Goal: Task Accomplishment & Management: Use online tool/utility

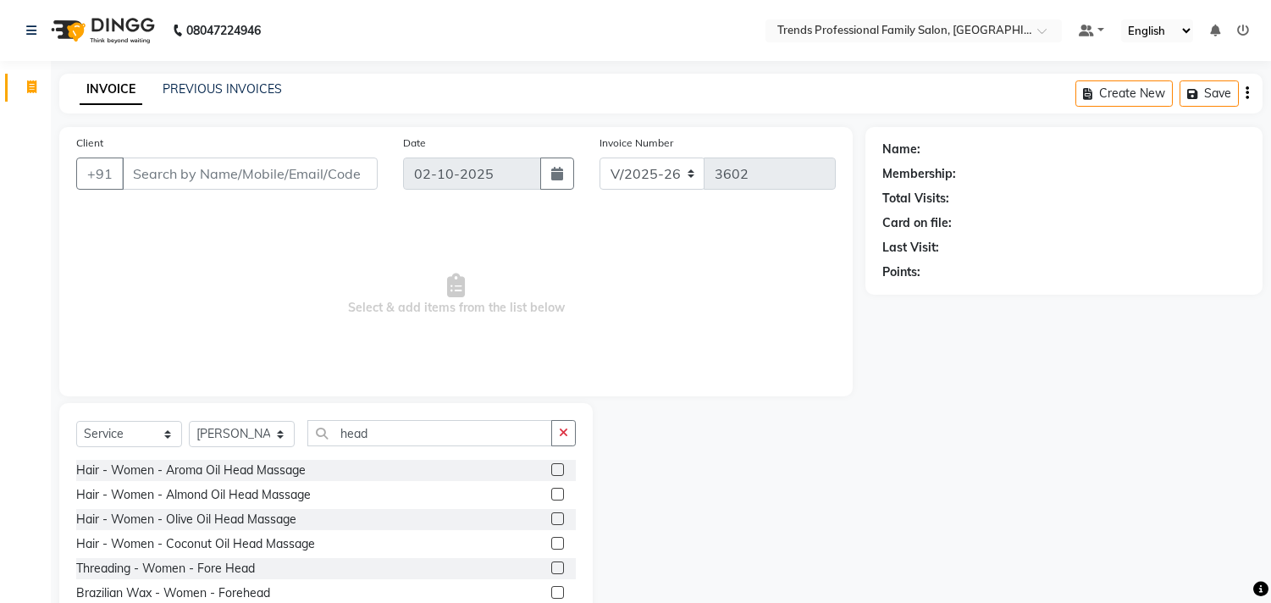
select select "7345"
select select "service"
select select "86395"
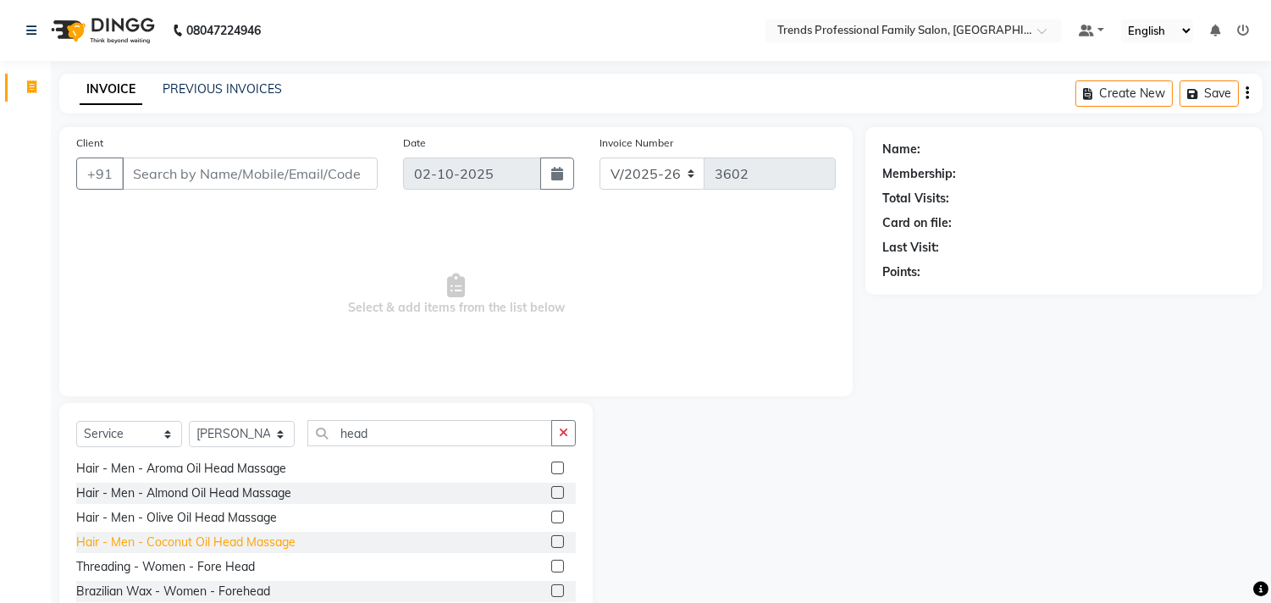
click at [201, 543] on div "Hair - Men - Coconut Oil Head Massage" at bounding box center [185, 542] width 219 height 18
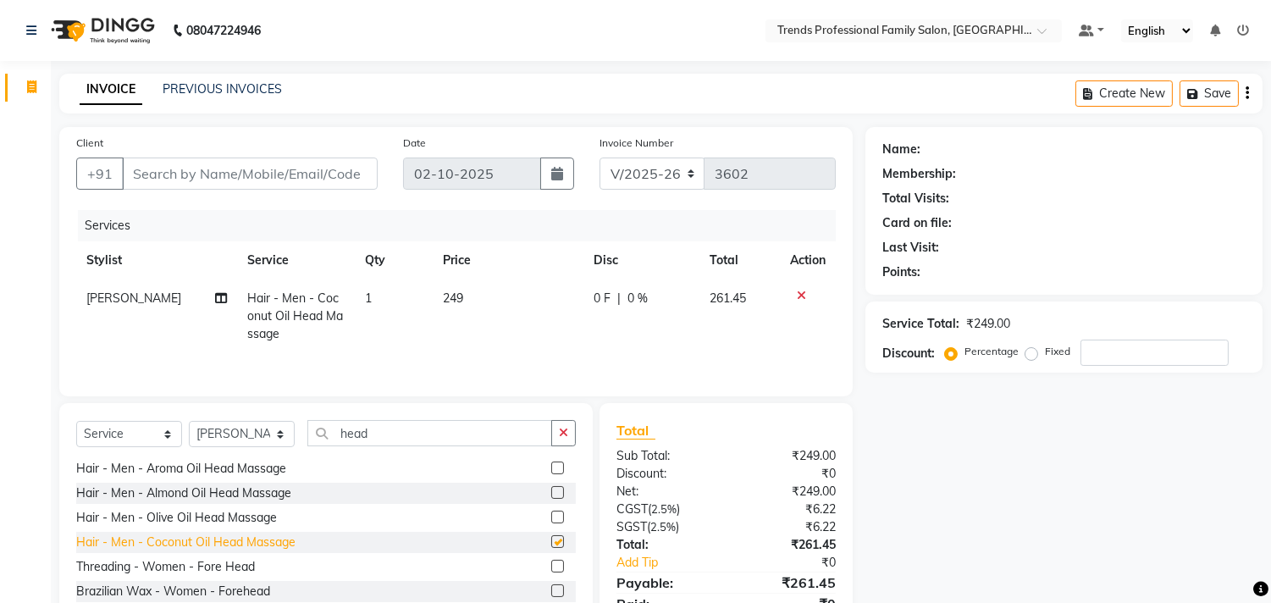
checkbox input "false"
click at [240, 441] on select "Select Stylist AVANTHIKA [PERSON_NAME] [PERSON_NAME] [PERSON_NAME] RUSTHAM [PER…" at bounding box center [242, 434] width 106 height 26
select select "92540"
click at [189, 422] on select "Select Stylist AVANTHIKA [PERSON_NAME] [PERSON_NAME] [PERSON_NAME] RUSTHAM [PER…" at bounding box center [242, 434] width 106 height 26
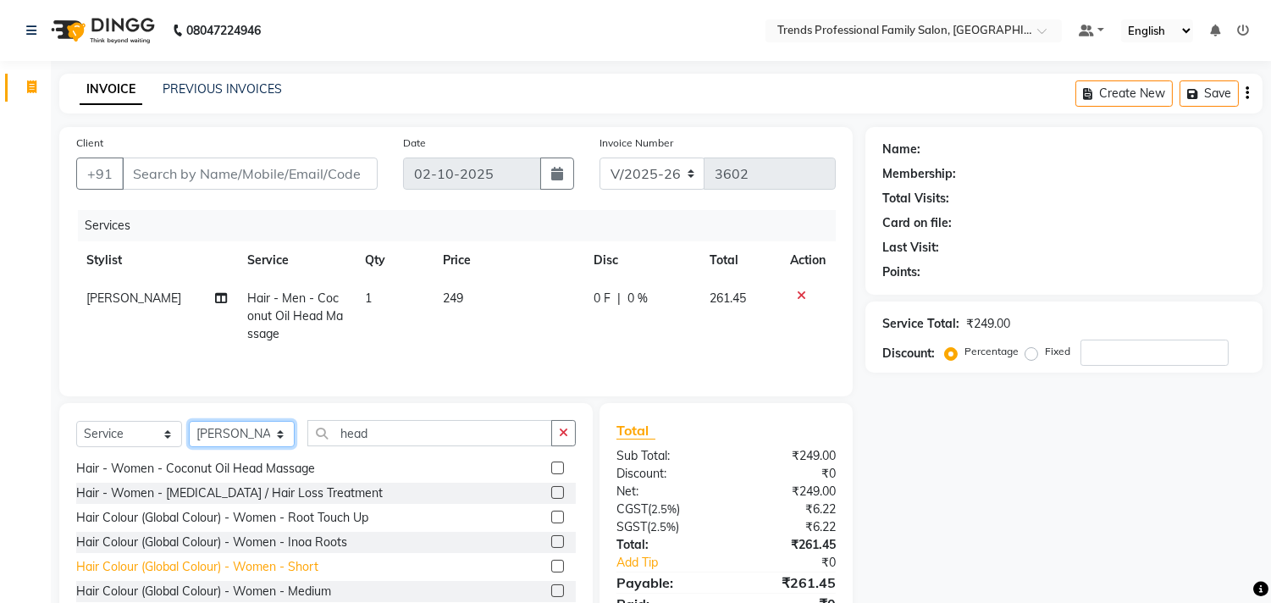
scroll to position [0, 0]
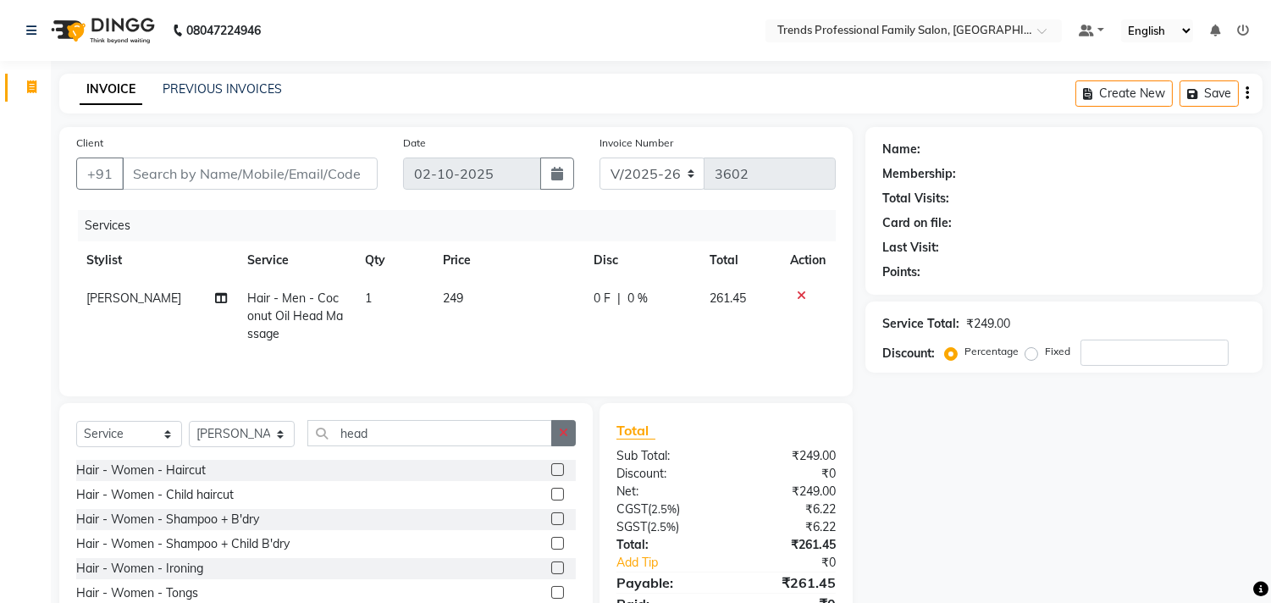
click at [573, 435] on button "button" at bounding box center [563, 433] width 25 height 26
click at [530, 443] on input "text" at bounding box center [441, 433] width 268 height 26
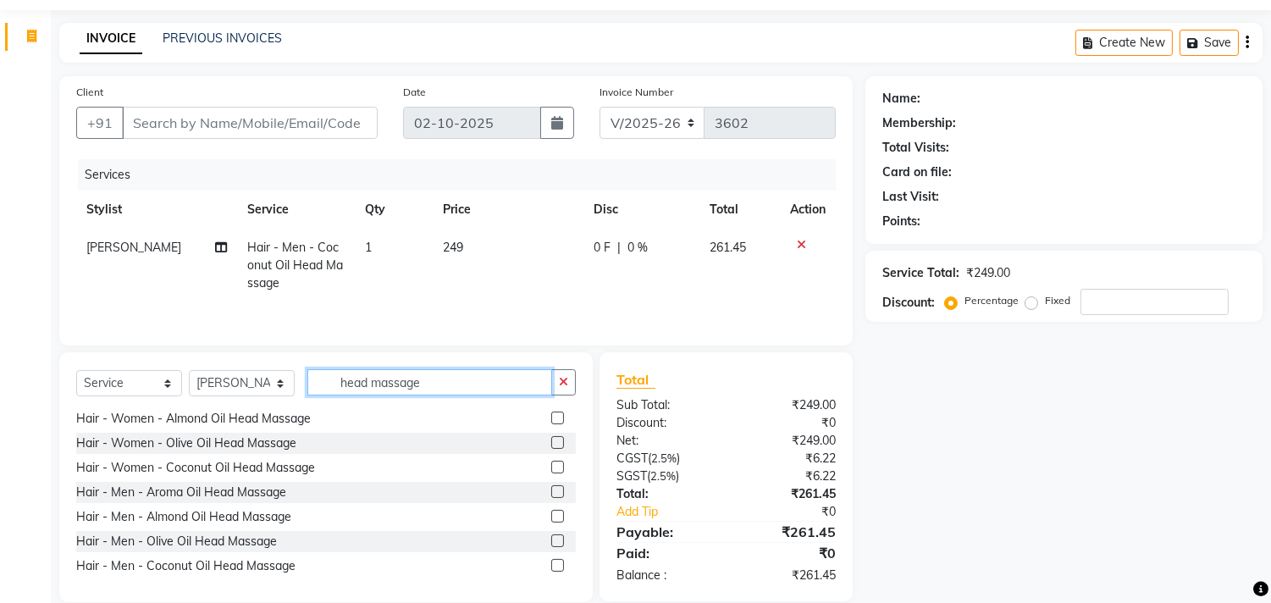
scroll to position [77, 0]
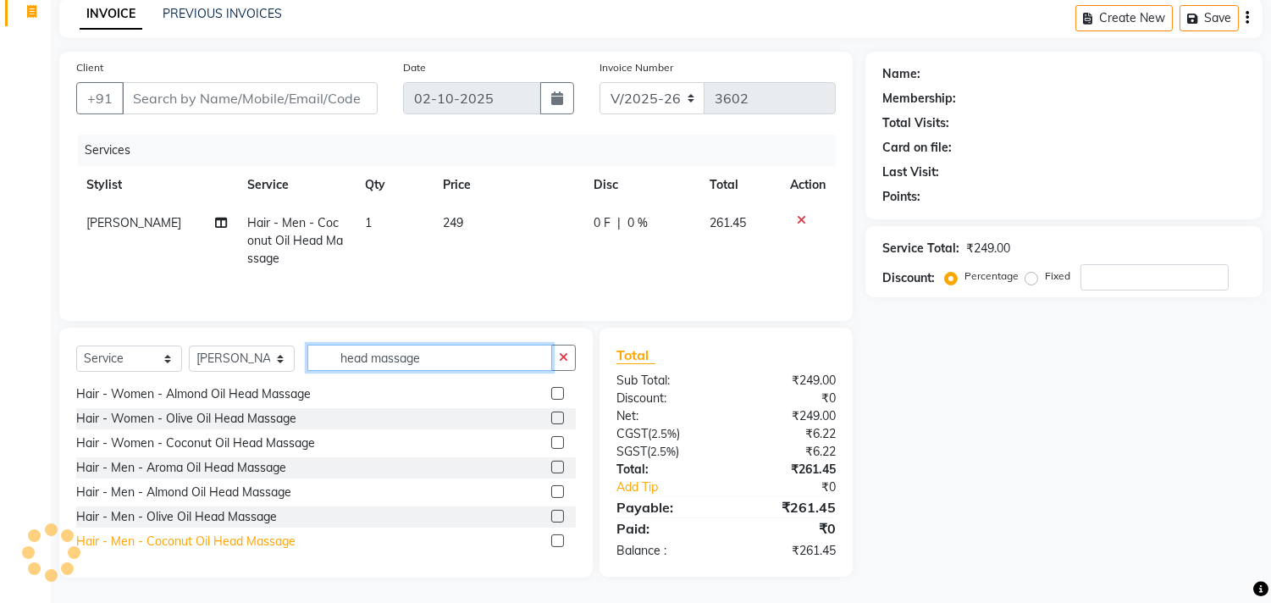
type input "head massage"
click at [275, 544] on div "Hair - Men - Coconut Oil Head Massage" at bounding box center [185, 541] width 219 height 18
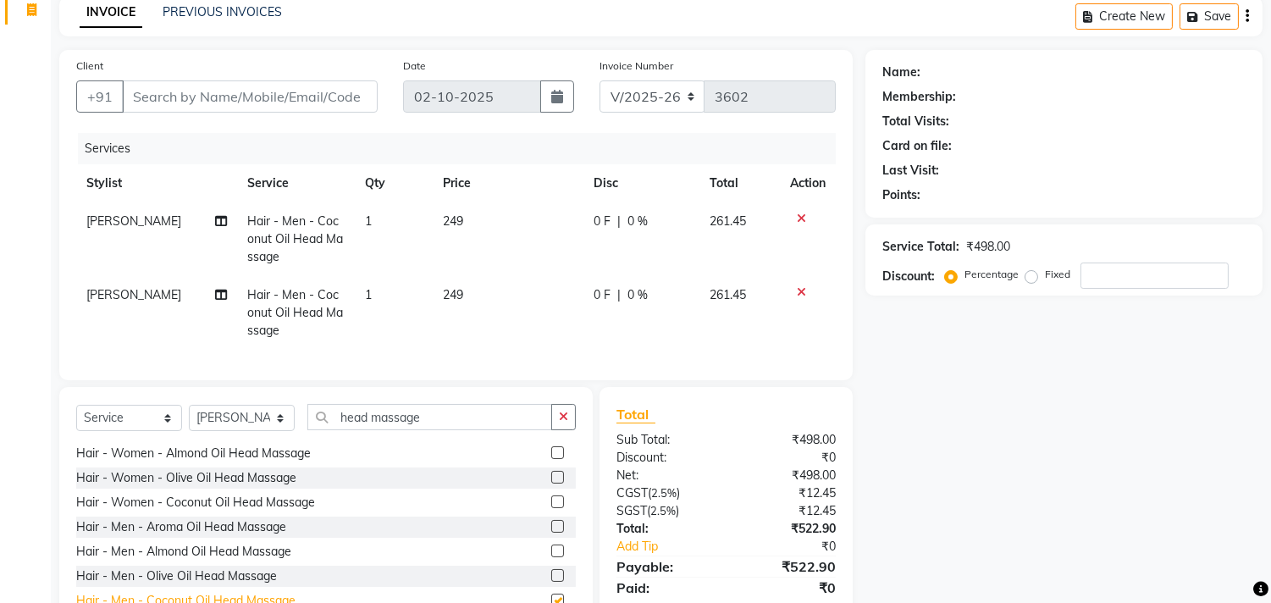
checkbox input "false"
click at [469, 216] on td "249" at bounding box center [508, 239] width 151 height 74
select select "86395"
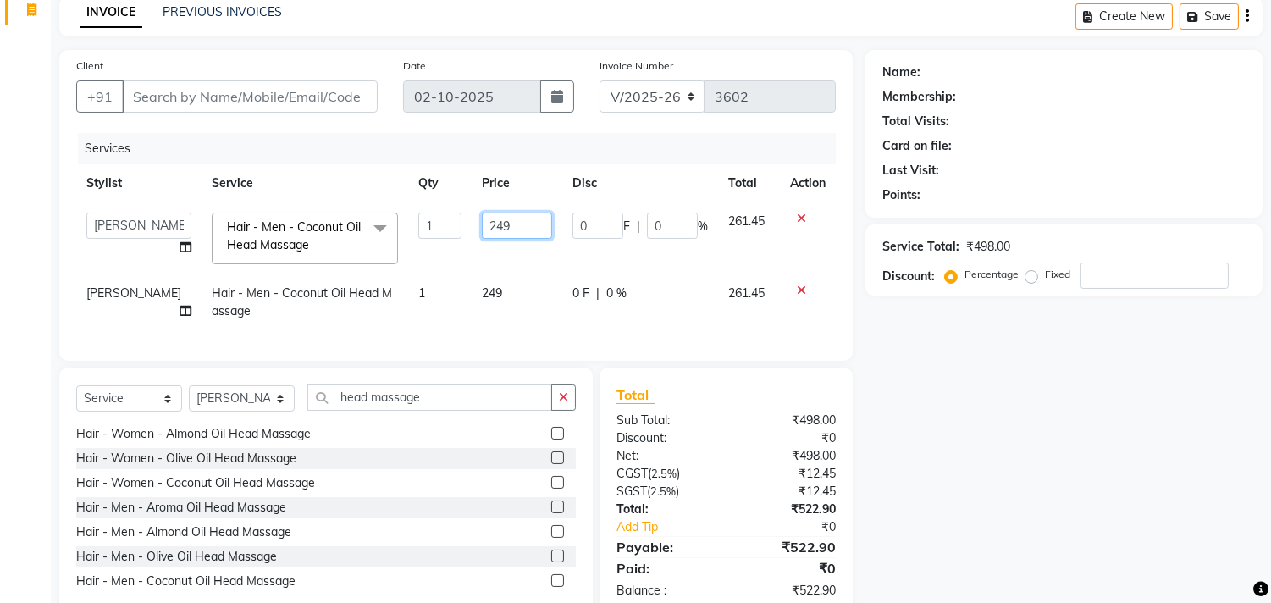
click at [510, 225] on input "249" at bounding box center [517, 225] width 70 height 26
type input "2"
type input "250"
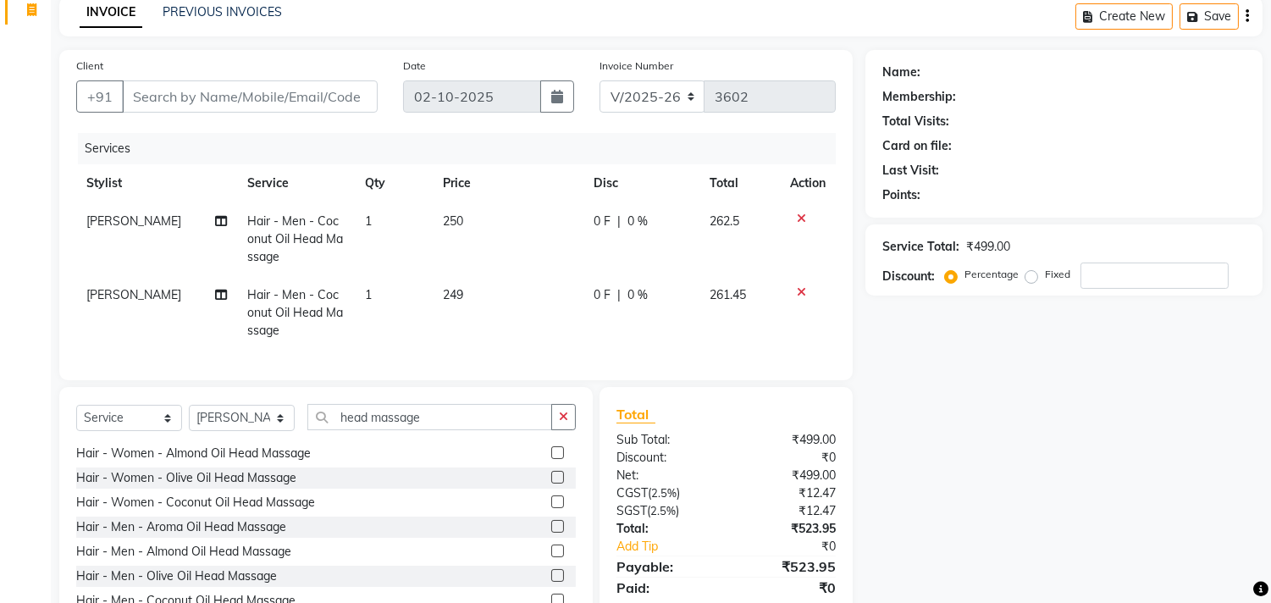
click at [485, 294] on td "249" at bounding box center [508, 313] width 151 height 74
select select "92540"
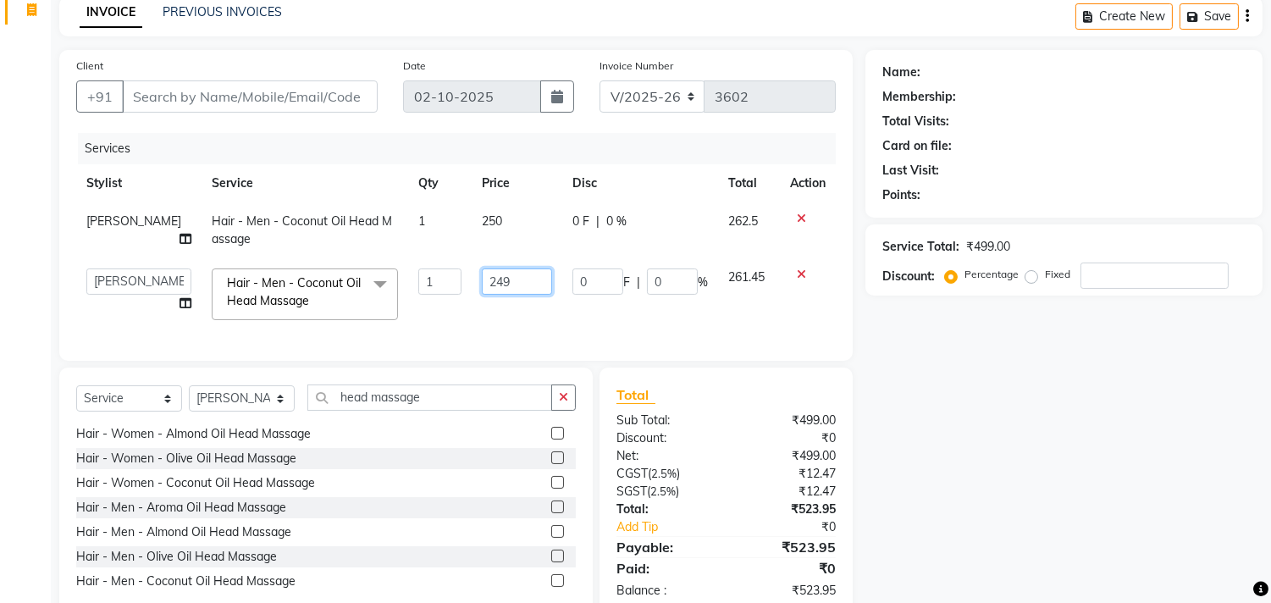
click at [495, 271] on input "249" at bounding box center [517, 281] width 70 height 26
type input "2"
type input "250"
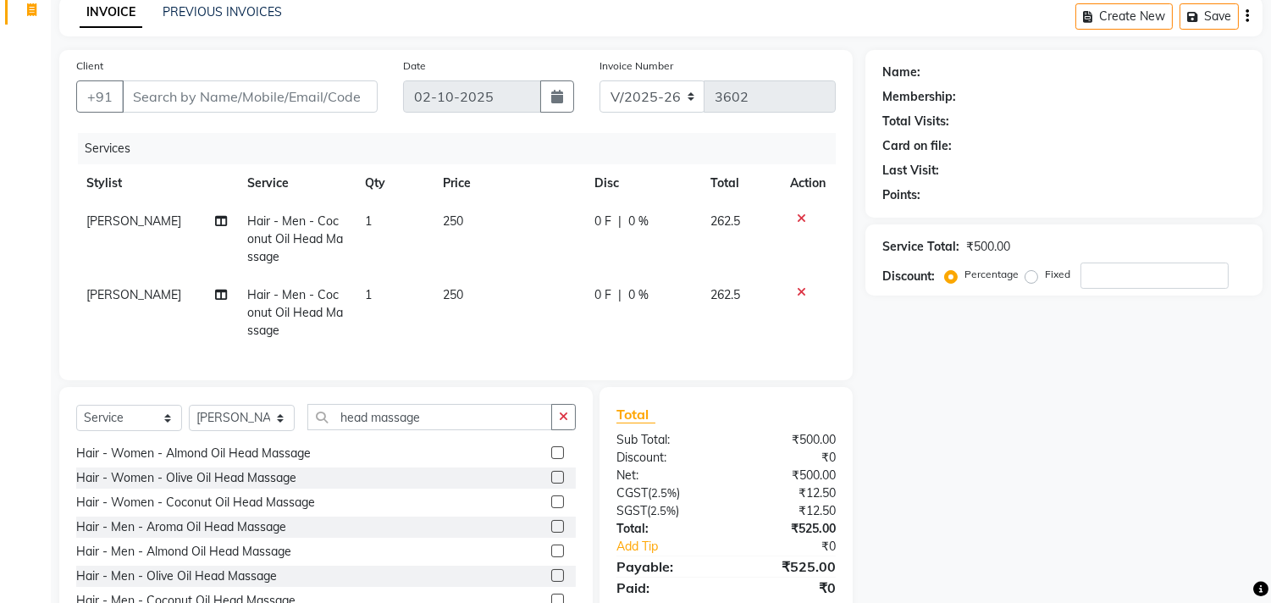
click at [1051, 446] on div "Name: Membership: Total Visits: Card on file: Last Visit: Points: Service Total…" at bounding box center [1070, 343] width 410 height 587
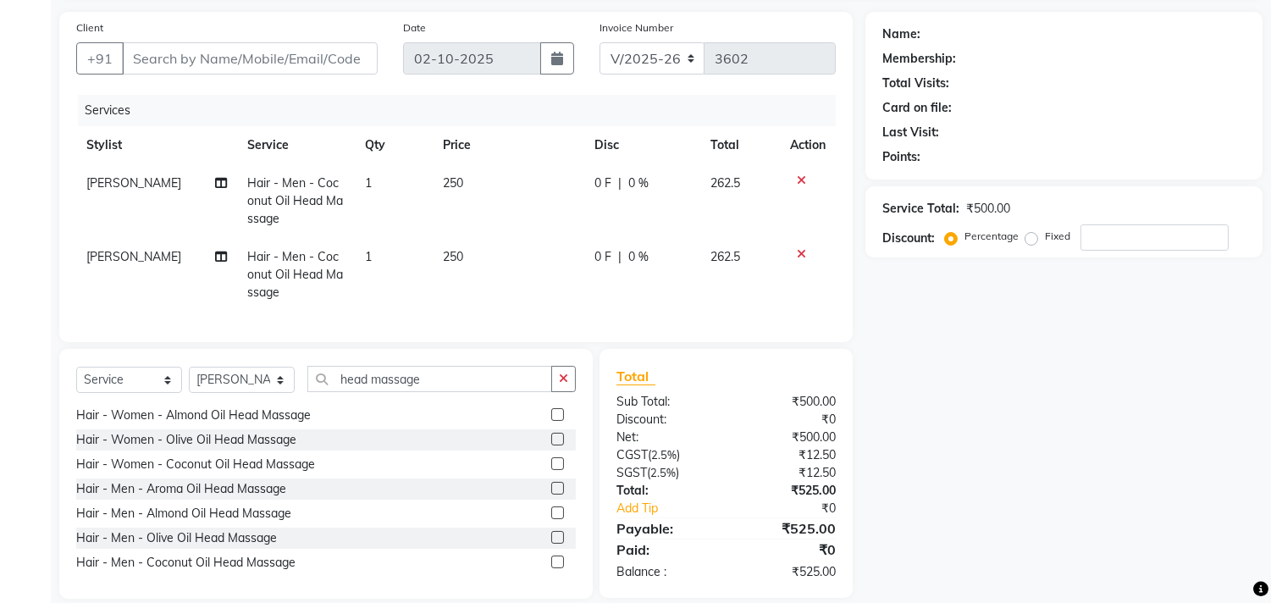
scroll to position [150, 0]
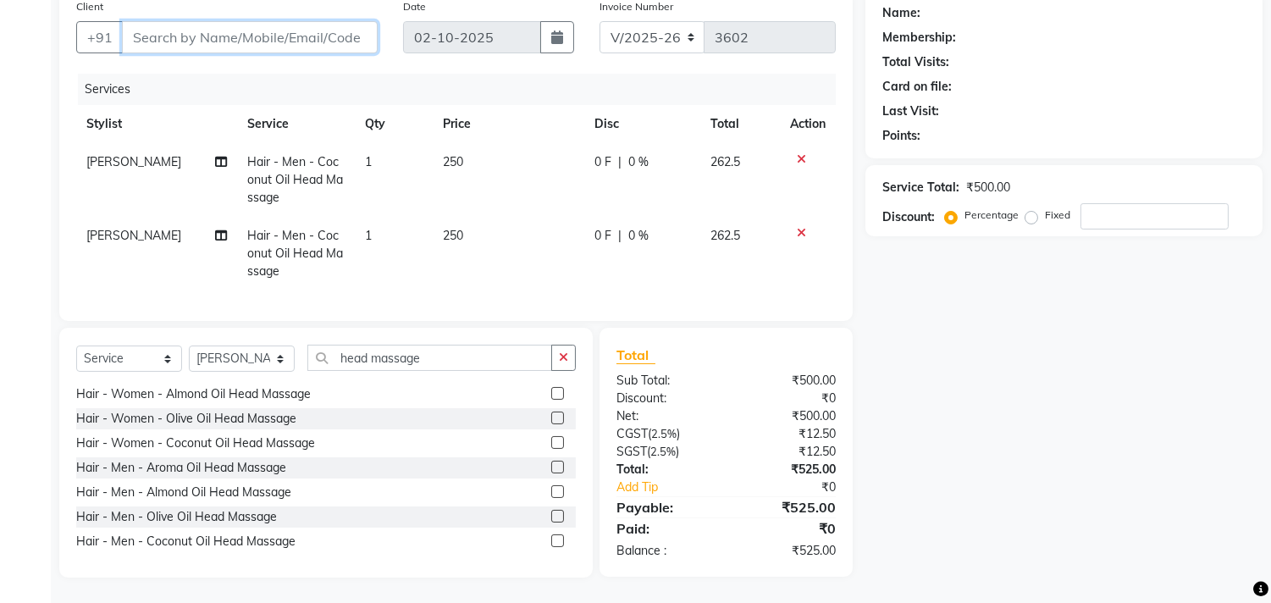
click at [142, 30] on input "Client" at bounding box center [250, 37] width 256 height 32
type input "7"
type input "0"
type input "7"
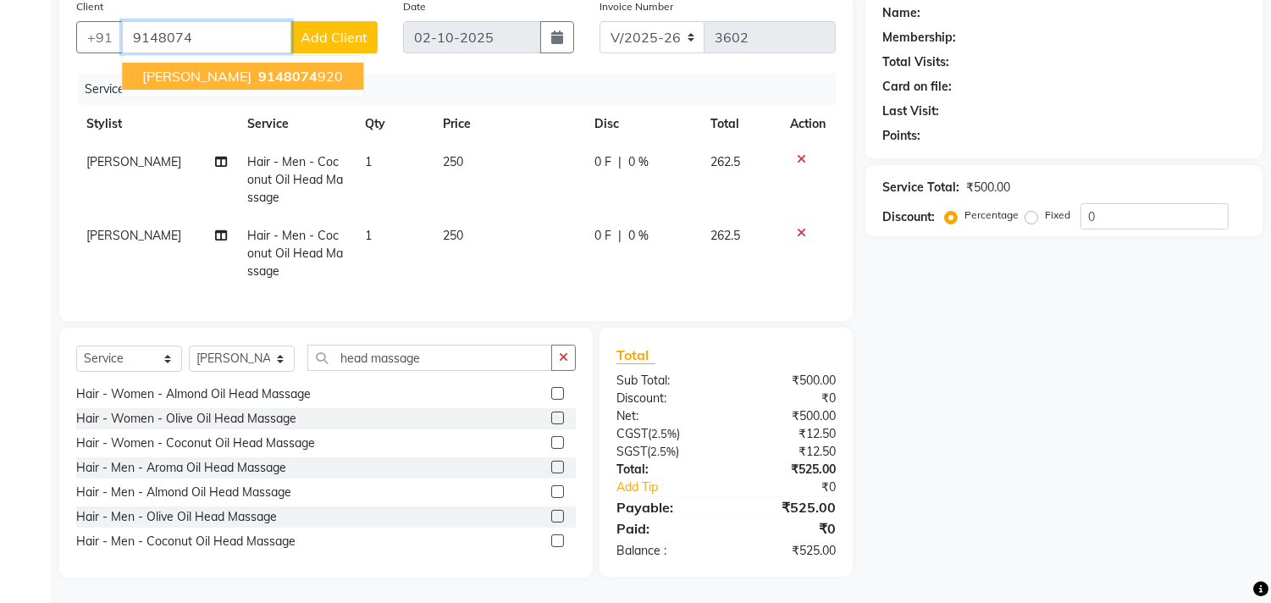
click at [258, 68] on span "9148074" at bounding box center [287, 76] width 59 height 17
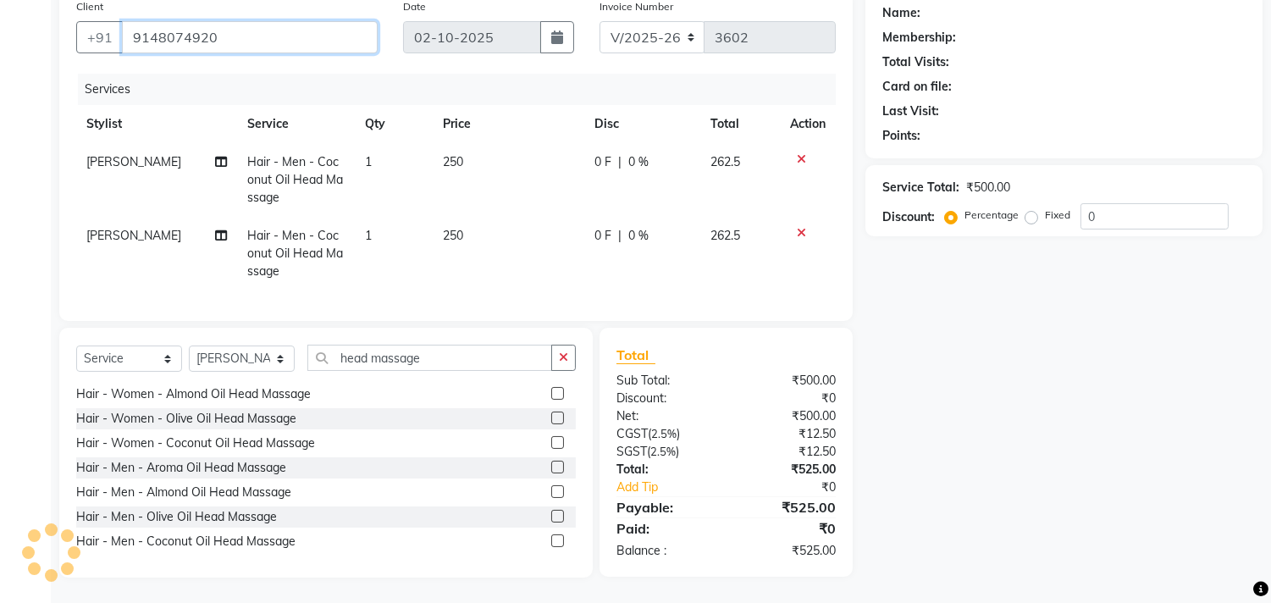
type input "9148074920"
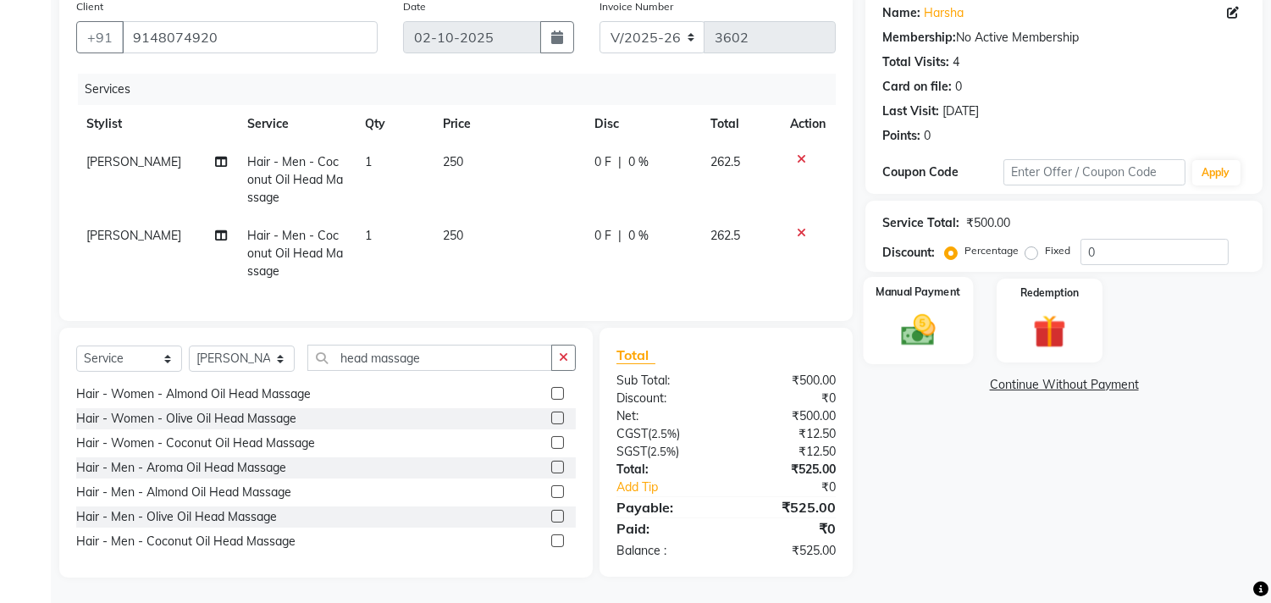
click at [910, 314] on img at bounding box center [919, 331] width 56 height 40
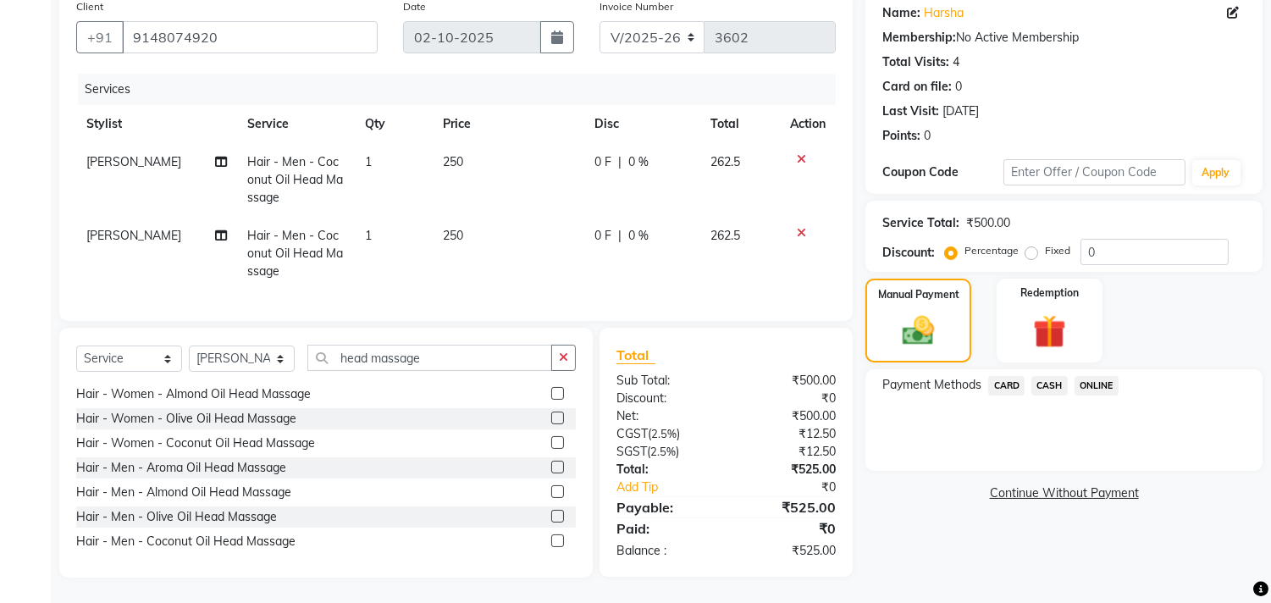
click at [1051, 376] on span "CASH" at bounding box center [1049, 385] width 36 height 19
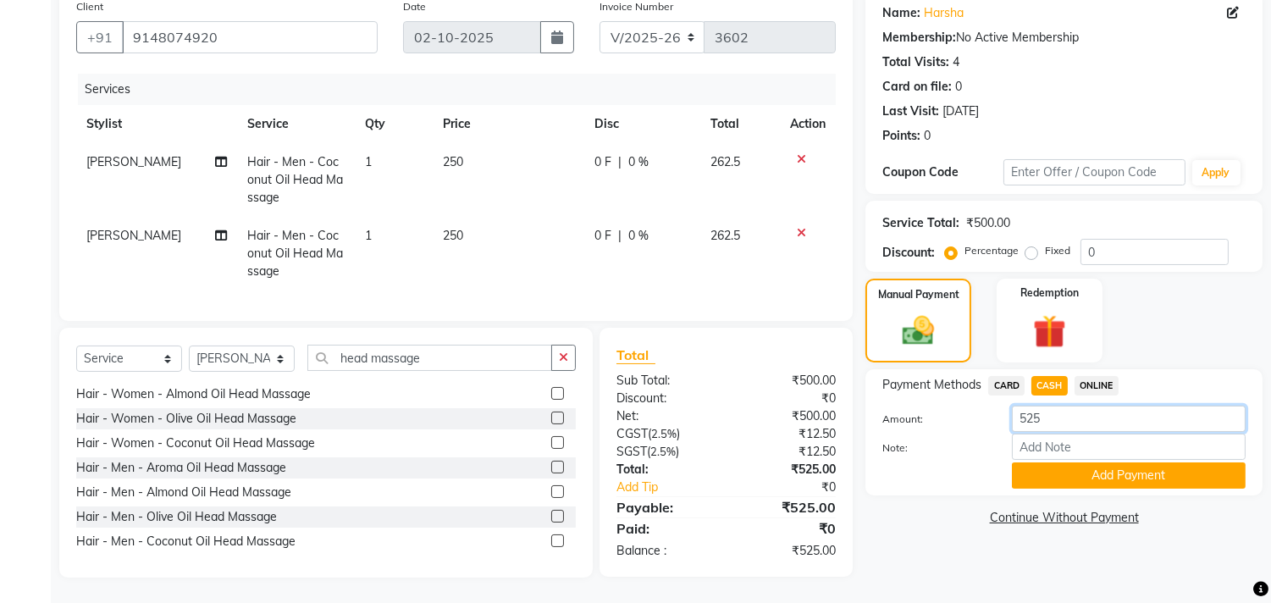
click at [1065, 407] on input "525" at bounding box center [1129, 419] width 234 height 26
type input "5"
type input "500"
click at [1099, 462] on button "Add Payment" at bounding box center [1129, 475] width 234 height 26
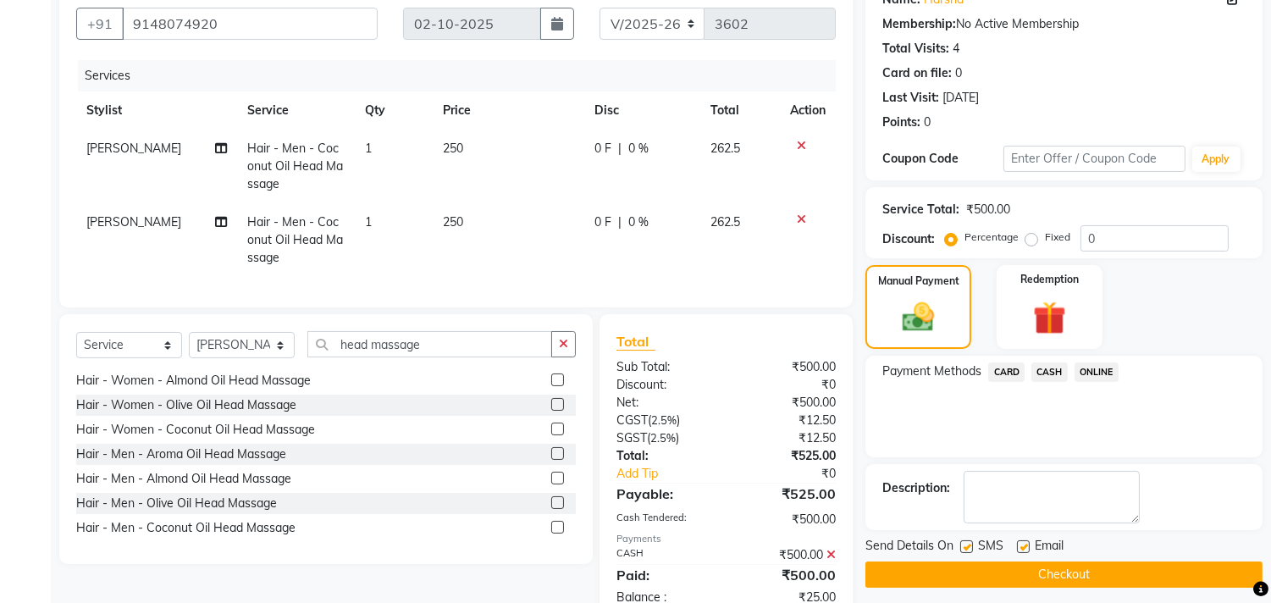
click at [1082, 370] on span "ONLINE" at bounding box center [1096, 371] width 44 height 19
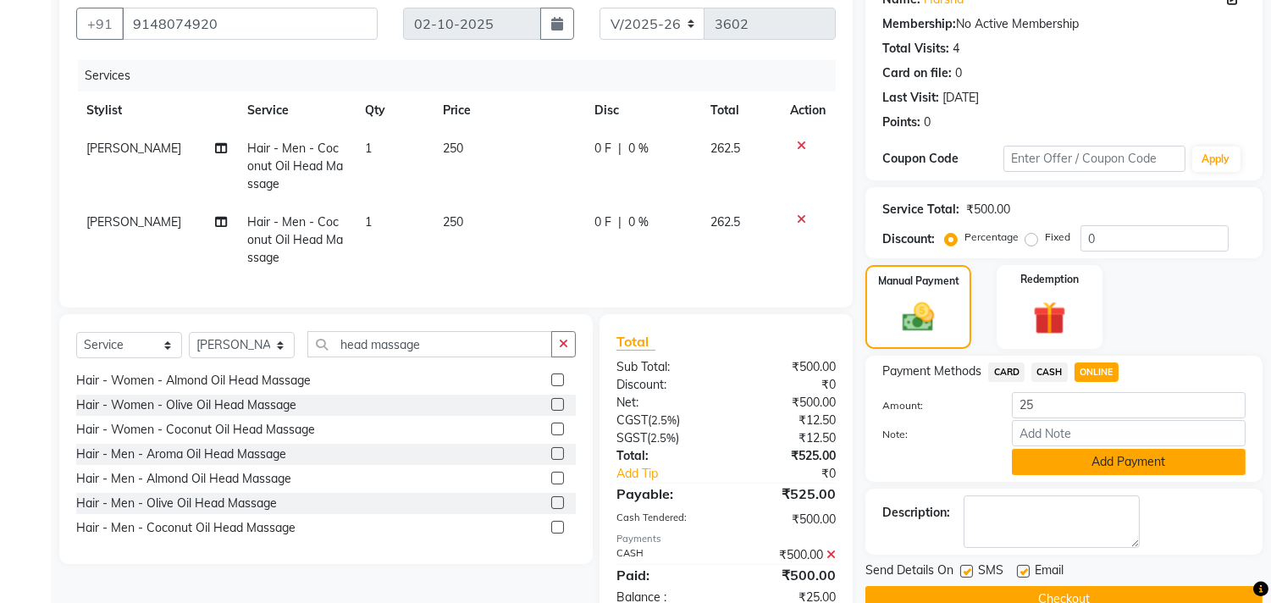
click at [1076, 461] on button "Add Payment" at bounding box center [1129, 462] width 234 height 26
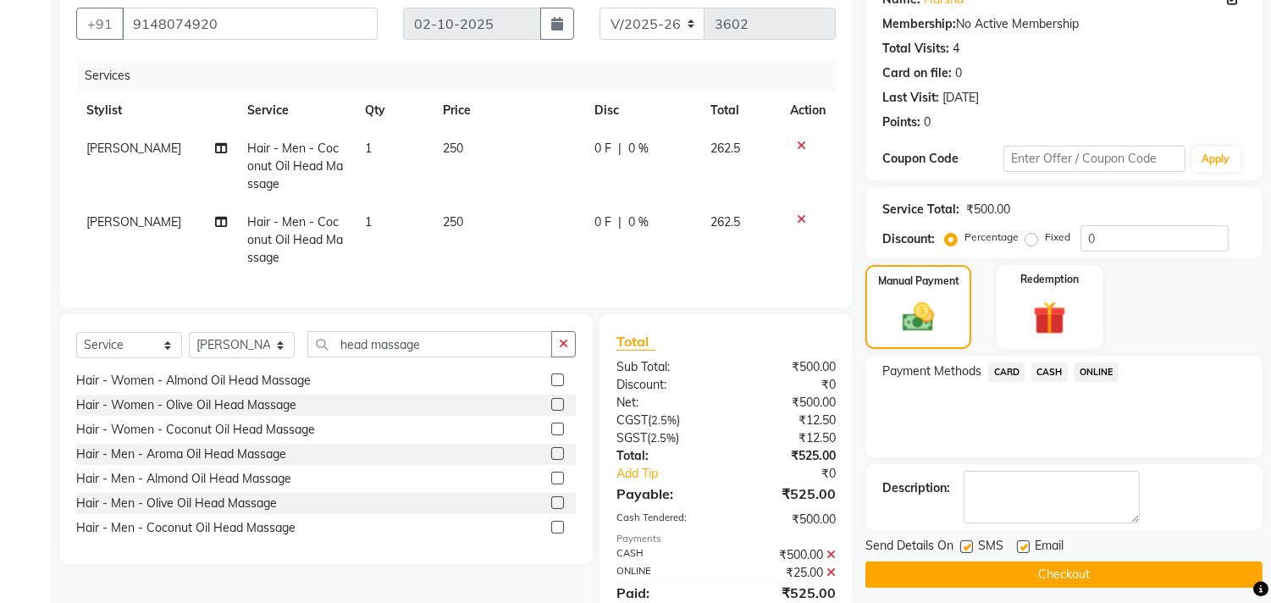
click at [1021, 545] on label at bounding box center [1023, 546] width 13 height 13
click at [1021, 545] on input "checkbox" at bounding box center [1022, 547] width 11 height 11
checkbox input "false"
click at [1052, 574] on button "Checkout" at bounding box center [1063, 574] width 397 height 26
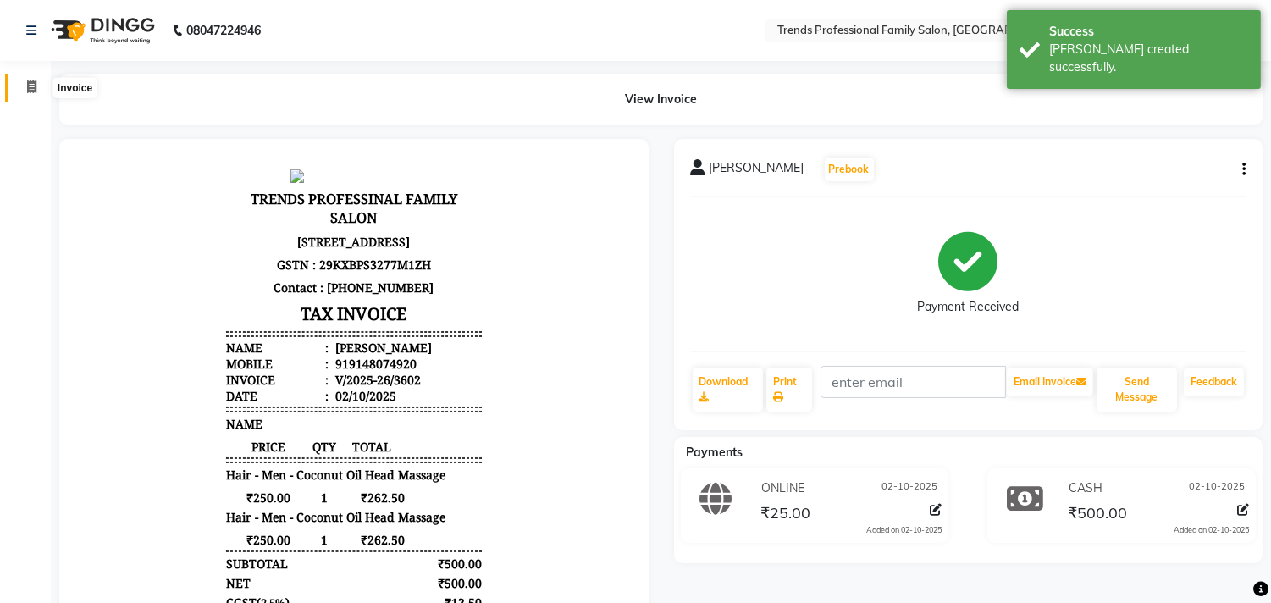
click at [23, 86] on span at bounding box center [32, 87] width 30 height 19
select select "service"
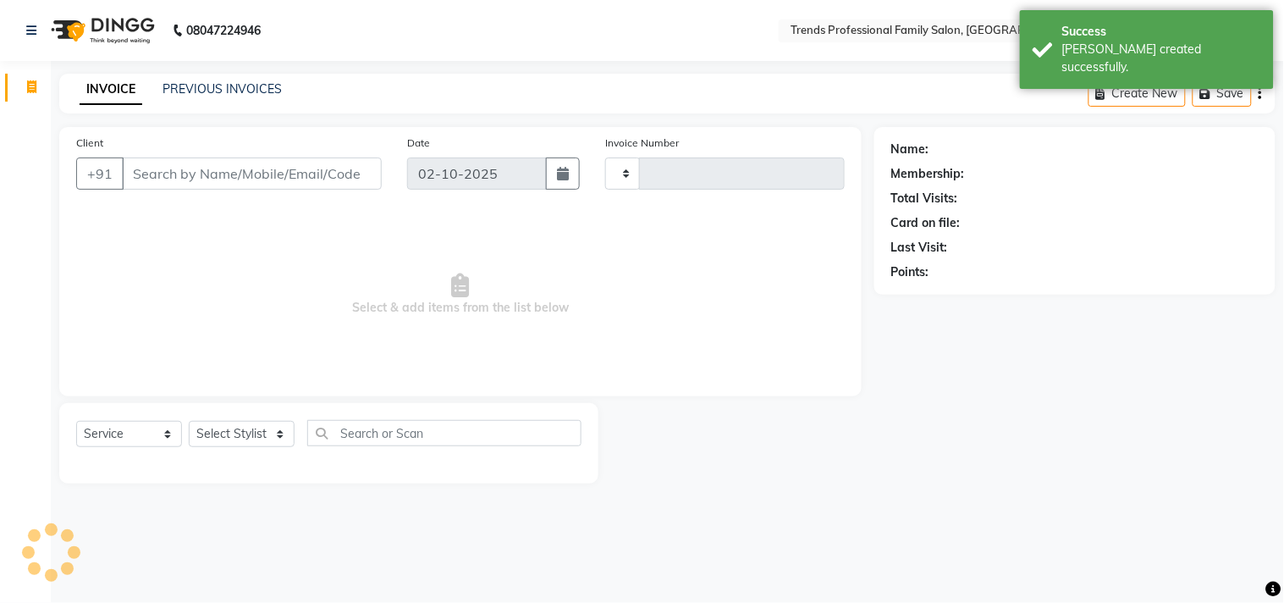
type input "3603"
select select "7345"
click at [140, 164] on input "Client" at bounding box center [252, 173] width 260 height 32
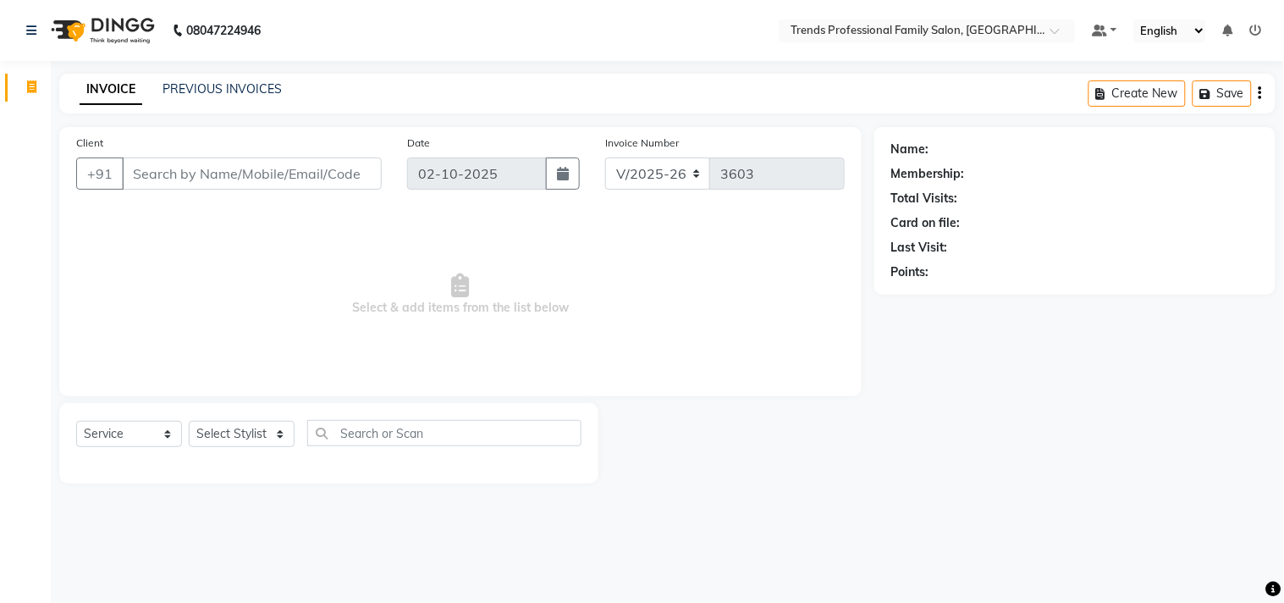
type input "c"
click at [257, 430] on select "Select Stylist AVANTHIKA [PERSON_NAME] [PERSON_NAME] [PERSON_NAME] RUSTHAM [PER…" at bounding box center [242, 434] width 106 height 26
select select "68140"
click at [189, 422] on select "Select Stylist AVANTHIKA [PERSON_NAME] [PERSON_NAME] [PERSON_NAME] RUSTHAM [PER…" at bounding box center [242, 434] width 106 height 26
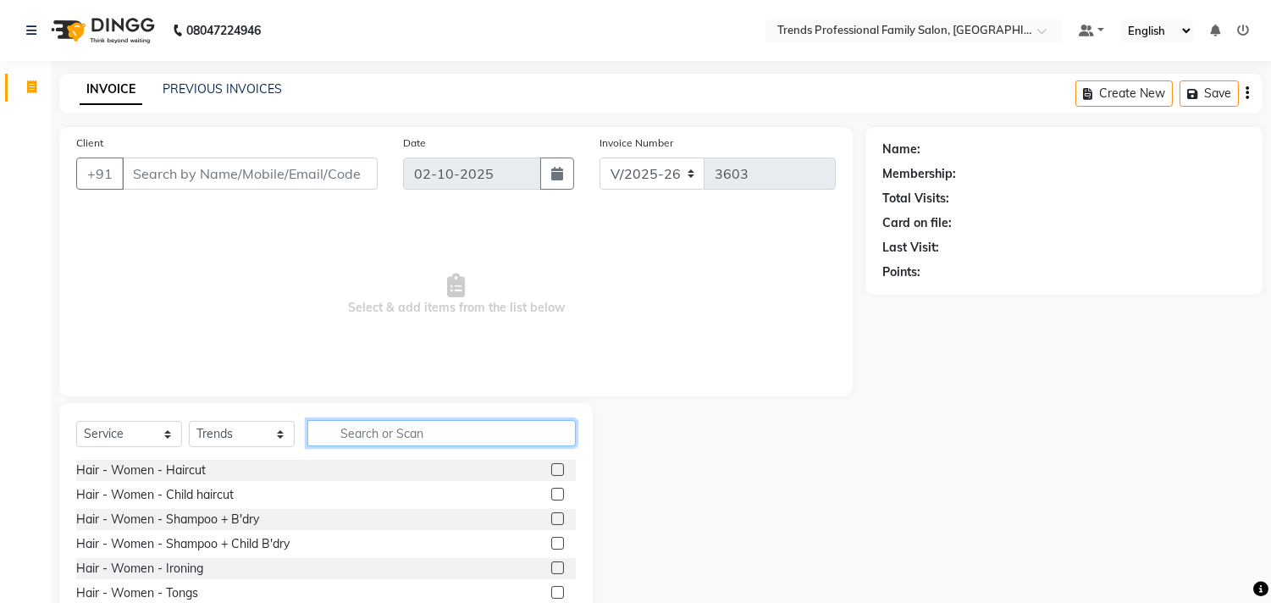
click at [364, 432] on input "text" at bounding box center [441, 433] width 268 height 26
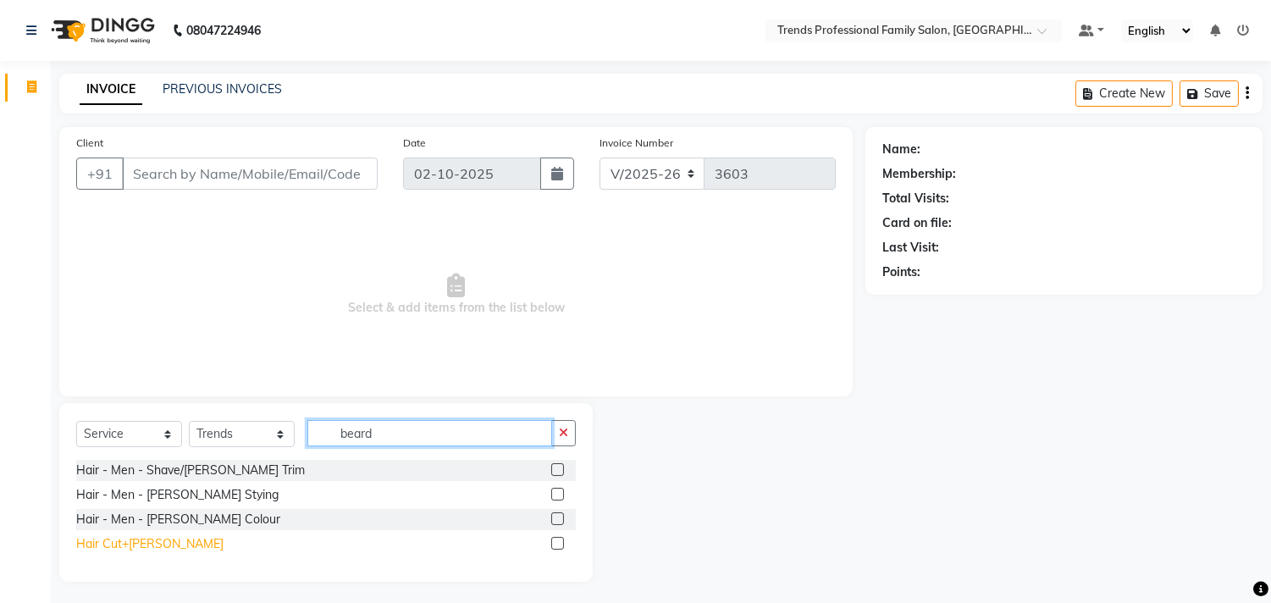
type input "beard"
click at [130, 540] on div "Hair Cut+[PERSON_NAME]" at bounding box center [149, 544] width 147 height 18
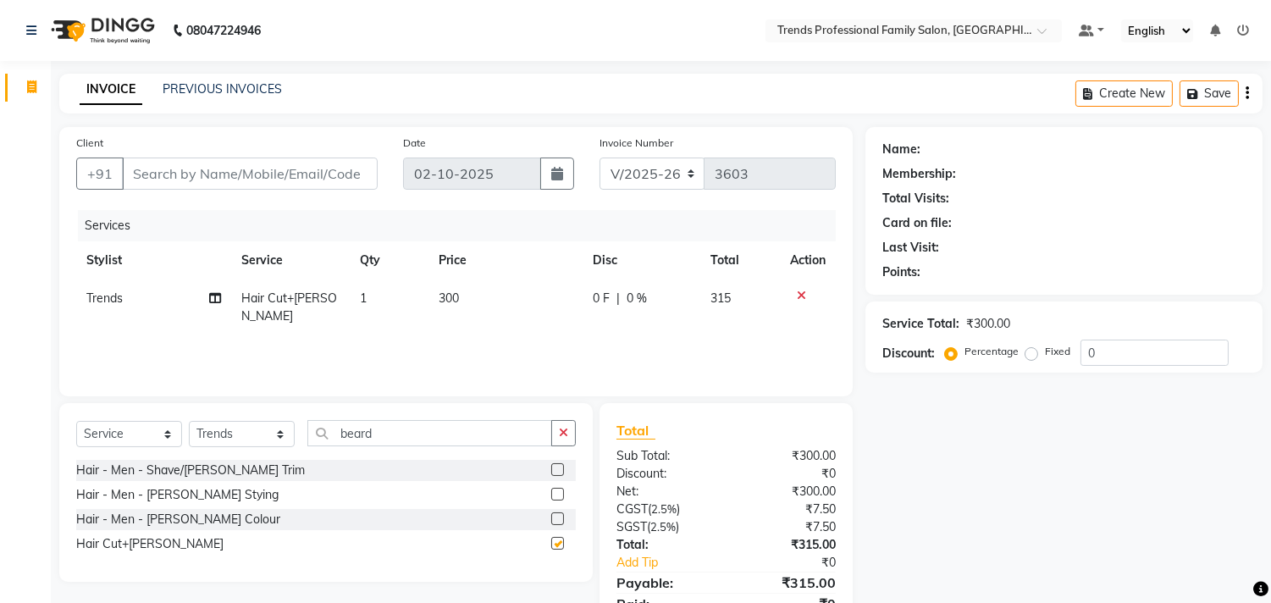
checkbox input "false"
drag, startPoint x: 567, startPoint y: 433, endPoint x: 516, endPoint y: 418, distance: 53.0
click at [564, 433] on icon "button" at bounding box center [563, 433] width 9 height 12
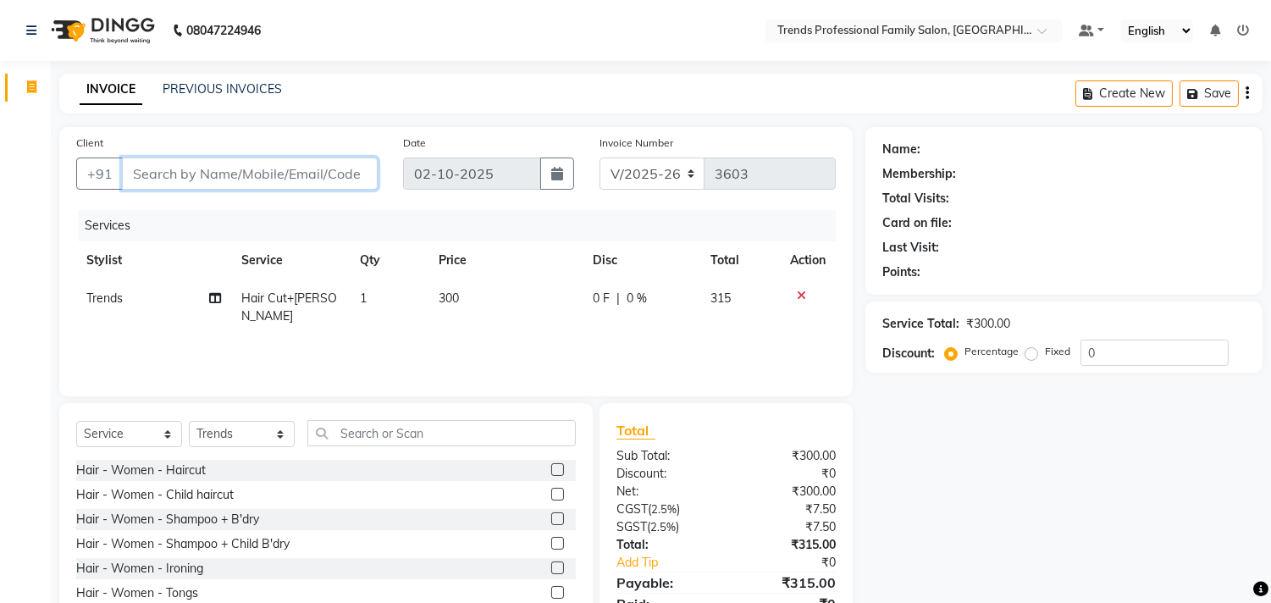
click at [263, 164] on input "Client" at bounding box center [250, 173] width 256 height 32
click at [615, 174] on div "V/2025 V/[PHONE_NUMBER]" at bounding box center [717, 173] width 236 height 32
click at [721, 139] on div "Invoice Number V/2025 V/[PHONE_NUMBER]" at bounding box center [718, 168] width 262 height 69
drag, startPoint x: 268, startPoint y: 156, endPoint x: 257, endPoint y: 163, distance: 12.9
click at [257, 163] on div "Client +91" at bounding box center [226, 168] width 327 height 69
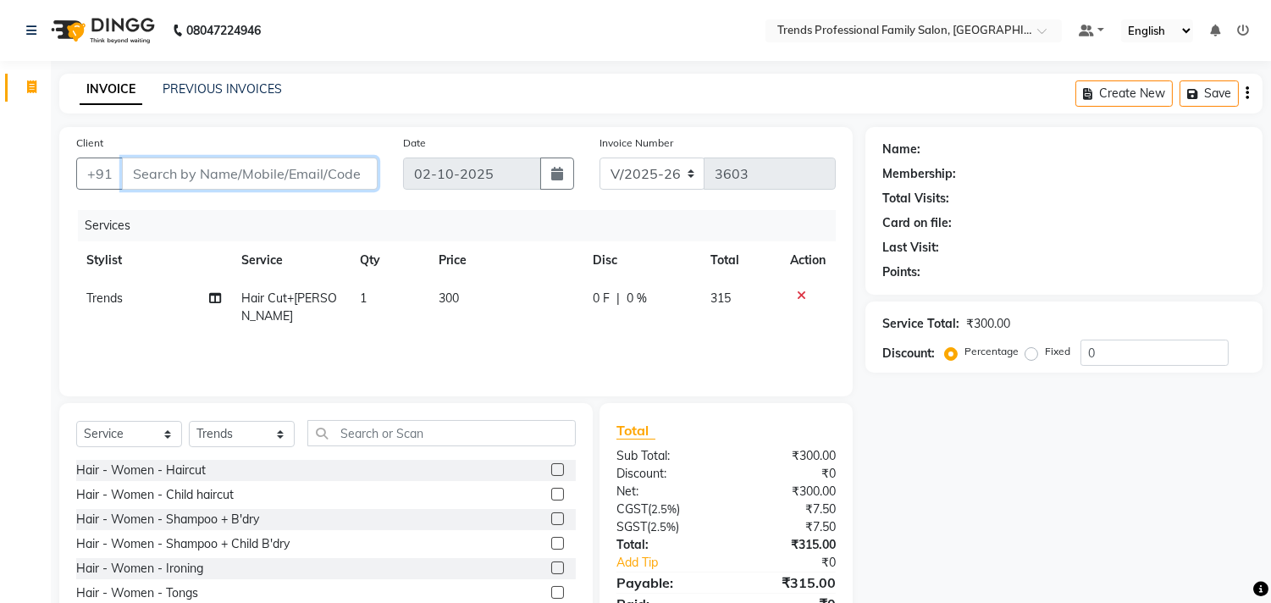
click at [251, 167] on input "Client" at bounding box center [250, 173] width 256 height 32
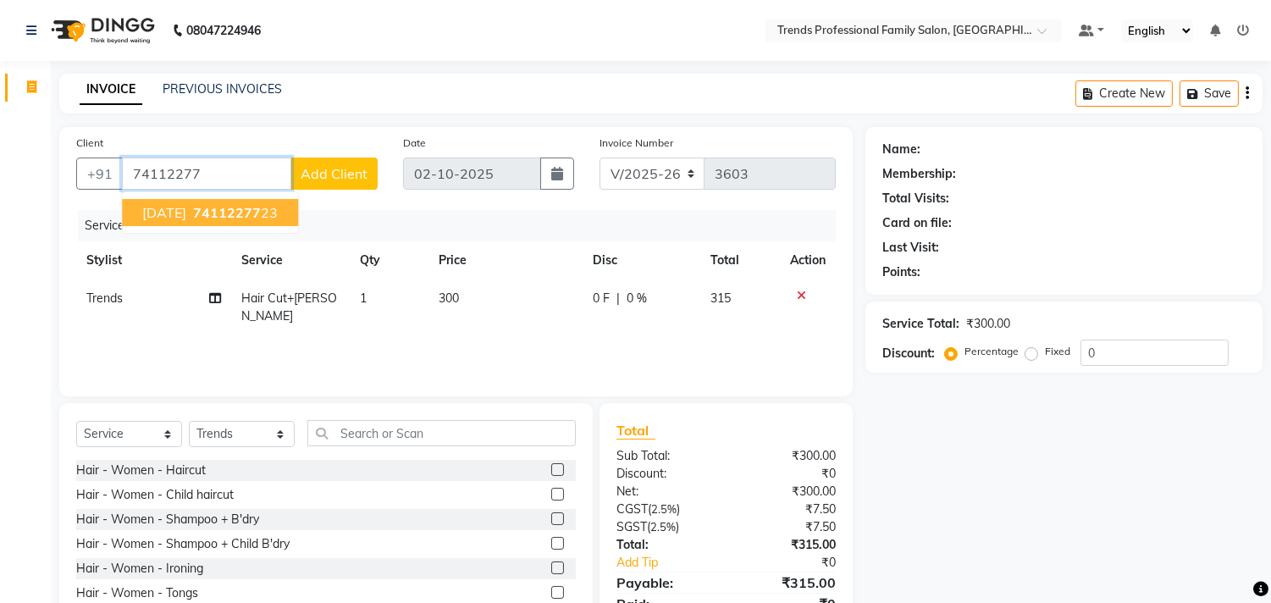
click at [215, 213] on span "74112277" at bounding box center [227, 212] width 68 height 17
type input "7411227723"
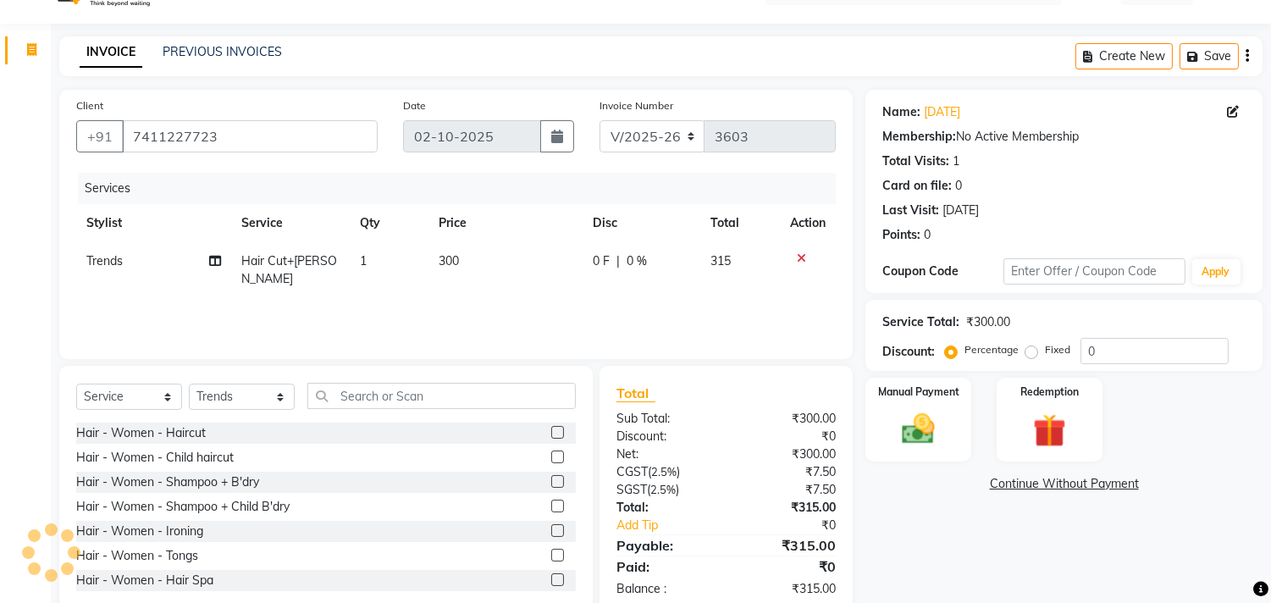
scroll to position [74, 0]
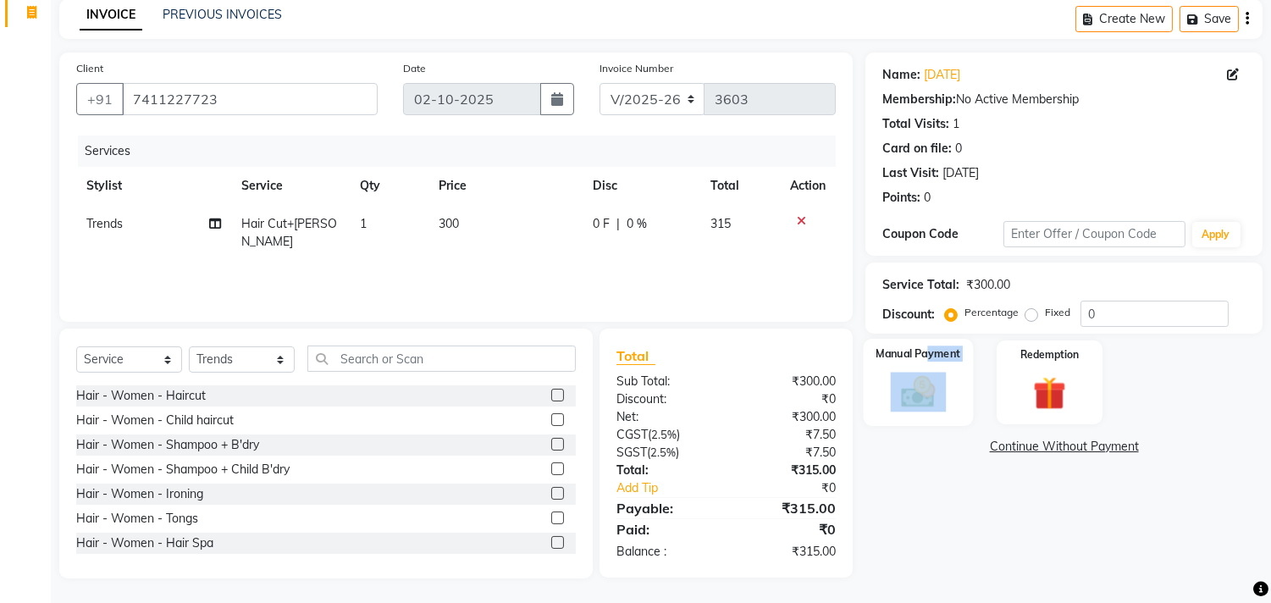
drag, startPoint x: 928, startPoint y: 365, endPoint x: 924, endPoint y: 379, distance: 15.0
click at [924, 379] on div "Manual Payment" at bounding box center [919, 382] width 110 height 86
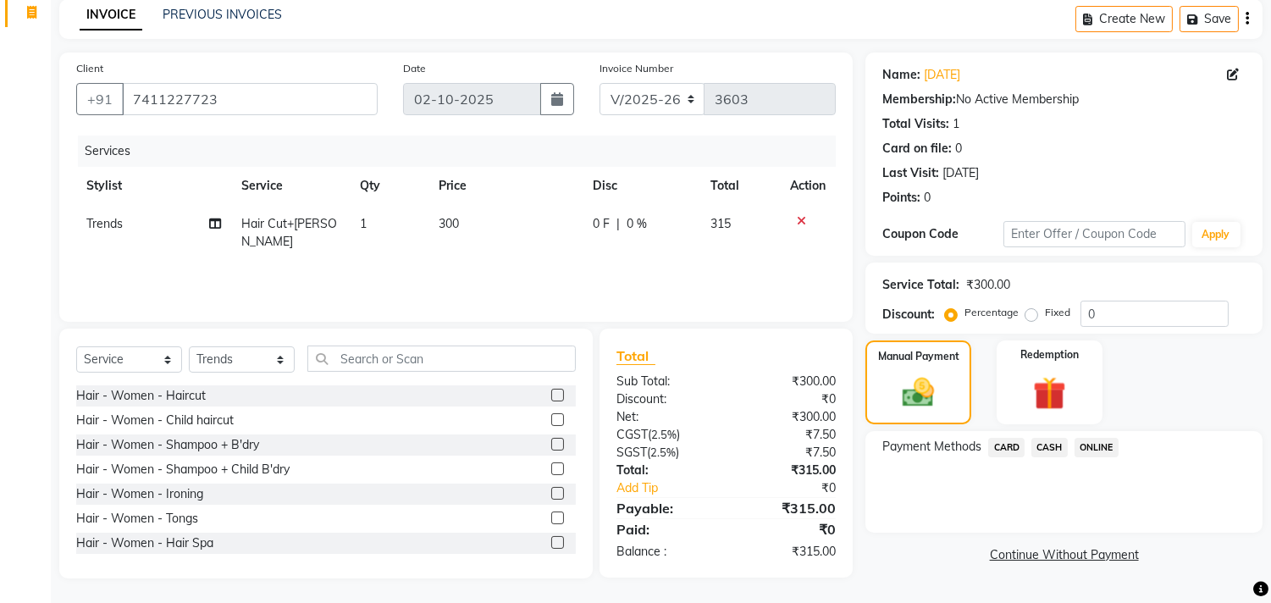
click at [1112, 450] on span "ONLINE" at bounding box center [1096, 447] width 44 height 19
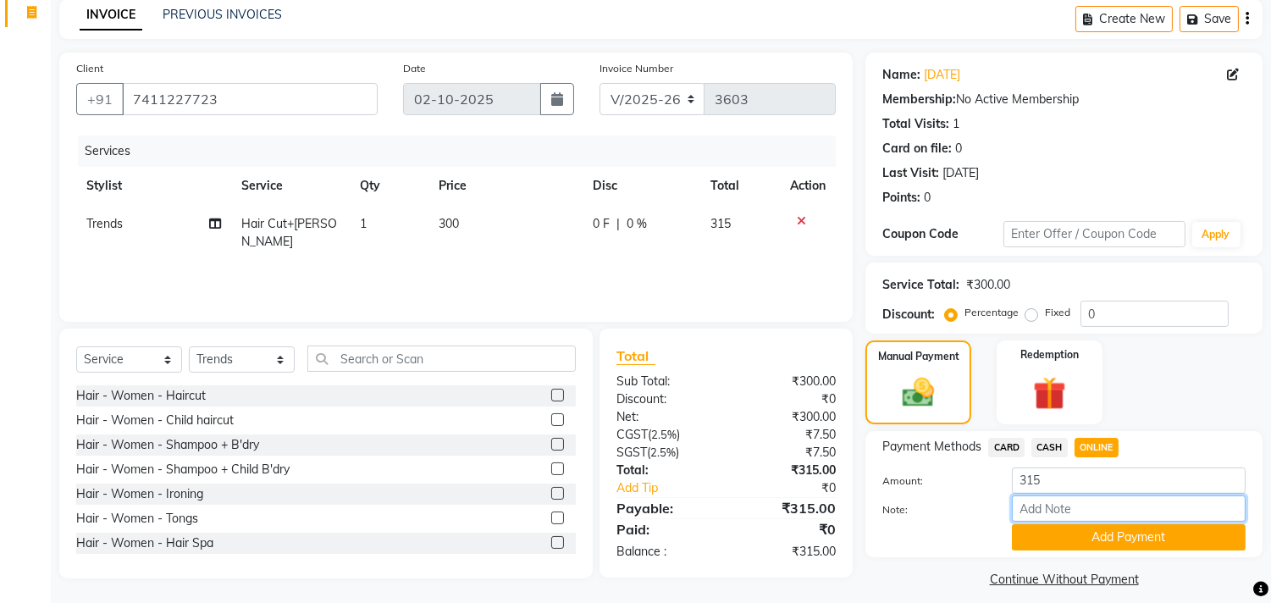
click at [1102, 511] on input "Note:" at bounding box center [1129, 508] width 234 height 26
type input "THANK YOU VISIT AGAIN"
drag, startPoint x: 732, startPoint y: 220, endPoint x: 698, endPoint y: 226, distance: 34.4
click at [700, 226] on td "315" at bounding box center [740, 233] width 80 height 56
select select "68140"
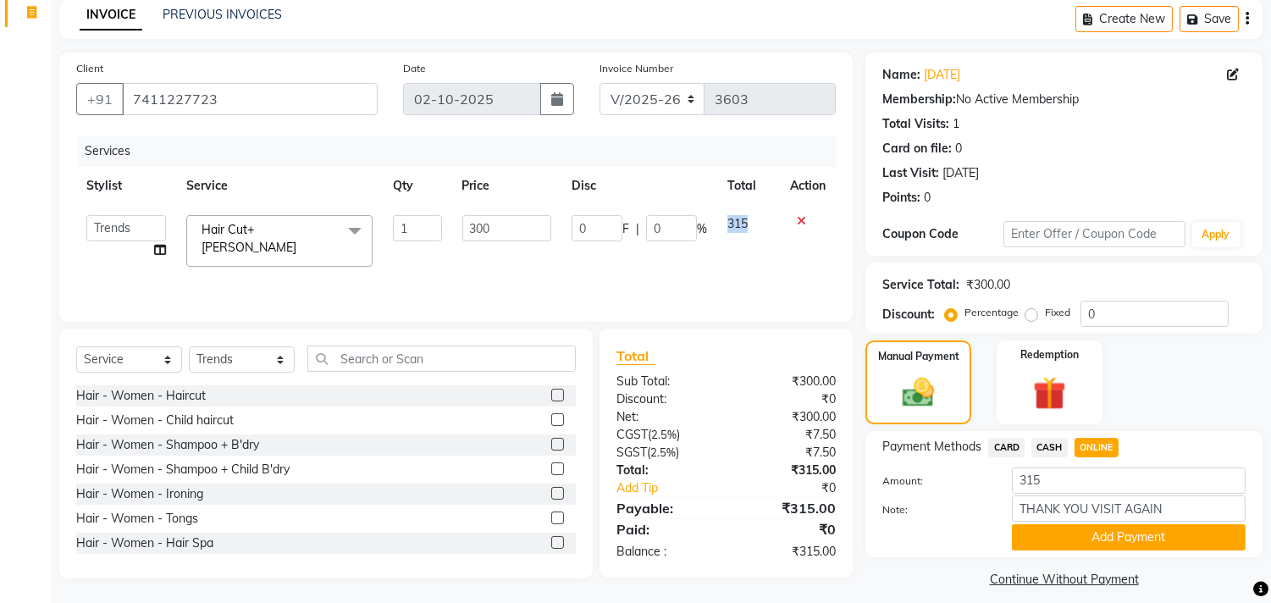
click at [722, 247] on td "315" at bounding box center [748, 241] width 63 height 72
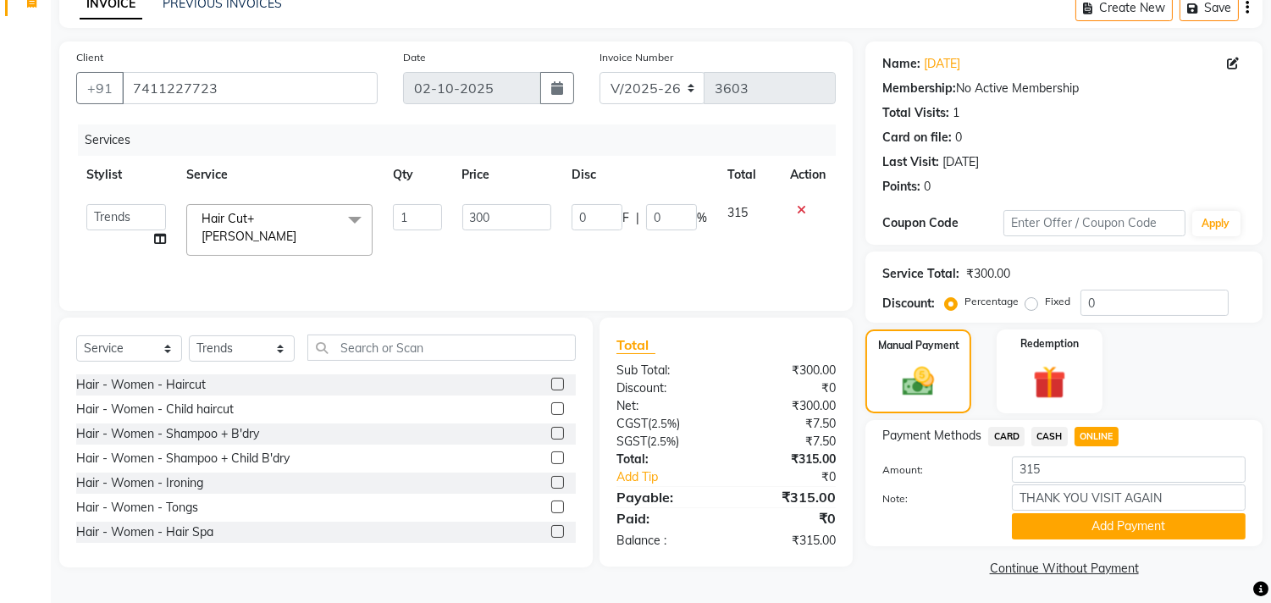
scroll to position [88, 0]
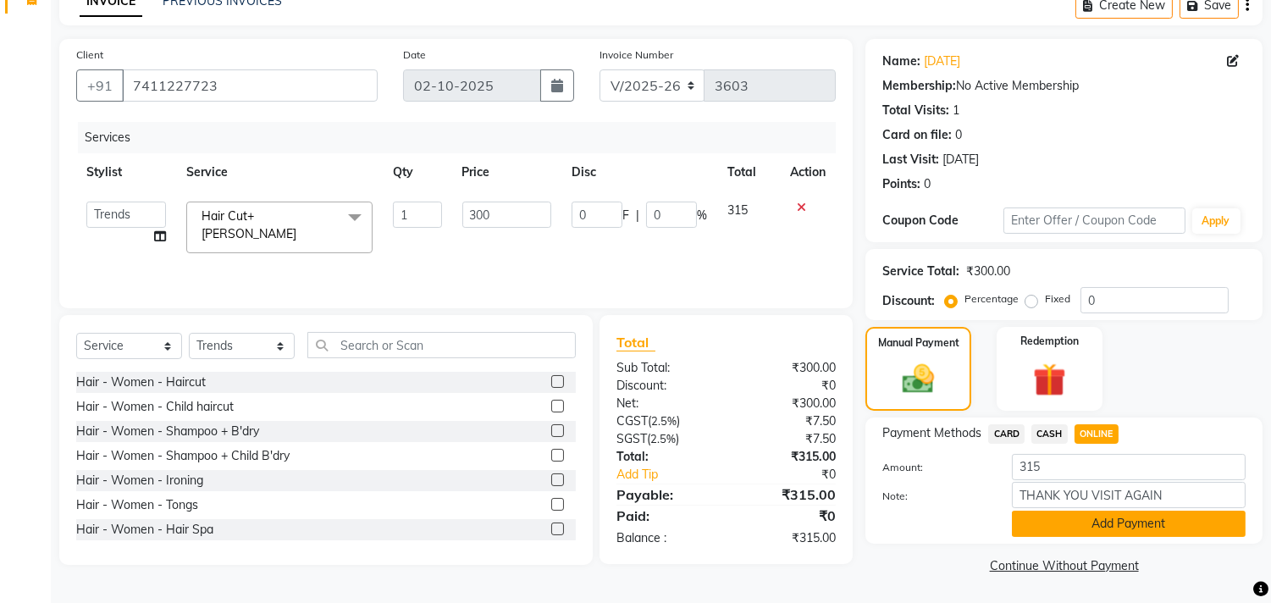
click at [1111, 518] on button "Add Payment" at bounding box center [1129, 523] width 234 height 26
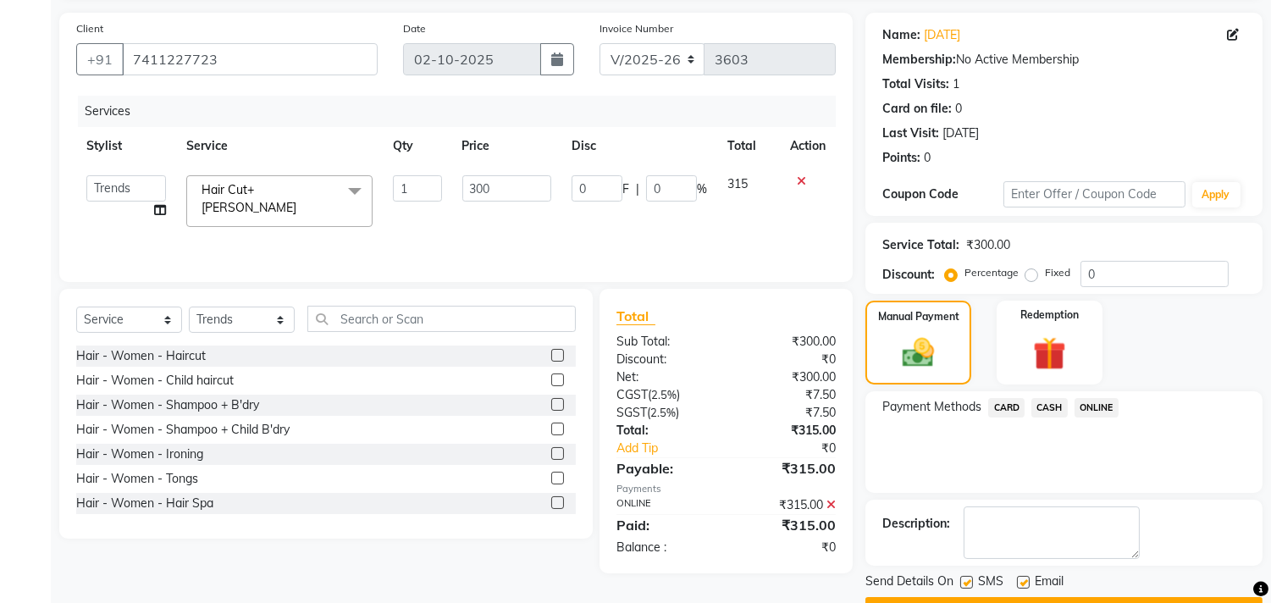
scroll to position [158, 0]
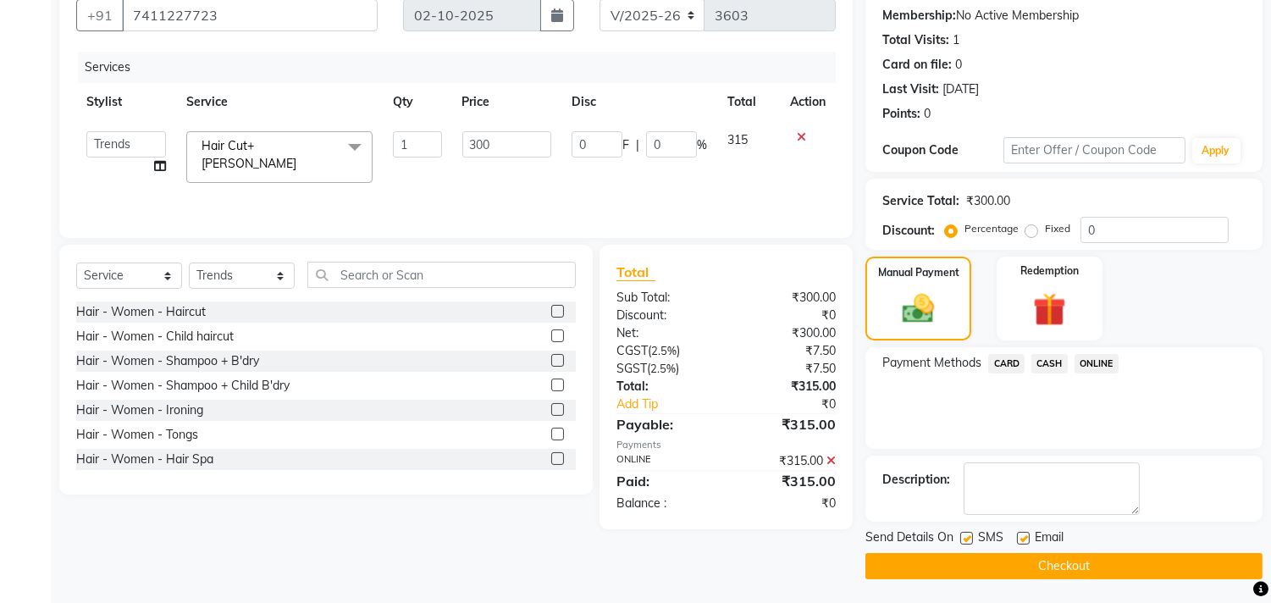
click at [1027, 538] on label at bounding box center [1023, 538] width 13 height 13
click at [1027, 538] on input "checkbox" at bounding box center [1022, 538] width 11 height 11
checkbox input "false"
click at [968, 563] on button "Checkout" at bounding box center [1063, 566] width 397 height 26
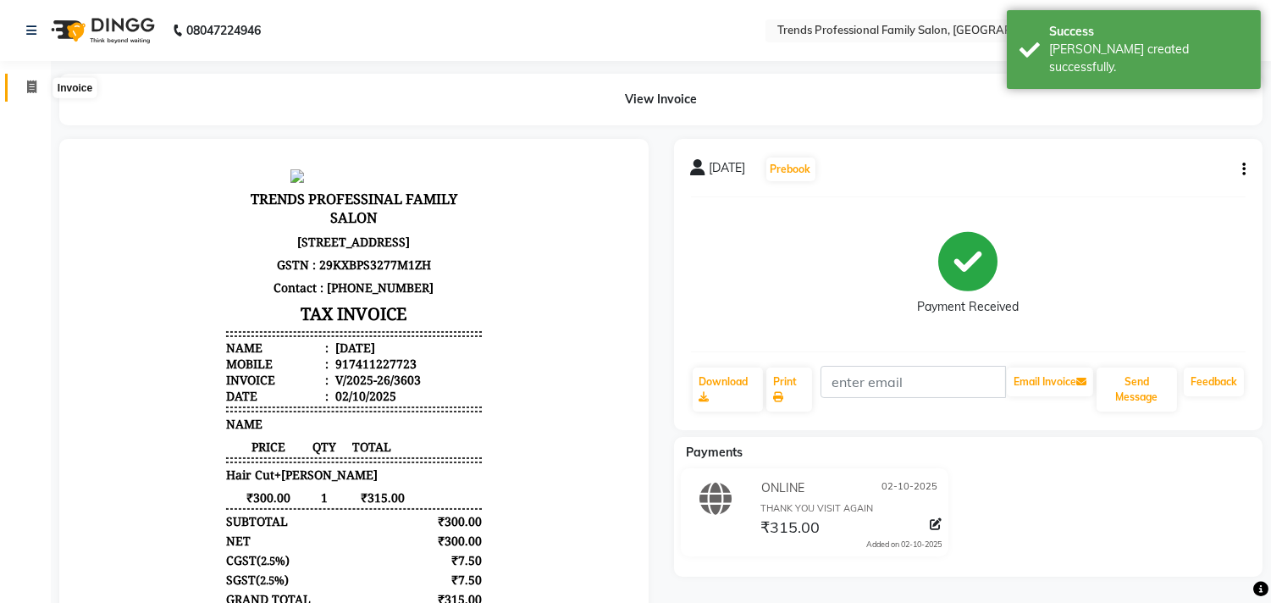
click at [27, 81] on icon at bounding box center [31, 86] width 9 height 13
select select "service"
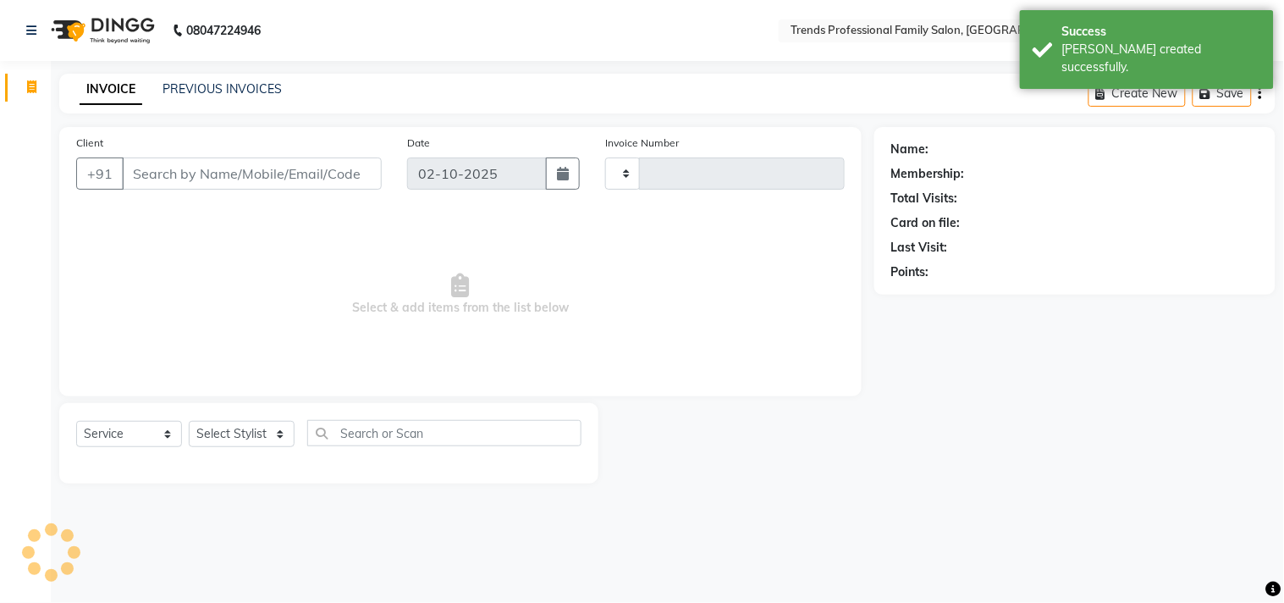
type input "3604"
select select "7345"
drag, startPoint x: 201, startPoint y: 164, endPoint x: 120, endPoint y: 174, distance: 81.9
click at [124, 175] on input "Client" at bounding box center [252, 173] width 260 height 32
drag, startPoint x: 119, startPoint y: 174, endPoint x: 406, endPoint y: 173, distance: 287.0
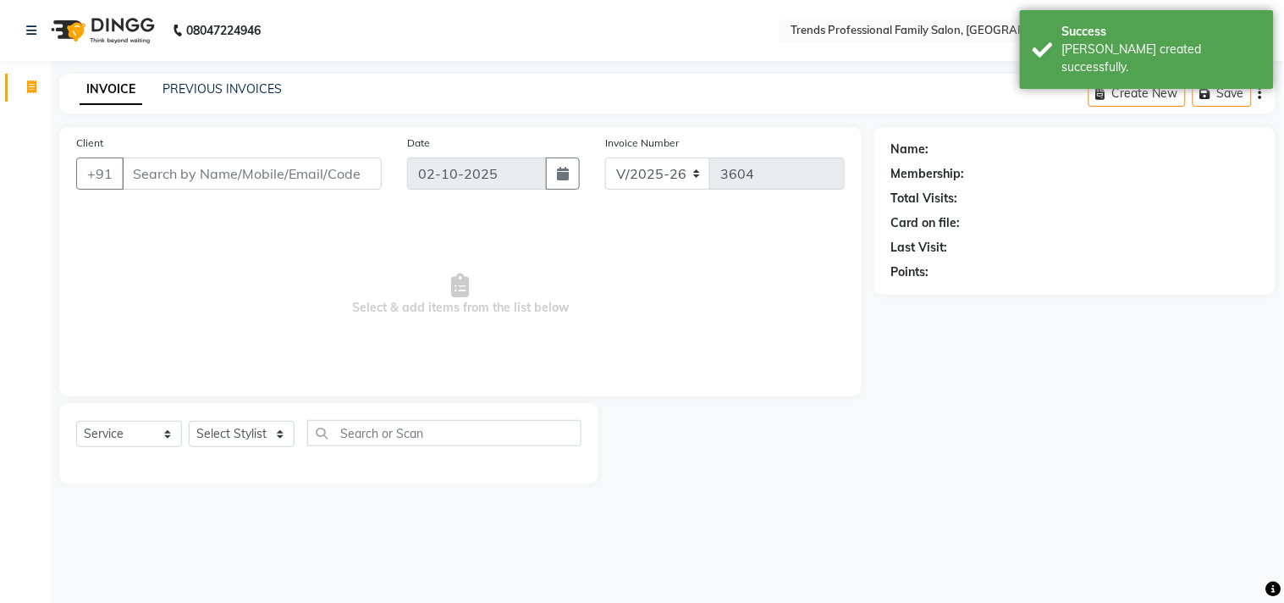
click at [391, 173] on div "Client +91" at bounding box center [228, 168] width 331 height 69
click at [748, 178] on div "V/2025 V/[PHONE_NUMBER]" at bounding box center [725, 173] width 240 height 32
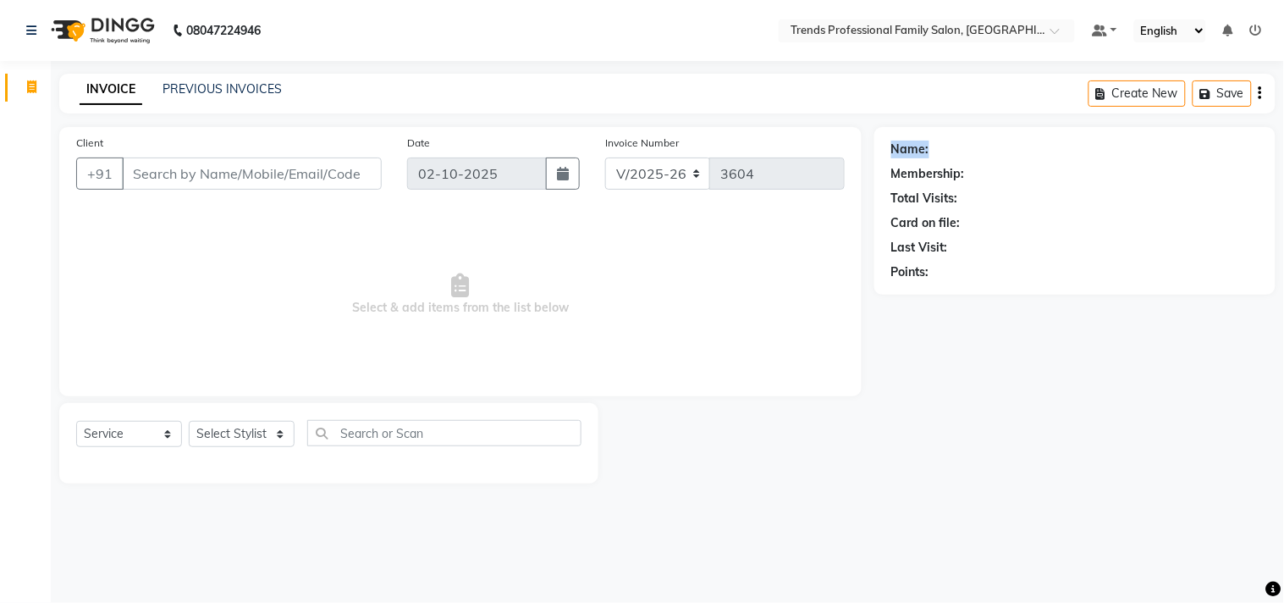
drag, startPoint x: 885, startPoint y: 152, endPoint x: 979, endPoint y: 145, distance: 94.3
click at [979, 145] on div "Name: Membership: Total Visits: Card on file: Last Visit: Points:" at bounding box center [1075, 211] width 401 height 168
drag, startPoint x: 886, startPoint y: 172, endPoint x: 1095, endPoint y: 176, distance: 210.0
click at [1095, 176] on div "Name: Membership: Total Visits: Card on file: Last Visit: Points:" at bounding box center [1075, 211] width 401 height 168
drag, startPoint x: 886, startPoint y: 195, endPoint x: 1089, endPoint y: 209, distance: 203.7
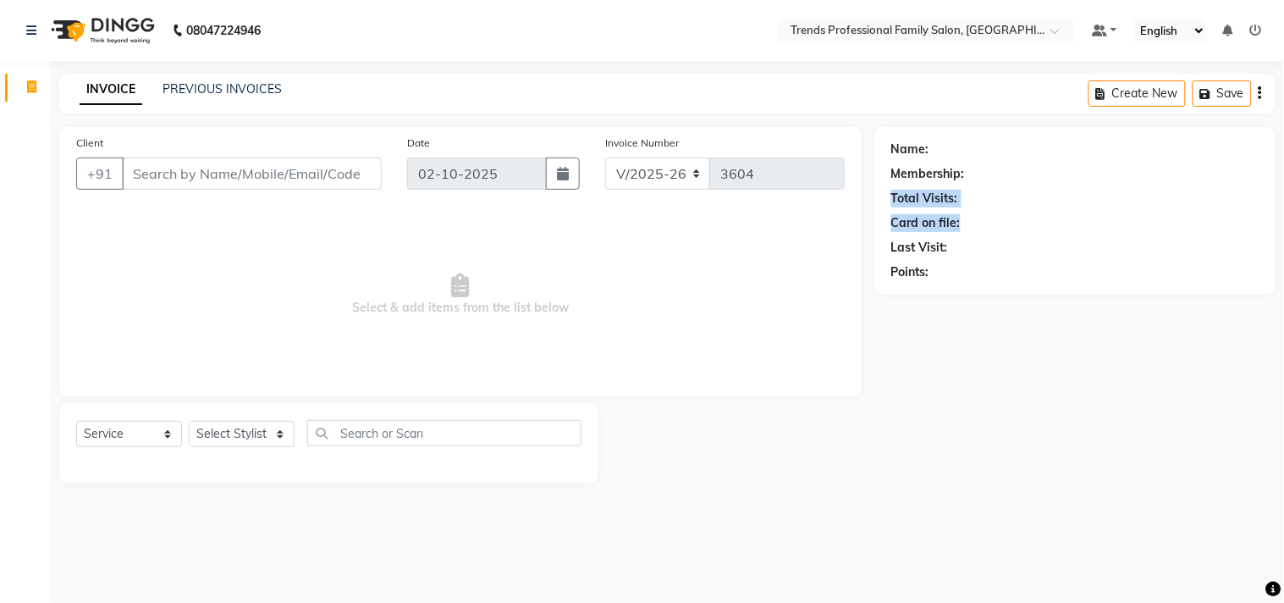
click at [1089, 209] on div "Name: Membership: Total Visits: Card on file: Last Visit: Points:" at bounding box center [1075, 211] width 401 height 168
drag, startPoint x: 892, startPoint y: 234, endPoint x: 1006, endPoint y: 238, distance: 113.5
click at [1006, 238] on div "Name: Membership: Total Visits: Card on file: Last Visit: Points:" at bounding box center [1074, 207] width 367 height 147
drag, startPoint x: 1060, startPoint y: 332, endPoint x: 1171, endPoint y: 312, distance: 112.7
click at [1165, 317] on div "Client +91 Date [DATE] Invoice Number V/2025 V/[PHONE_NUMBER] Select & add item…" at bounding box center [668, 305] width 1242 height 356
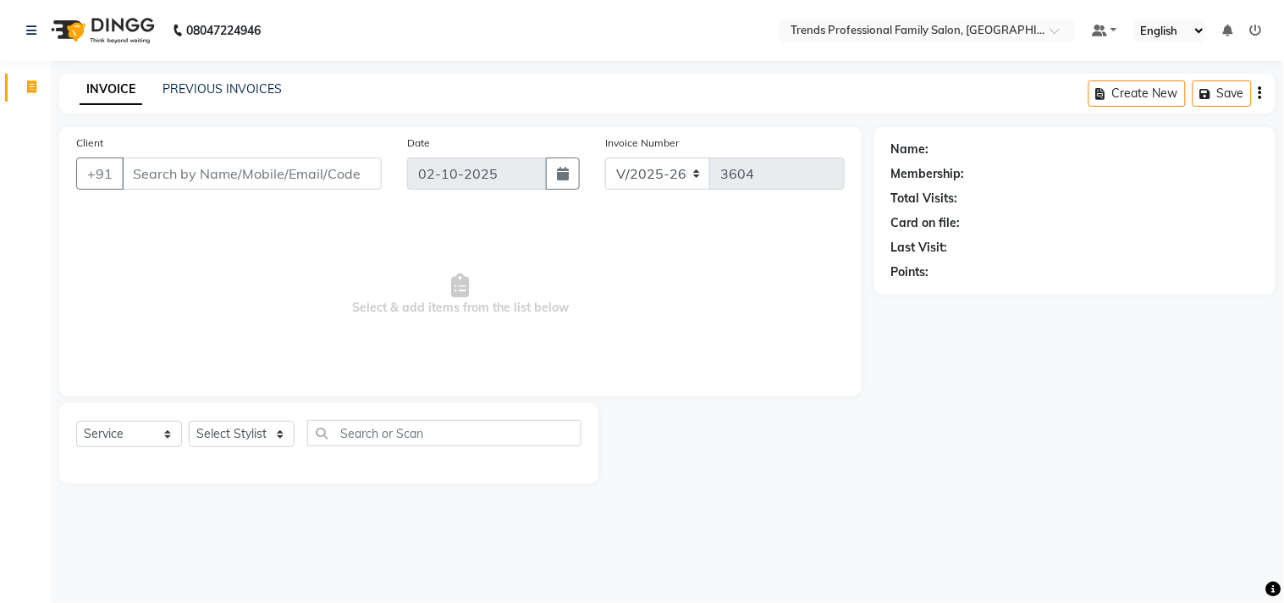
click at [443, 135] on div "Date [DATE]" at bounding box center [494, 168] width 199 height 69
drag, startPoint x: 769, startPoint y: 21, endPoint x: 1172, endPoint y: 22, distance: 403.0
click at [1172, 22] on nav "08047224946 Select Location × Trends Professional Family Salon, Nelamangala Def…" at bounding box center [642, 30] width 1284 height 61
click at [797, 93] on div "INVOICE PREVIOUS INVOICES Create New Save" at bounding box center [667, 94] width 1217 height 40
drag, startPoint x: 889, startPoint y: 147, endPoint x: 952, endPoint y: 168, distance: 65.9
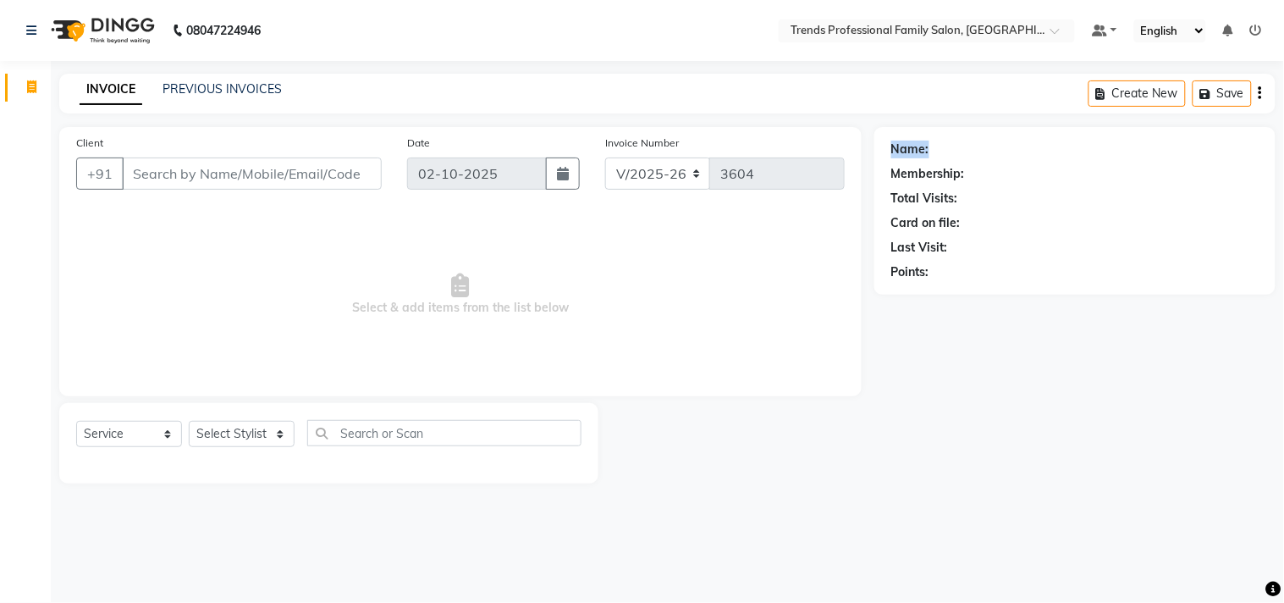
click at [1010, 149] on div "Name: Membership: Total Visits: Card on file: Last Visit: Points:" at bounding box center [1075, 211] width 401 height 168
drag, startPoint x: 891, startPoint y: 172, endPoint x: 1076, endPoint y: 179, distance: 184.7
click at [1076, 179] on div "Membership:" at bounding box center [1074, 174] width 367 height 18
drag, startPoint x: 898, startPoint y: 199, endPoint x: 996, endPoint y: 204, distance: 97.5
click at [996, 204] on div "Total Visits:" at bounding box center [1074, 199] width 367 height 18
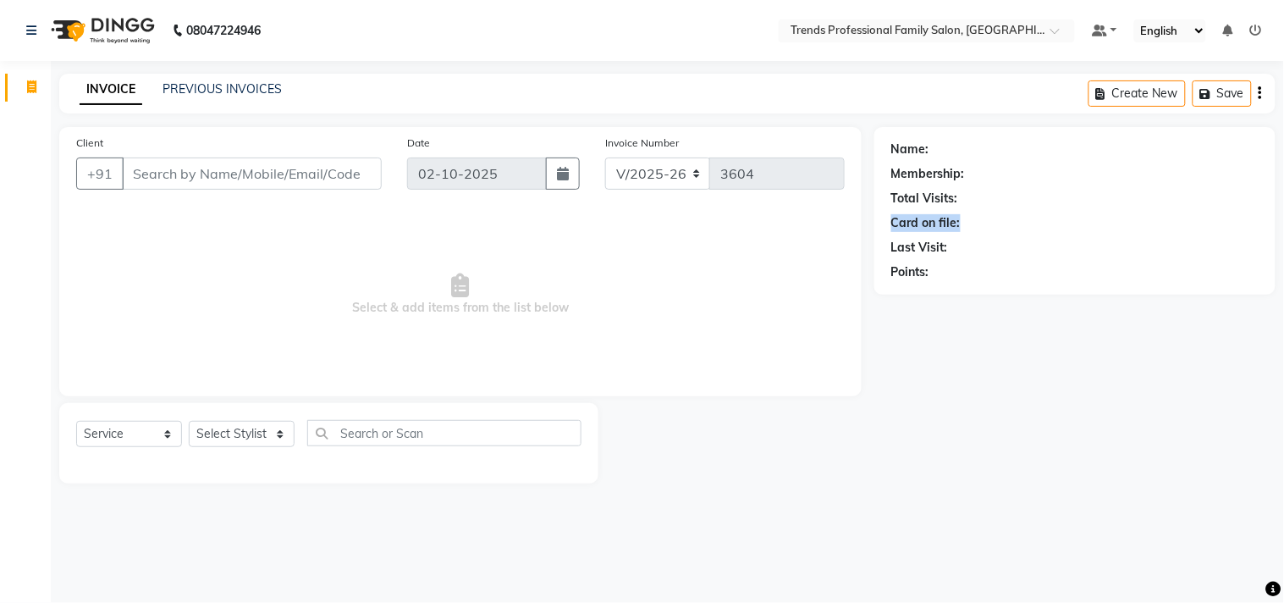
drag, startPoint x: 892, startPoint y: 223, endPoint x: 1009, endPoint y: 218, distance: 116.9
click at [1009, 218] on div "Card on file:" at bounding box center [1074, 223] width 367 height 18
drag, startPoint x: 894, startPoint y: 240, endPoint x: 986, endPoint y: 243, distance: 92.3
click at [988, 240] on div "Last Visit:" at bounding box center [1074, 248] width 367 height 18
drag, startPoint x: 894, startPoint y: 268, endPoint x: 968, endPoint y: 269, distance: 74.5
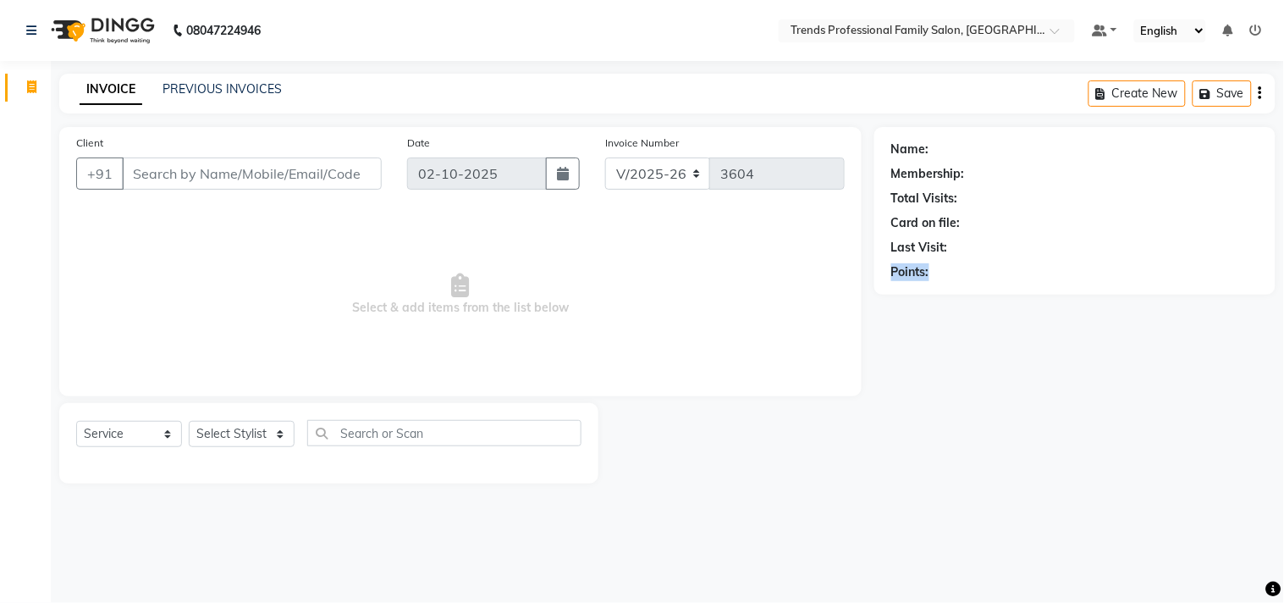
click at [968, 269] on div "Points:" at bounding box center [1074, 272] width 367 height 18
click at [971, 114] on main "INVOICE PREVIOUS INVOICES Create New Save Client +91 Date [DATE] Invoice Number…" at bounding box center [667, 291] width 1233 height 435
drag, startPoint x: 360, startPoint y: 305, endPoint x: 552, endPoint y: 314, distance: 192.4
click at [578, 307] on span "Select & add items from the list below" at bounding box center [460, 294] width 769 height 169
drag, startPoint x: 336, startPoint y: 433, endPoint x: 412, endPoint y: 444, distance: 77.1
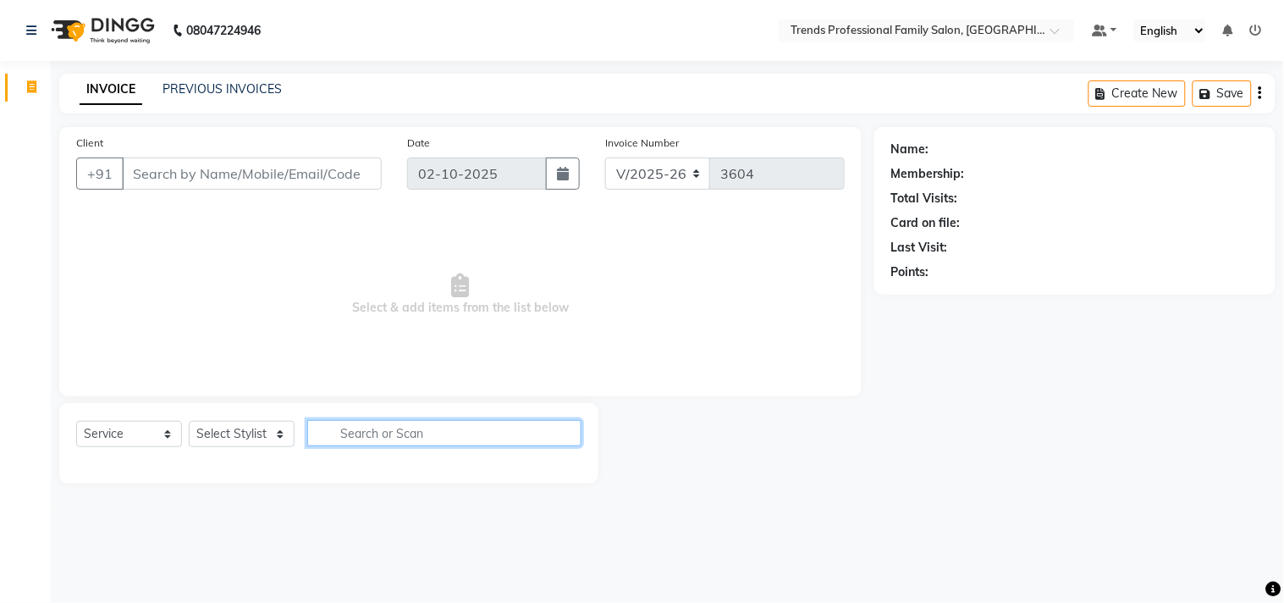
click at [412, 444] on input "text" at bounding box center [444, 433] width 274 height 26
drag, startPoint x: 336, startPoint y: 433, endPoint x: 454, endPoint y: 433, distance: 117.7
click at [454, 433] on input "text" at bounding box center [444, 433] width 274 height 26
drag, startPoint x: 199, startPoint y: 427, endPoint x: 292, endPoint y: 436, distance: 93.6
click at [292, 436] on select "Select Stylist AVANTHIKA [PERSON_NAME] [PERSON_NAME] [PERSON_NAME] RUSTHAM [PER…" at bounding box center [242, 434] width 106 height 26
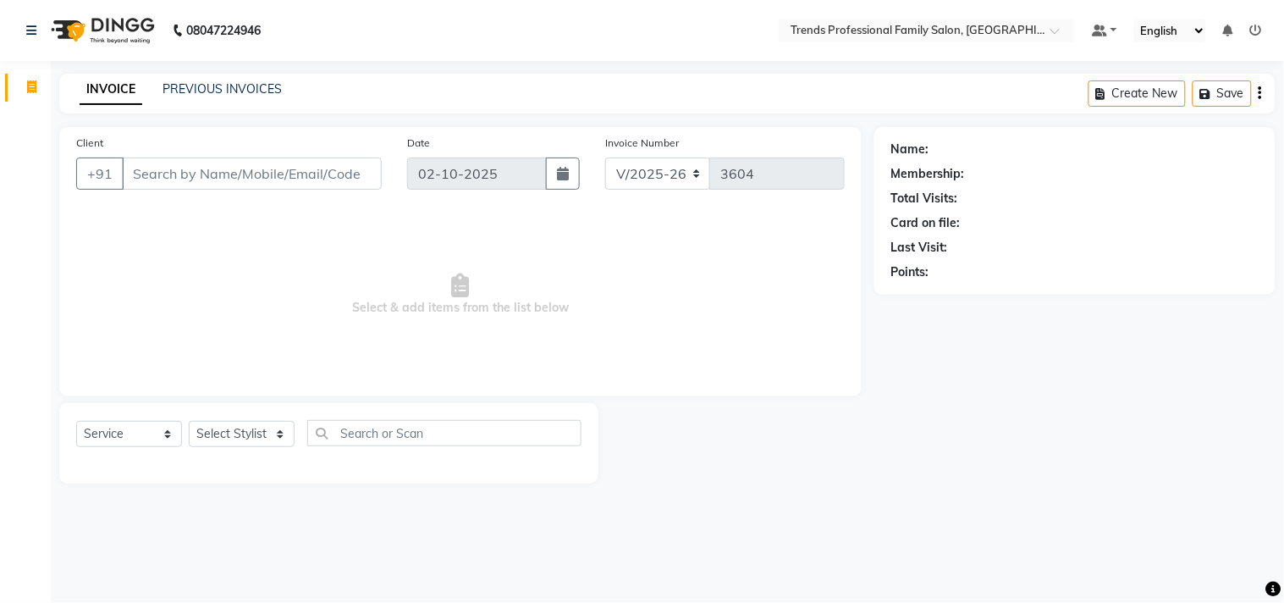
click at [430, 374] on span "Select & add items from the list below" at bounding box center [460, 294] width 769 height 169
drag, startPoint x: 359, startPoint y: 303, endPoint x: 714, endPoint y: 364, distance: 359.9
click at [714, 364] on span "Select & add items from the list below" at bounding box center [460, 294] width 769 height 169
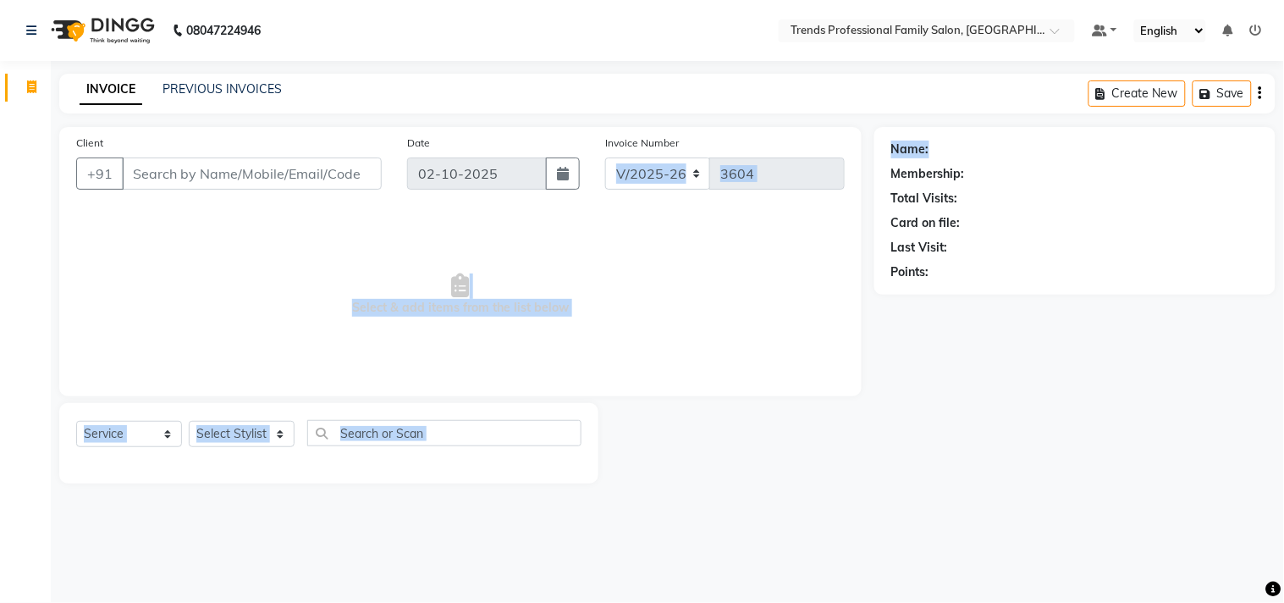
drag, startPoint x: 874, startPoint y: 138, endPoint x: 896, endPoint y: 180, distance: 47.7
click at [968, 157] on div "Client +91 Date [DATE] Invoice Number V/2025 V/[PHONE_NUMBER] Select & add item…" at bounding box center [668, 305] width 1242 height 356
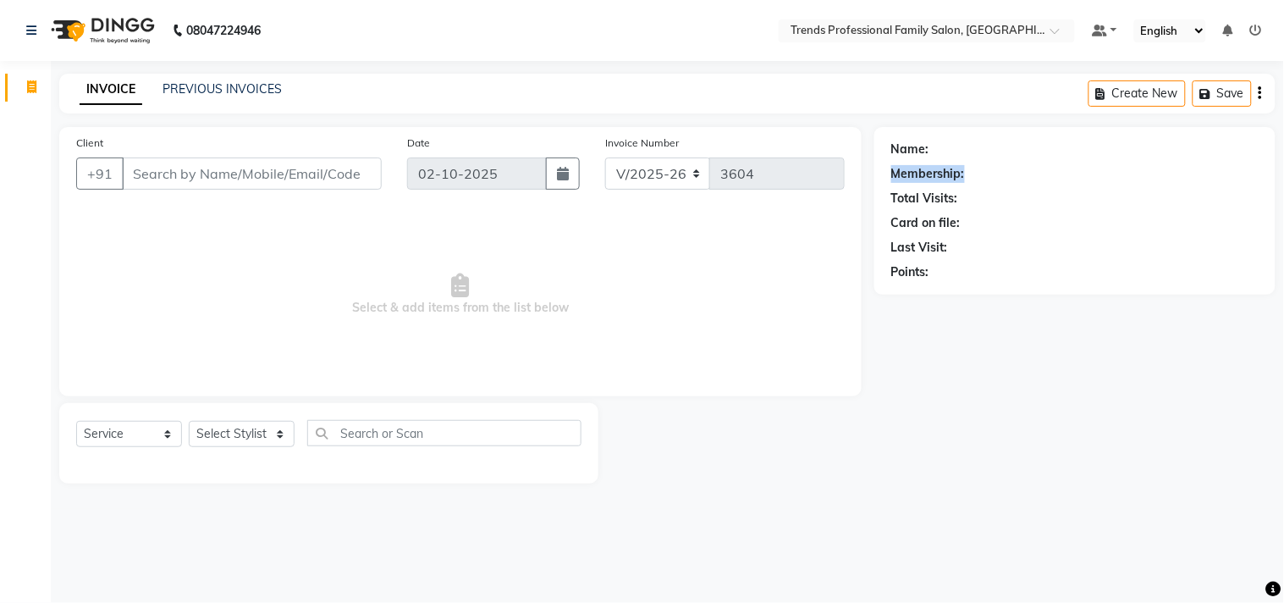
drag, startPoint x: 924, startPoint y: 169, endPoint x: 1011, endPoint y: 185, distance: 88.5
click at [1025, 175] on div "Membership:" at bounding box center [1074, 174] width 367 height 18
drag, startPoint x: 873, startPoint y: 199, endPoint x: 966, endPoint y: 204, distance: 93.3
click at [968, 203] on div "Client +91 Date [DATE] Invoice Number V/2025 V/[PHONE_NUMBER] Select & add item…" at bounding box center [668, 305] width 1242 height 356
drag, startPoint x: 874, startPoint y: 187, endPoint x: 979, endPoint y: 212, distance: 108.0
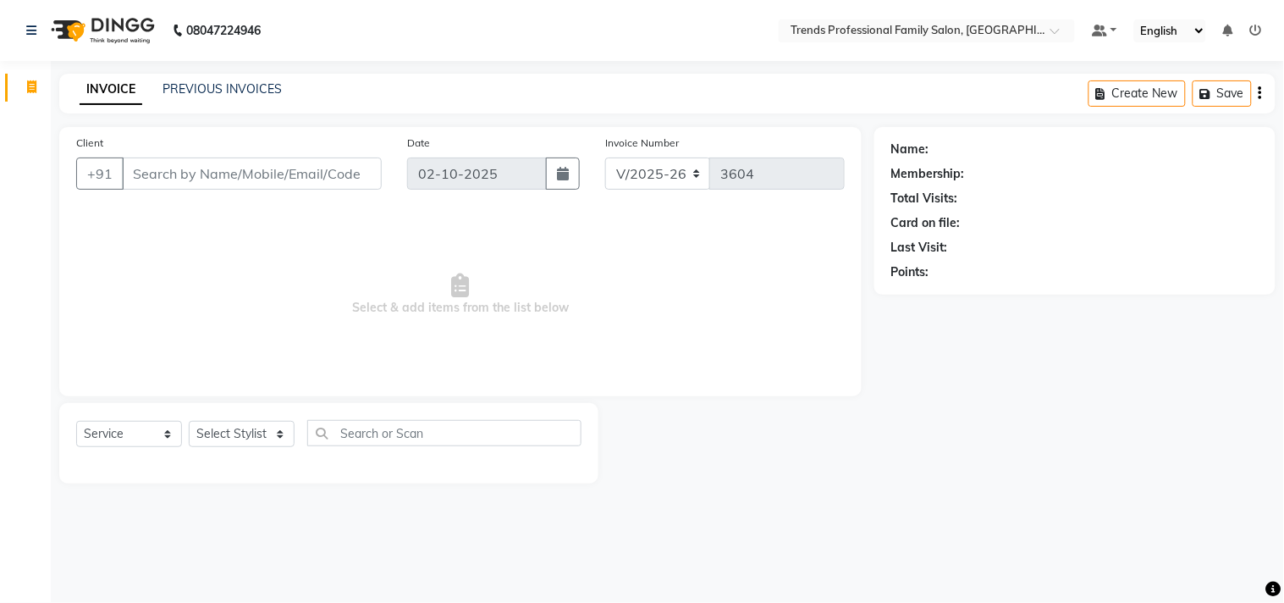
click at [1019, 201] on div "Client +91 Date [DATE] Invoice Number V/2025 V/[PHONE_NUMBER] Select & add item…" at bounding box center [668, 305] width 1242 height 356
drag, startPoint x: 906, startPoint y: 190, endPoint x: 995, endPoint y: 200, distance: 89.5
click at [995, 200] on div "Name: Membership: Total Visits: Card on file: Last Visit: Points:" at bounding box center [1075, 211] width 401 height 168
drag, startPoint x: 896, startPoint y: 222, endPoint x: 924, endPoint y: 243, distance: 35.7
click at [926, 242] on div "Name: Membership: Total Visits: Card on file: Last Visit: Points:" at bounding box center [1074, 207] width 367 height 147
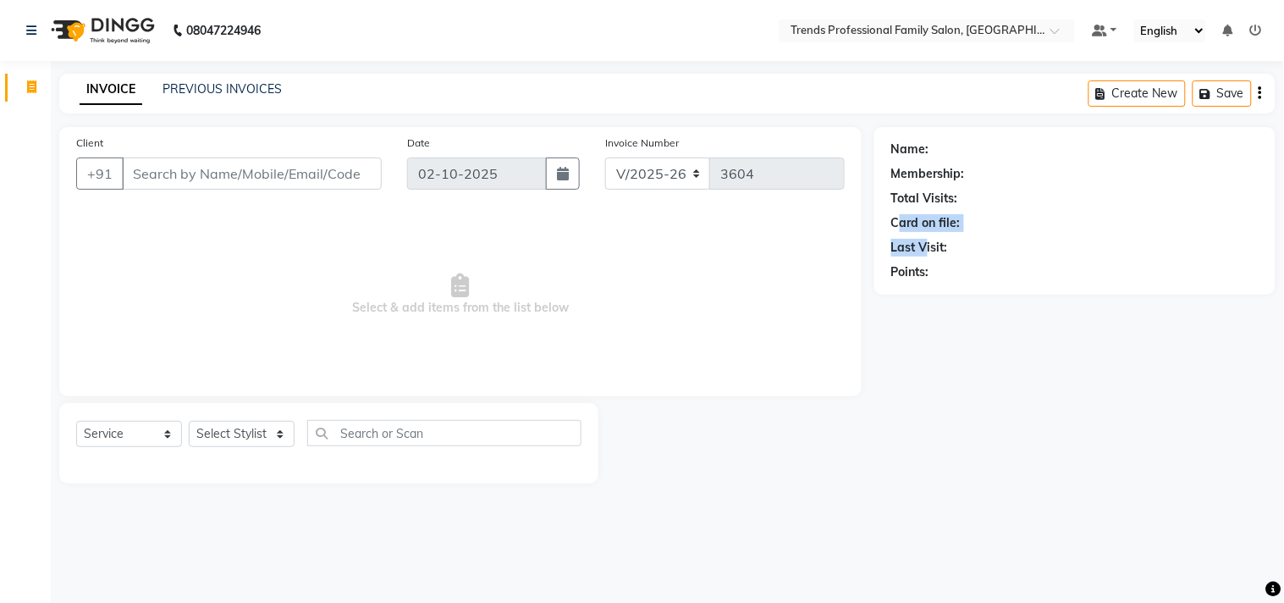
click at [879, 244] on div "Name: Membership: Total Visits: Card on file: Last Visit: Points:" at bounding box center [1075, 211] width 401 height 168
click at [841, 240] on div "Client +91 Date [DATE] Invoice Number V/2025 V/[PHONE_NUMBER] Select & add item…" at bounding box center [460, 261] width 803 height 269
drag, startPoint x: 882, startPoint y: 267, endPoint x: 1013, endPoint y: 269, distance: 130.4
click at [1014, 269] on div "Name: Membership: Total Visits: Card on file: Last Visit: Points:" at bounding box center [1075, 211] width 401 height 168
click at [1018, 261] on div "Name: Membership: Total Visits: Card on file: Last Visit: Points:" at bounding box center [1074, 207] width 367 height 147
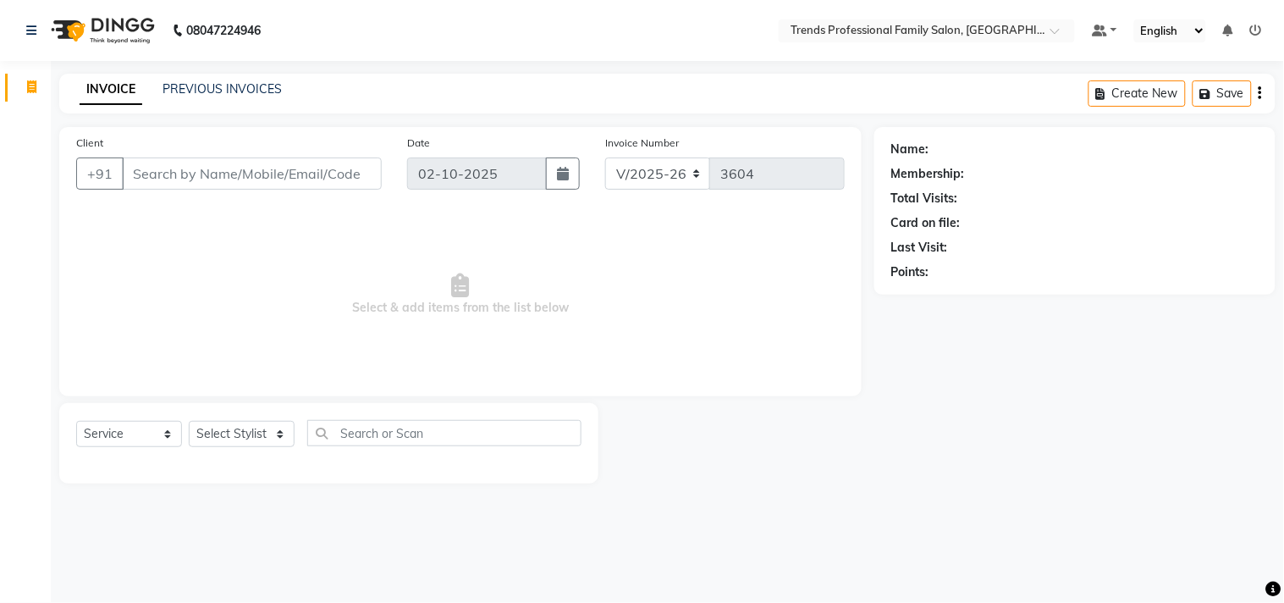
click at [461, 179] on div "Date [DATE]" at bounding box center [494, 168] width 199 height 69
click at [624, 174] on select "V/2025 V/2025-26" at bounding box center [658, 173] width 106 height 32
click at [642, 174] on select "V/2025 V/2025-26" at bounding box center [658, 173] width 106 height 32
click at [650, 174] on select "V/2025 V/2025-26" at bounding box center [658, 173] width 106 height 32
click at [657, 178] on select "V/2025 V/2025-26" at bounding box center [658, 173] width 106 height 32
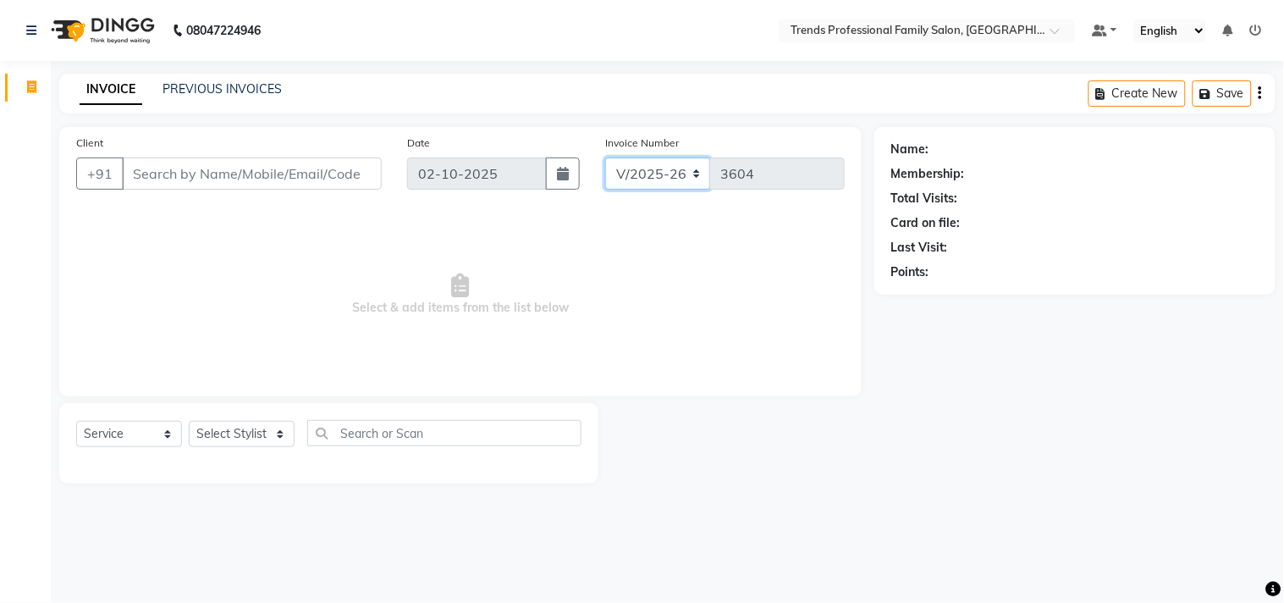
drag, startPoint x: 691, startPoint y: 169, endPoint x: 610, endPoint y: 167, distance: 80.5
click at [610, 167] on select "V/2025 V/2025-26" at bounding box center [658, 173] width 106 height 32
click at [707, 163] on div "V/2025 V/[PHONE_NUMBER]" at bounding box center [725, 173] width 240 height 32
drag, startPoint x: 735, startPoint y: 119, endPoint x: 615, endPoint y: 132, distance: 120.9
click at [726, 119] on main "INVOICE PREVIOUS INVOICES Create New Save Client +91 Date [DATE] Invoice Number…" at bounding box center [667, 291] width 1233 height 435
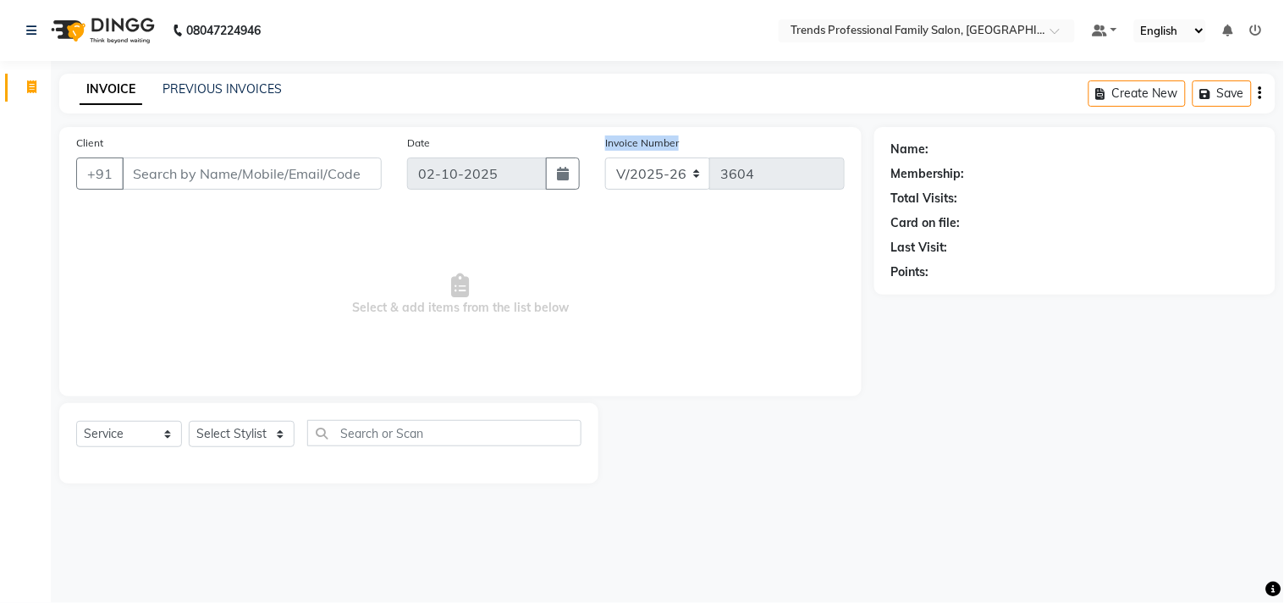
drag, startPoint x: 607, startPoint y: 134, endPoint x: 701, endPoint y: 139, distance: 94.1
click at [701, 139] on div "Invoice Number V/2025 V/[PHONE_NUMBER]" at bounding box center [725, 168] width 265 height 69
drag, startPoint x: 718, startPoint y: 137, endPoint x: 698, endPoint y: 159, distance: 29.4
click at [720, 137] on div "Invoice Number V/2025 V/[PHONE_NUMBER]" at bounding box center [725, 168] width 265 height 69
drag, startPoint x: 356, startPoint y: 300, endPoint x: 422, endPoint y: 297, distance: 65.2
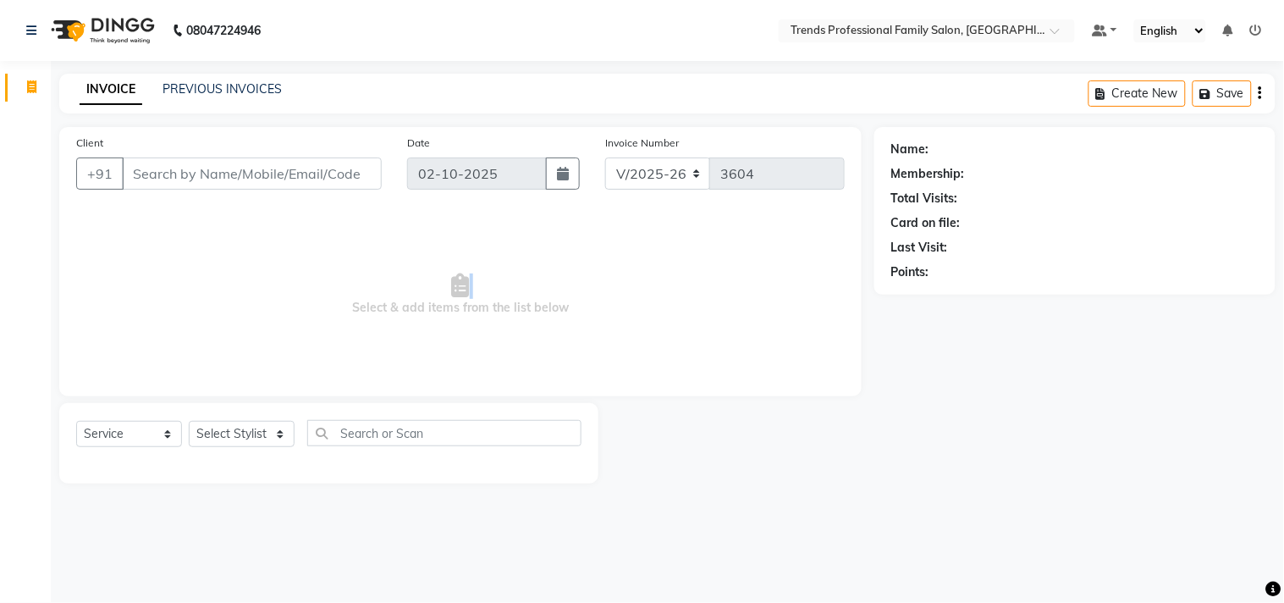
click at [516, 297] on span "Select & add items from the list below" at bounding box center [460, 294] width 769 height 169
click at [353, 306] on span "Select & add items from the list below" at bounding box center [460, 294] width 769 height 169
drag, startPoint x: 353, startPoint y: 306, endPoint x: 549, endPoint y: 309, distance: 195.6
click at [549, 309] on span "Select & add items from the list below" at bounding box center [460, 294] width 769 height 169
click at [654, 261] on span "Select & add items from the list below" at bounding box center [460, 294] width 769 height 169
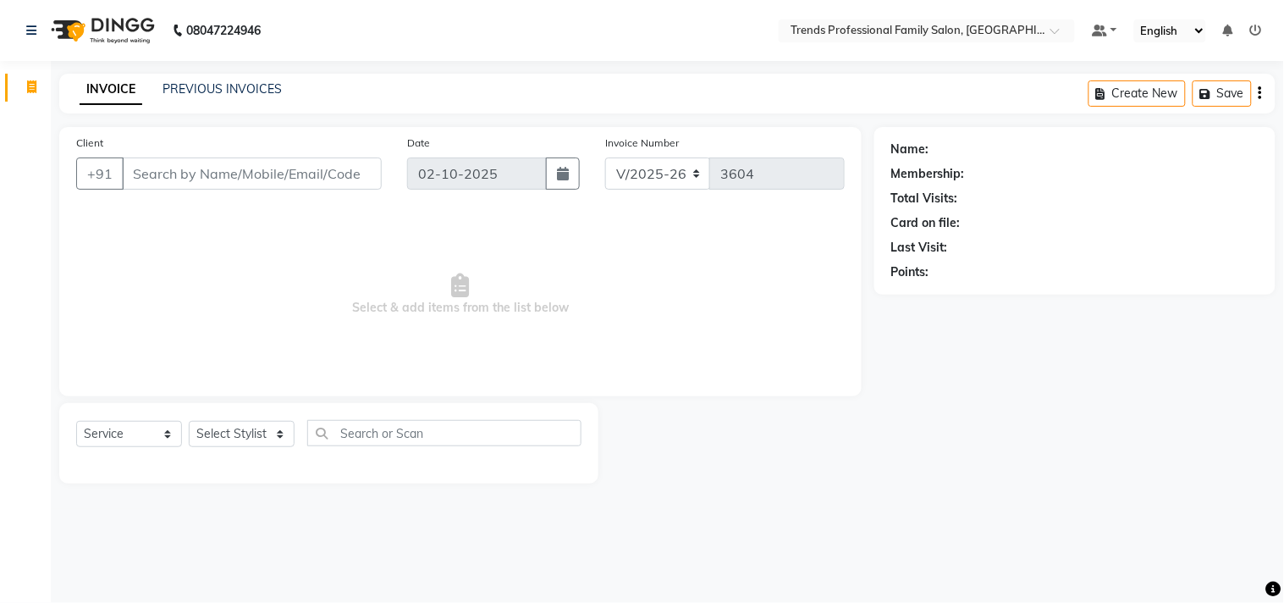
drag, startPoint x: 623, startPoint y: 152, endPoint x: 593, endPoint y: 165, distance: 33.0
click at [593, 165] on div "Invoice Number V/2025 V/[PHONE_NUMBER]" at bounding box center [725, 168] width 265 height 69
drag, startPoint x: 595, startPoint y: 142, endPoint x: 723, endPoint y: 129, distance: 128.5
click at [723, 129] on div "Client +91 Date [DATE] Invoice Number V/2025 V/[PHONE_NUMBER] Select & add item…" at bounding box center [460, 261] width 803 height 269
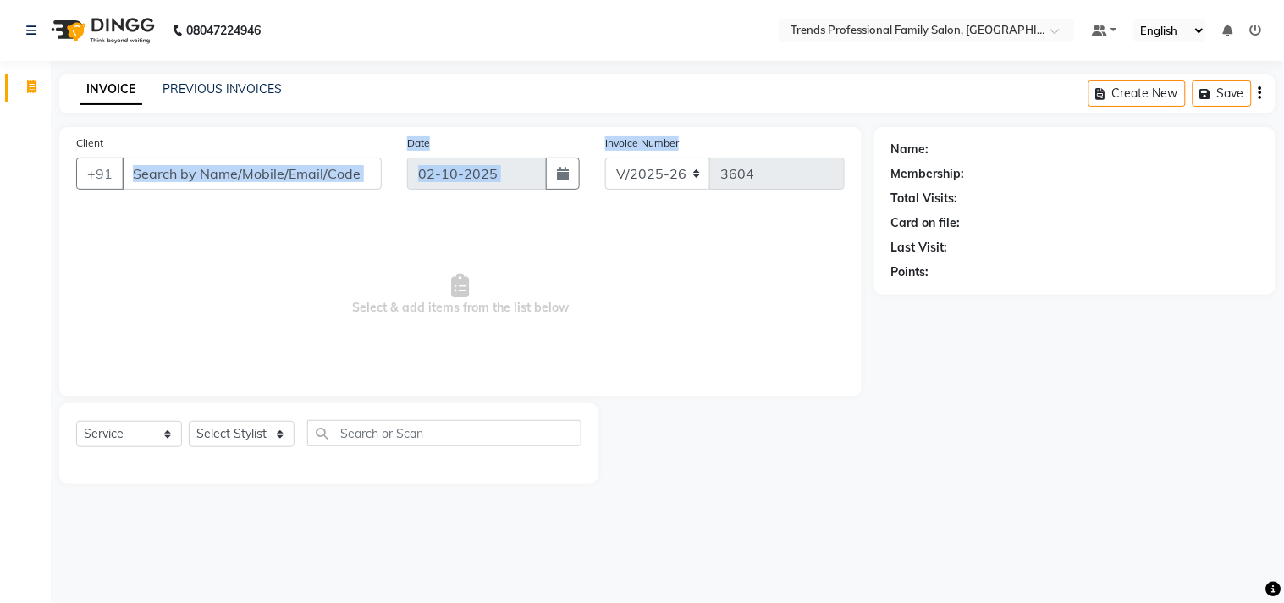
drag, startPoint x: 450, startPoint y: 158, endPoint x: 645, endPoint y: 182, distance: 196.2
click at [648, 181] on div "Client +91 Date [DATE] Invoice Number V/2025 V/[PHONE_NUMBER] Select & add item…" at bounding box center [460, 261] width 803 height 269
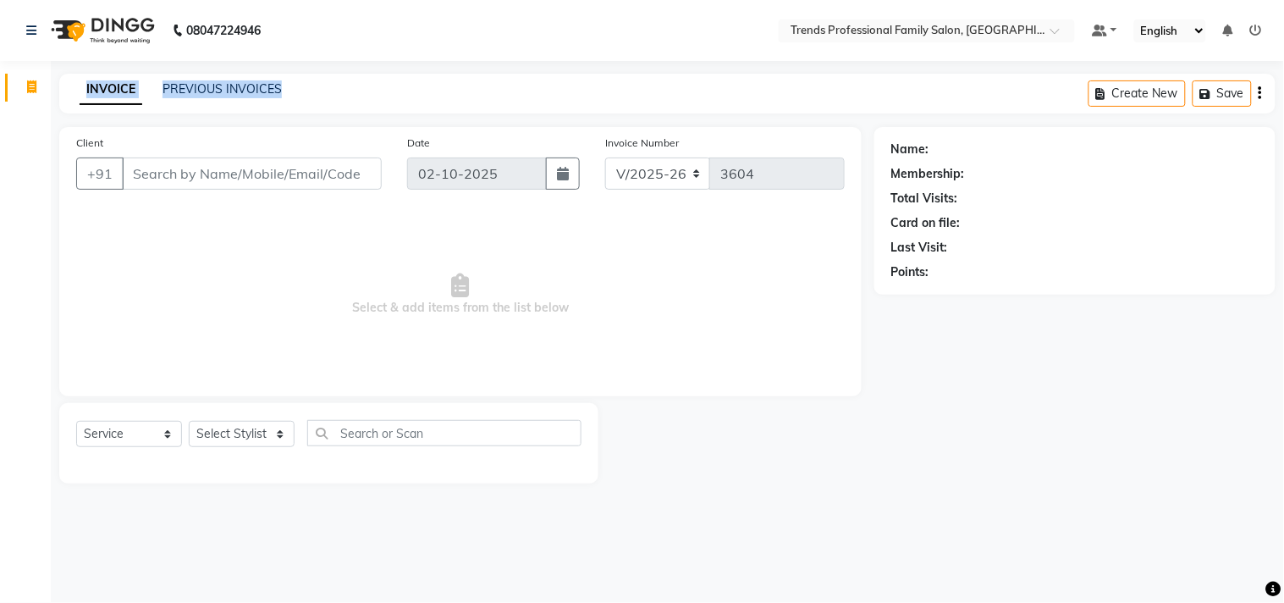
drag, startPoint x: 70, startPoint y: 86, endPoint x: 407, endPoint y: 85, distance: 336.9
click at [407, 85] on div "INVOICE PREVIOUS INVOICES Create New Save" at bounding box center [667, 94] width 1217 height 40
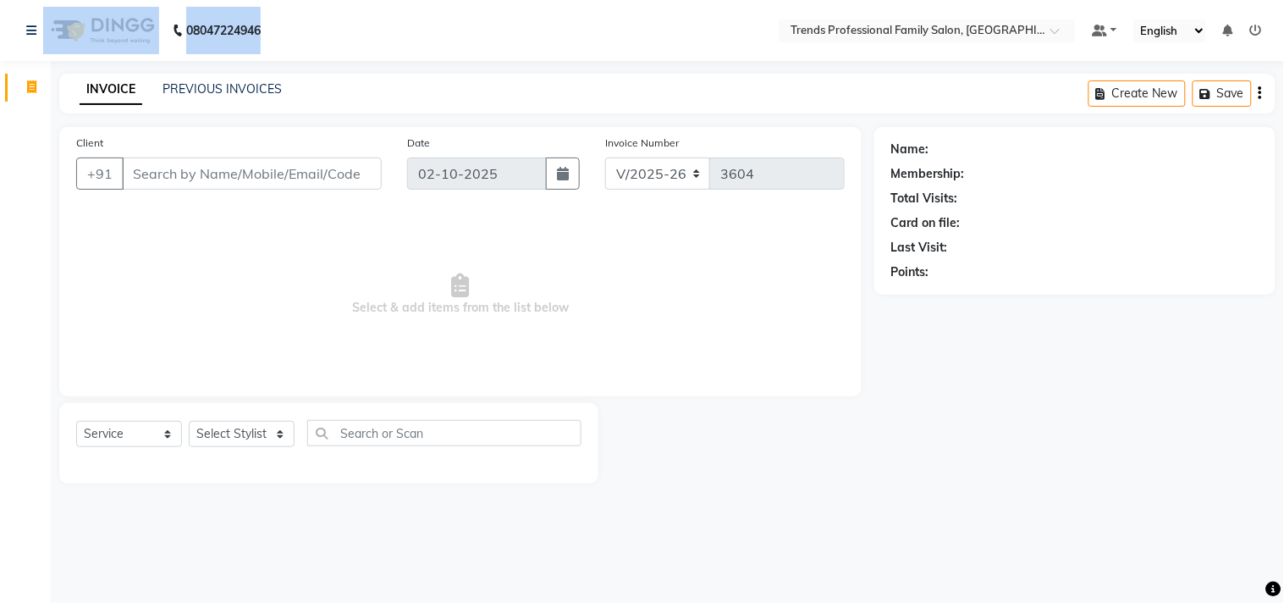
drag, startPoint x: 176, startPoint y: 26, endPoint x: 603, endPoint y: 39, distance: 426.9
click at [603, 39] on nav "08047224946 Select Location × Trends Professional Family Salon, Nelamangala Def…" at bounding box center [642, 30] width 1284 height 61
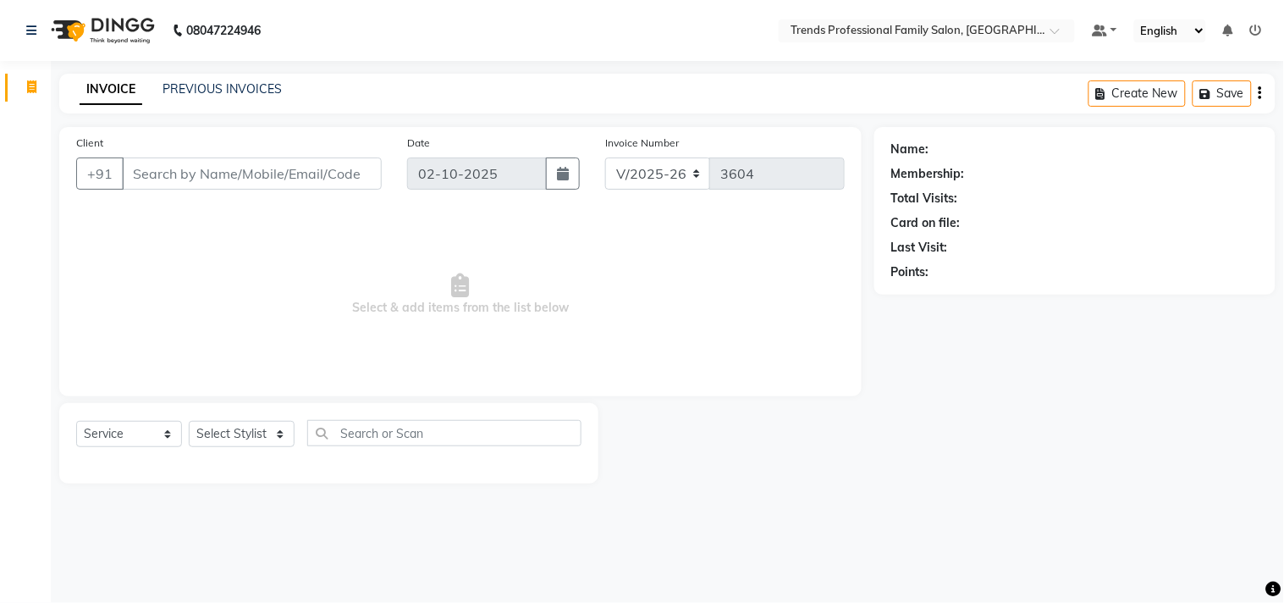
drag, startPoint x: 472, startPoint y: 64, endPoint x: 183, endPoint y: 97, distance: 291.3
click at [438, 73] on div "08047224946 Select Location × Trends Professional Family Salon, Nelamangala Def…" at bounding box center [642, 301] width 1284 height 603
drag, startPoint x: 179, startPoint y: 29, endPoint x: 341, endPoint y: 52, distance: 164.3
click at [367, 29] on nav "08047224946 Select Location × Trends Professional Family Salon, Nelamangala Def…" at bounding box center [642, 30] width 1284 height 61
click at [201, 89] on link "PREVIOUS INVOICES" at bounding box center [222, 88] width 119 height 15
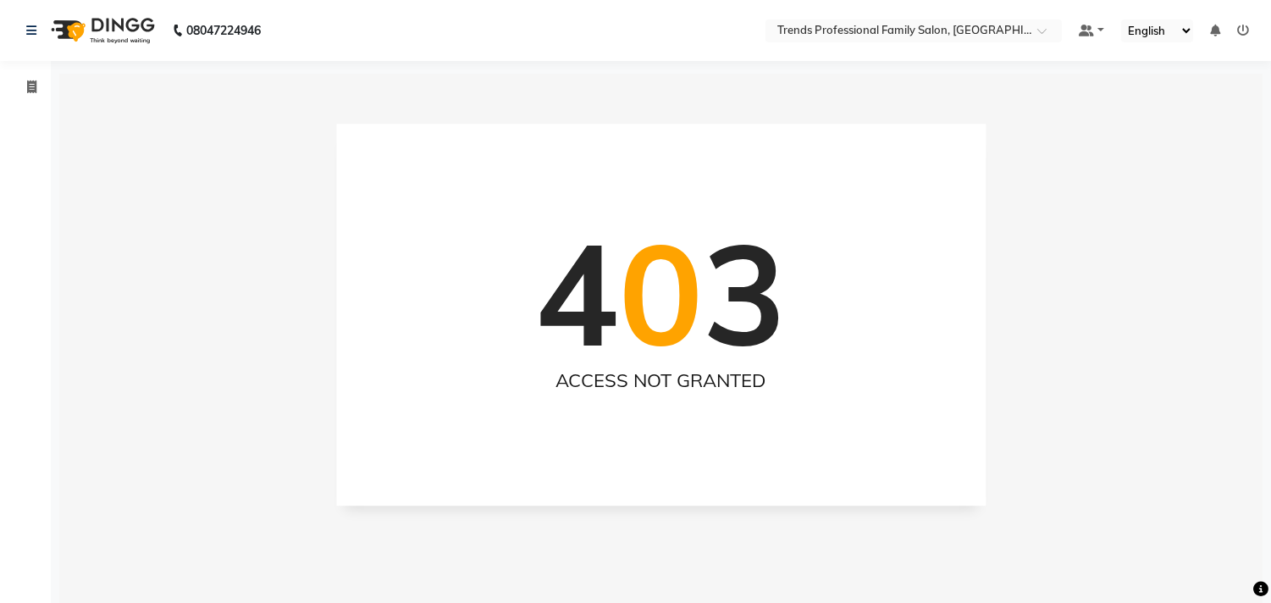
click at [222, 71] on div "08047224946 Select Location × Trends Professional Family Salon, Nelamangala Def…" at bounding box center [635, 351] width 1271 height 702
click at [36, 79] on span at bounding box center [32, 87] width 30 height 19
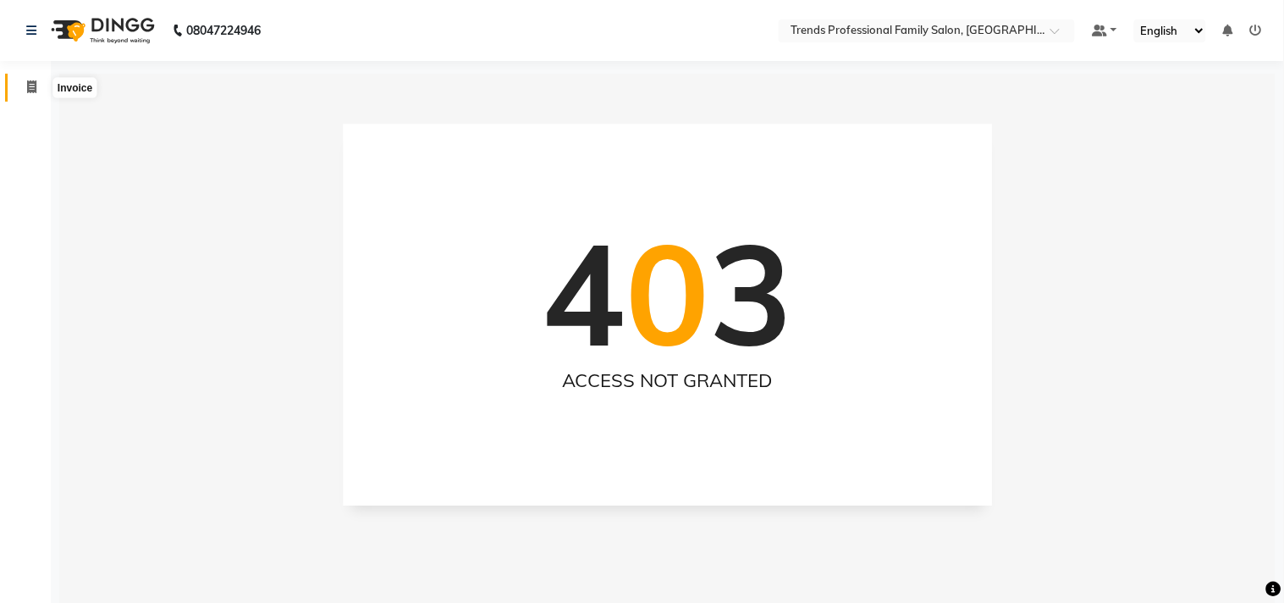
select select "service"
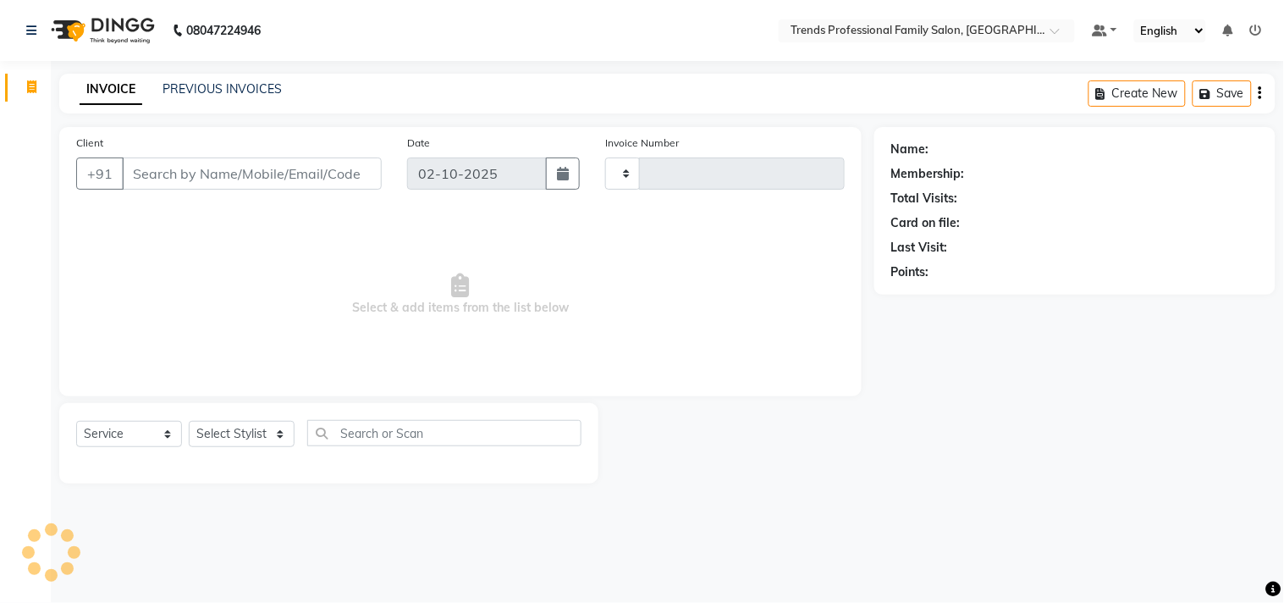
type input "3604"
select select "7345"
click at [835, 179] on div "V/2025 V/[PHONE_NUMBER]" at bounding box center [725, 173] width 240 height 32
drag, startPoint x: 875, startPoint y: 153, endPoint x: 1047, endPoint y: 176, distance: 173.4
click at [1062, 162] on div "Name: Membership: Total Visits: Card on file: Last Visit: Points:" at bounding box center [1075, 211] width 401 height 168
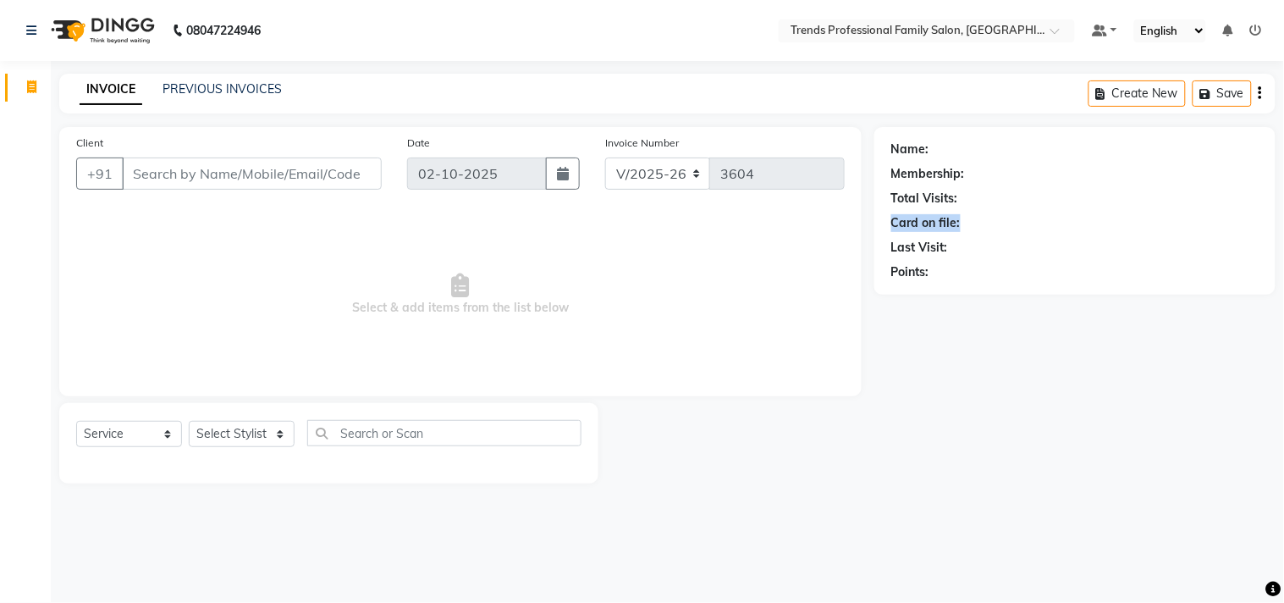
drag, startPoint x: 895, startPoint y: 212, endPoint x: 1101, endPoint y: 216, distance: 205.7
click at [1123, 212] on div "Name: Membership: Total Visits: Card on file: Last Visit: Points:" at bounding box center [1074, 207] width 367 height 147
drag, startPoint x: 872, startPoint y: 212, endPoint x: 771, endPoint y: 231, distance: 102.6
click at [894, 231] on div "Client +91 Date [DATE] Invoice Number V/2025 V/[PHONE_NUMBER] Select & add item…" at bounding box center [668, 305] width 1242 height 356
drag, startPoint x: 912, startPoint y: 196, endPoint x: 1063, endPoint y: 220, distance: 153.4
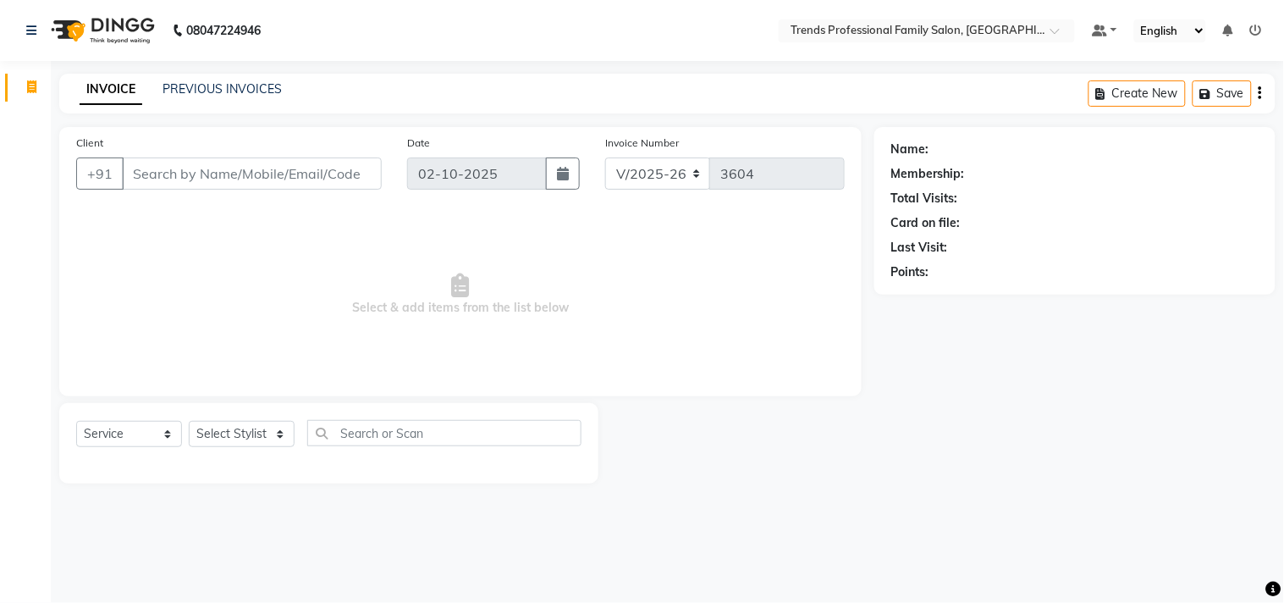
click at [1068, 220] on div "Client +91 Date [DATE] Invoice Number V/2025 V/[PHONE_NUMBER] Select & add item…" at bounding box center [668, 305] width 1242 height 356
drag, startPoint x: 1008, startPoint y: 151, endPoint x: 847, endPoint y: 231, distance: 179.8
click at [1087, 188] on div "Name: Membership: Total Visits: Card on file: Last Visit: Points:" at bounding box center [1074, 207] width 367 height 147
drag, startPoint x: 985, startPoint y: 223, endPoint x: 929, endPoint y: 257, distance: 66.1
click at [972, 249] on div "Name: Membership: Total Visits: Card on file: Last Visit: Points:" at bounding box center [1075, 211] width 401 height 168
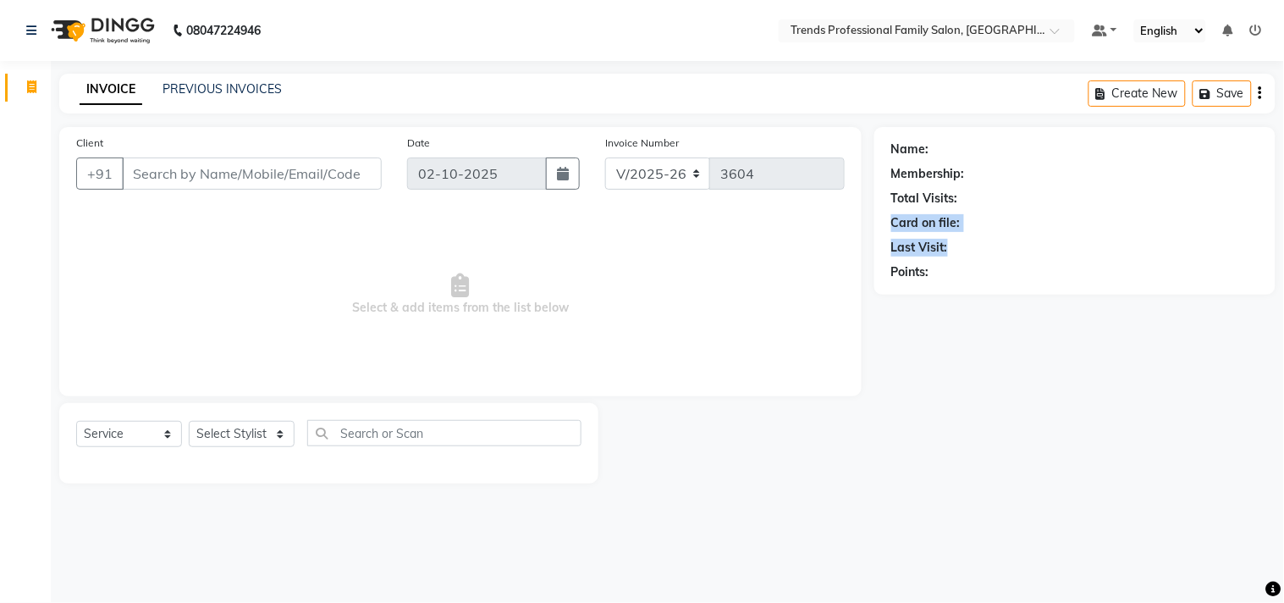
drag, startPoint x: 996, startPoint y: 267, endPoint x: 927, endPoint y: 275, distance: 69.9
click at [978, 272] on div "Client +91 Date [DATE] Invoice Number V/2025 V/[PHONE_NUMBER] Select & add item…" at bounding box center [668, 305] width 1242 height 356
click at [690, 182] on select "V/2025 V/2025-26" at bounding box center [658, 173] width 106 height 32
click at [692, 271] on span "Select & add items from the list below" at bounding box center [460, 294] width 769 height 169
click at [256, 461] on div at bounding box center [328, 463] width 505 height 7
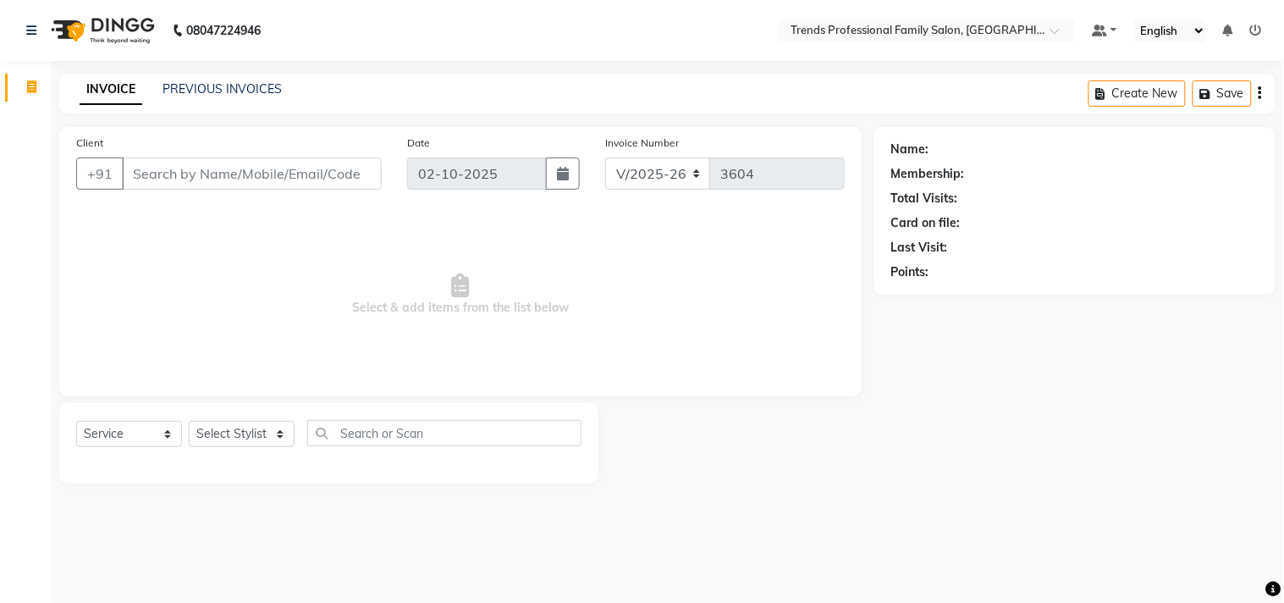
click at [257, 420] on div "Select Service Product Membership Package Voucher Prepaid Gift Card Select Styl…" at bounding box center [328, 440] width 505 height 40
click at [251, 433] on select "Select Stylist AVANTHIKA [PERSON_NAME] [PERSON_NAME] [PERSON_NAME] RUSTHAM [PER…" at bounding box center [242, 434] width 106 height 26
select select "68140"
click at [189, 422] on select "Select Stylist AVANTHIKA [PERSON_NAME] [PERSON_NAME] [PERSON_NAME] RUSTHAM [PER…" at bounding box center [242, 434] width 106 height 26
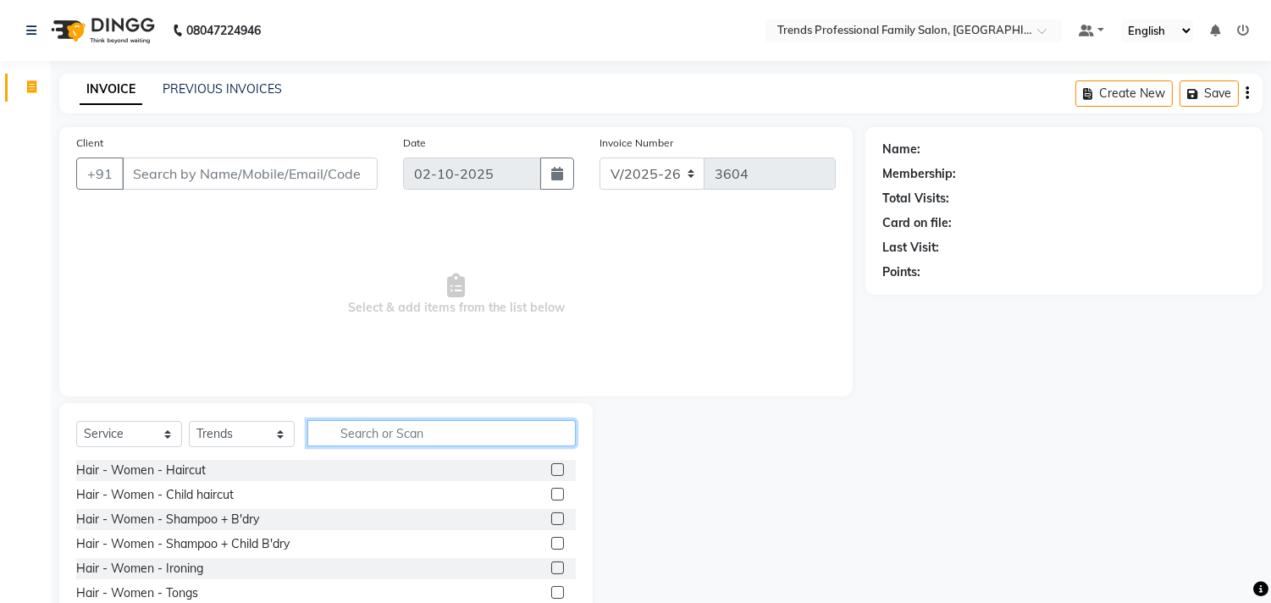
click at [402, 433] on input "text" at bounding box center [441, 433] width 268 height 26
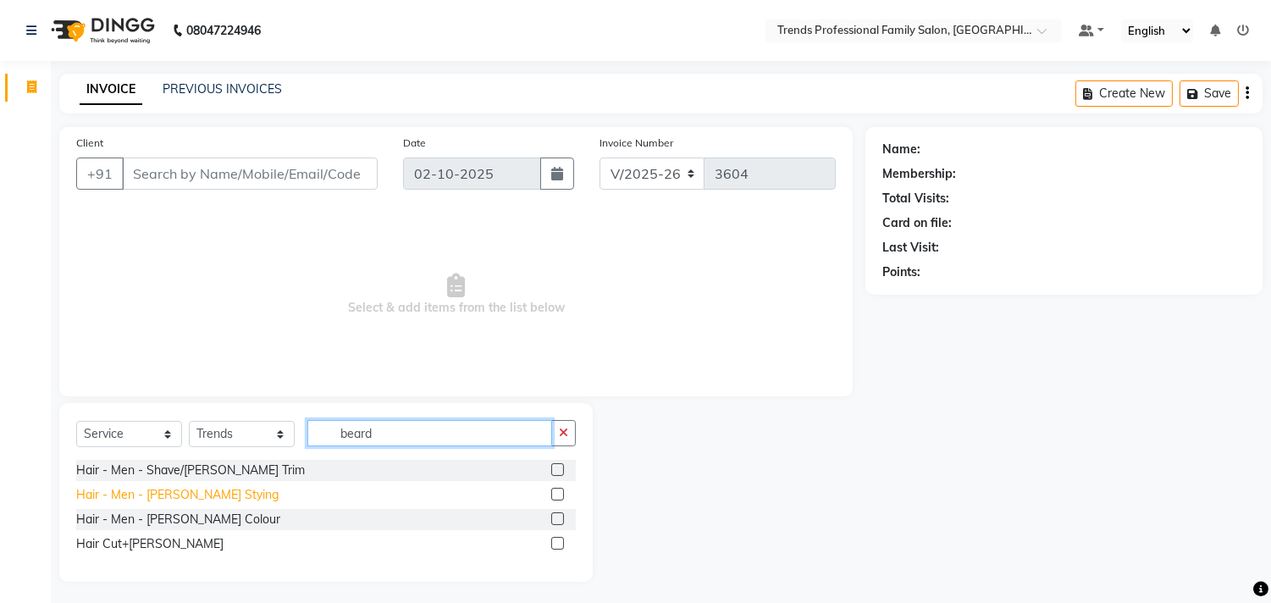
type input "beard"
click at [180, 500] on div "Hair - Men - [PERSON_NAME] Stying" at bounding box center [177, 495] width 202 height 18
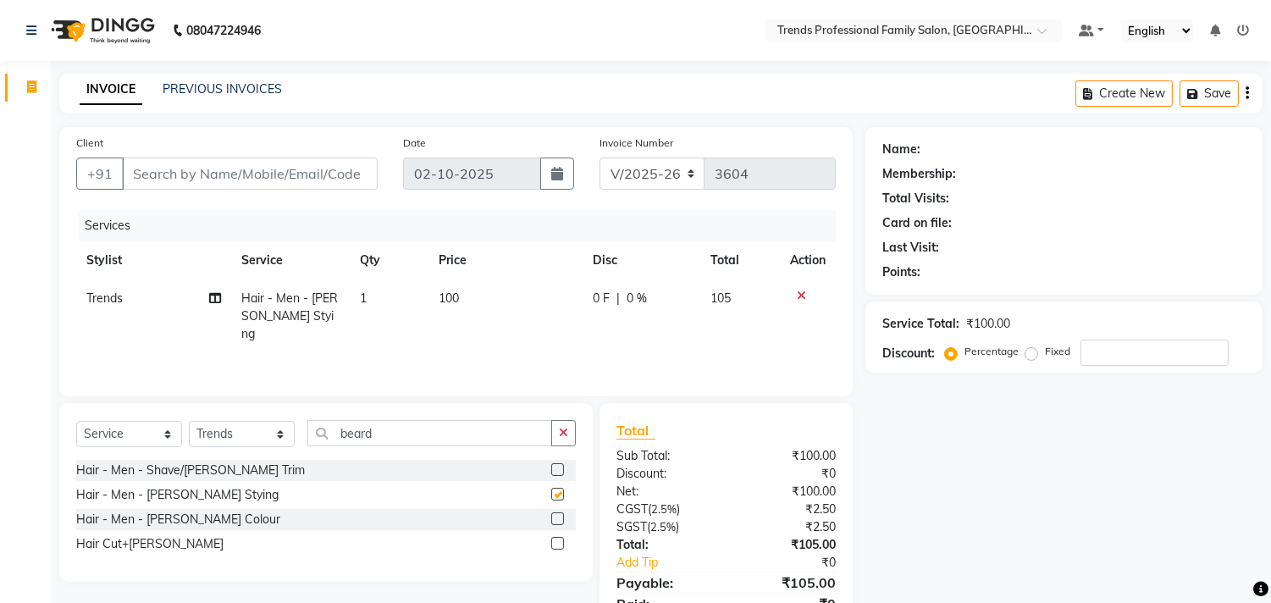
checkbox input "false"
drag, startPoint x: 562, startPoint y: 433, endPoint x: 459, endPoint y: 417, distance: 104.5
click at [560, 433] on icon "button" at bounding box center [563, 433] width 9 height 12
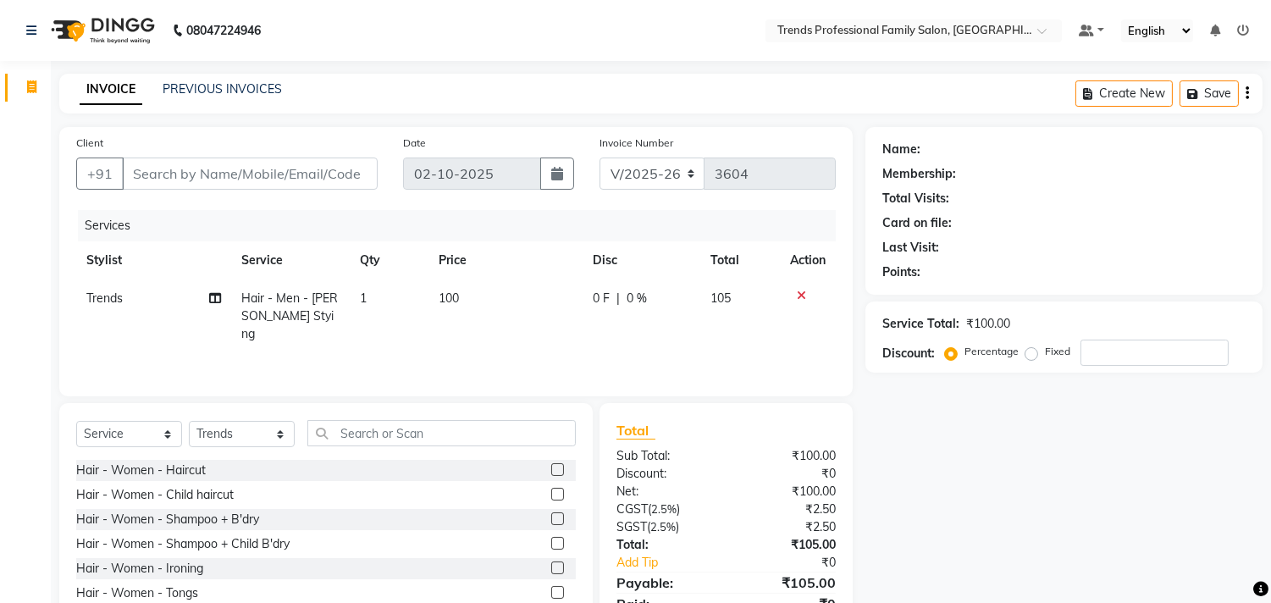
drag, startPoint x: 452, startPoint y: 416, endPoint x: 428, endPoint y: 418, distance: 24.7
click at [441, 417] on div "Select Service Product Membership Package Voucher Prepaid Gift Card Select Styl…" at bounding box center [325, 528] width 533 height 250
drag, startPoint x: 424, startPoint y: 446, endPoint x: 424, endPoint y: 433, distance: 13.5
click at [424, 433] on div "Select Service Product Membership Package Voucher Prepaid Gift Card Select Styl…" at bounding box center [325, 440] width 499 height 40
click at [424, 433] on input "text" at bounding box center [441, 433] width 268 height 26
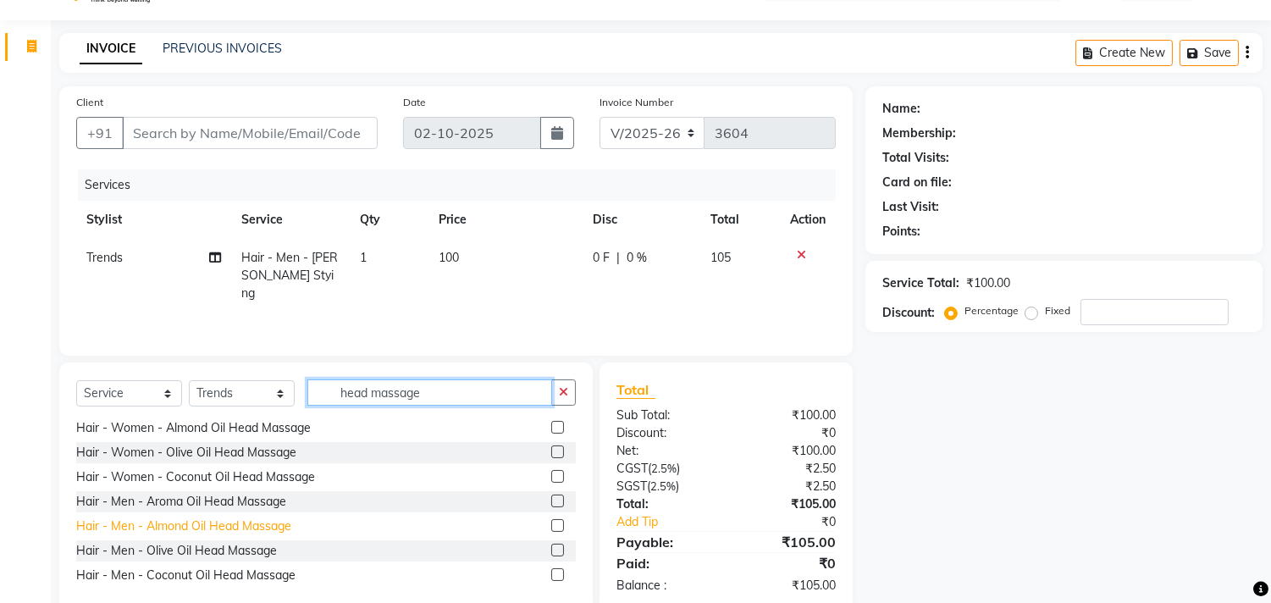
scroll to position [74, 0]
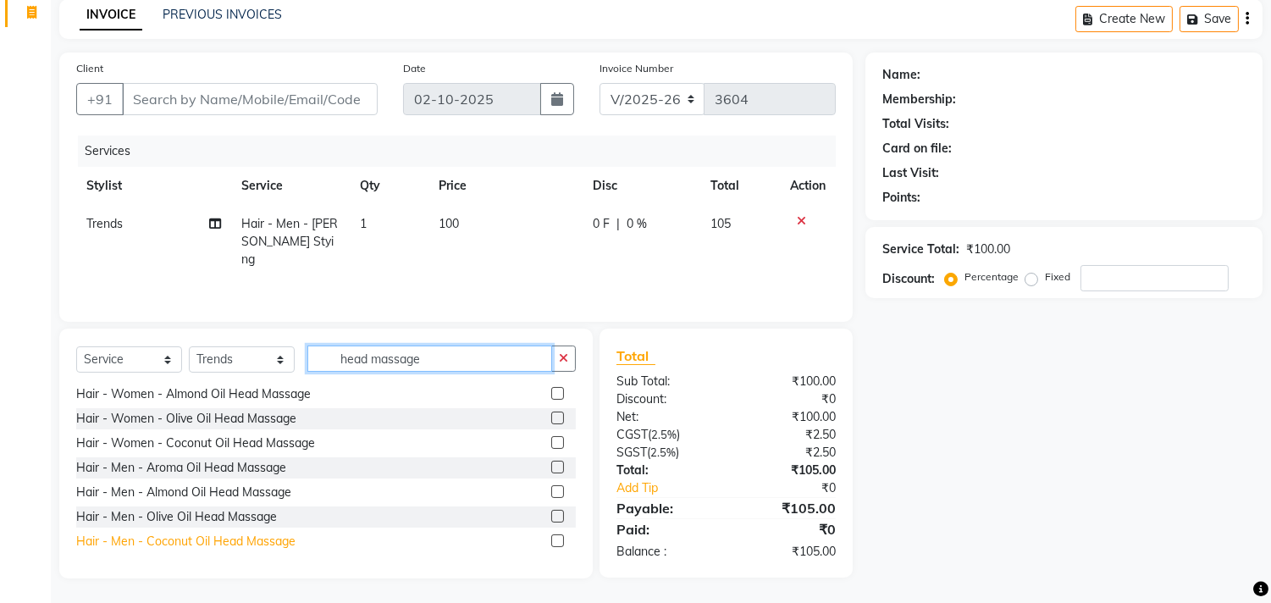
type input "head massage"
click at [174, 535] on div "Hair - Men - Coconut Oil Head Massage" at bounding box center [185, 541] width 219 height 18
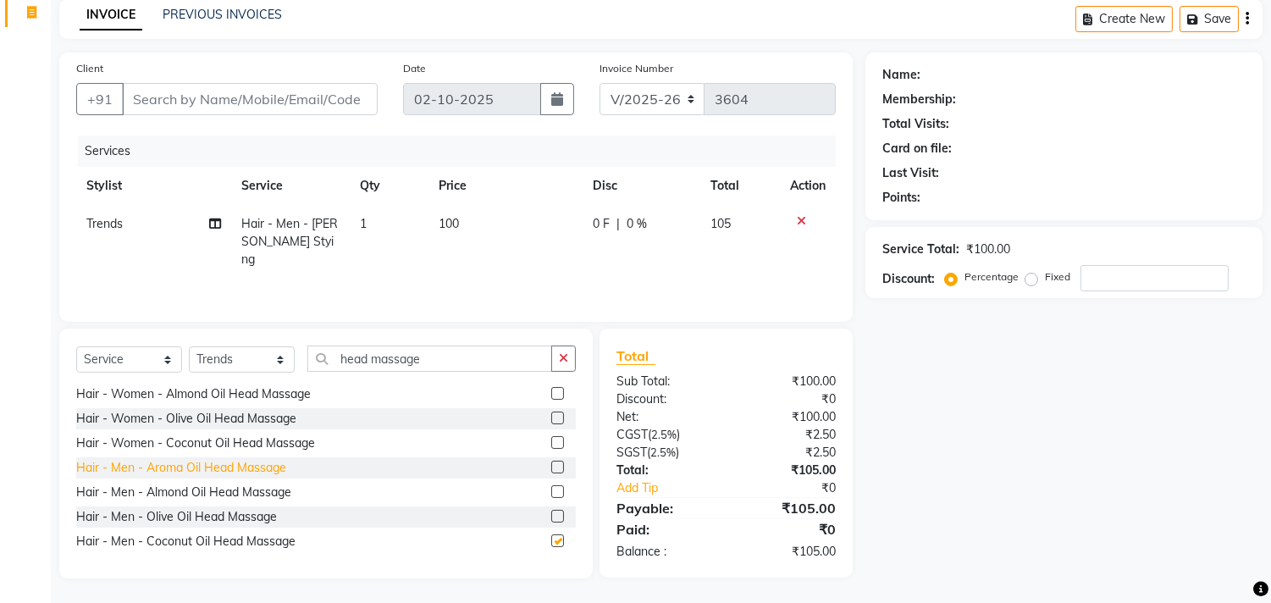
checkbox input "false"
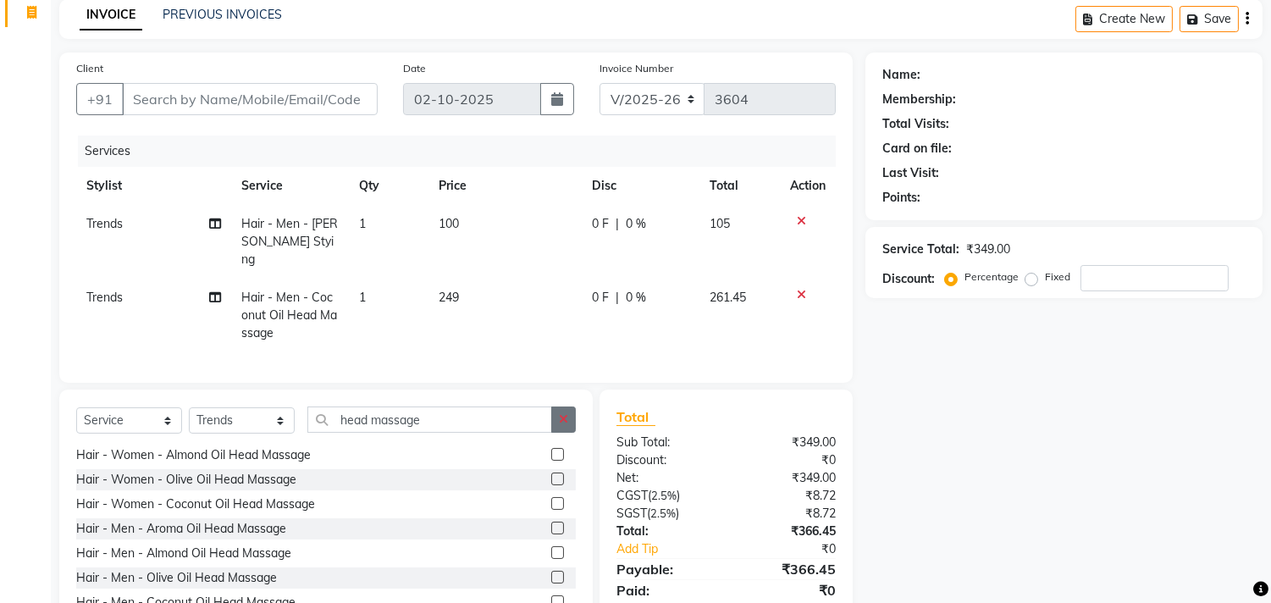
drag, startPoint x: 564, startPoint y: 416, endPoint x: 540, endPoint y: 425, distance: 25.5
click at [563, 417] on icon "button" at bounding box center [563, 419] width 9 height 12
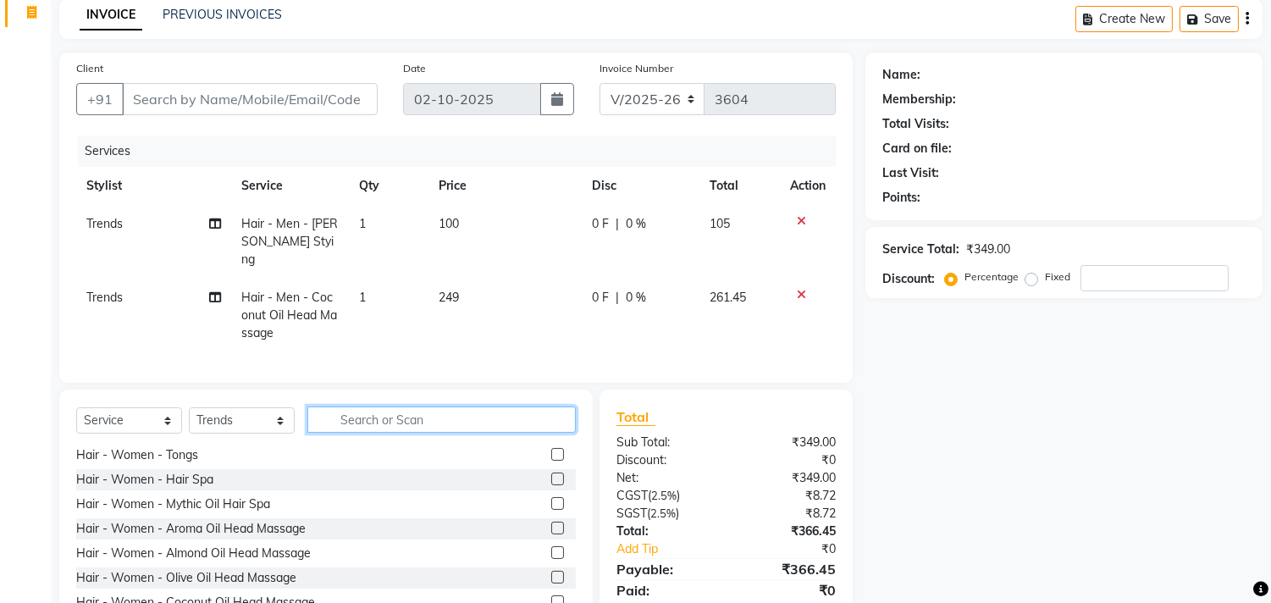
click at [516, 410] on input "text" at bounding box center [441, 419] width 268 height 26
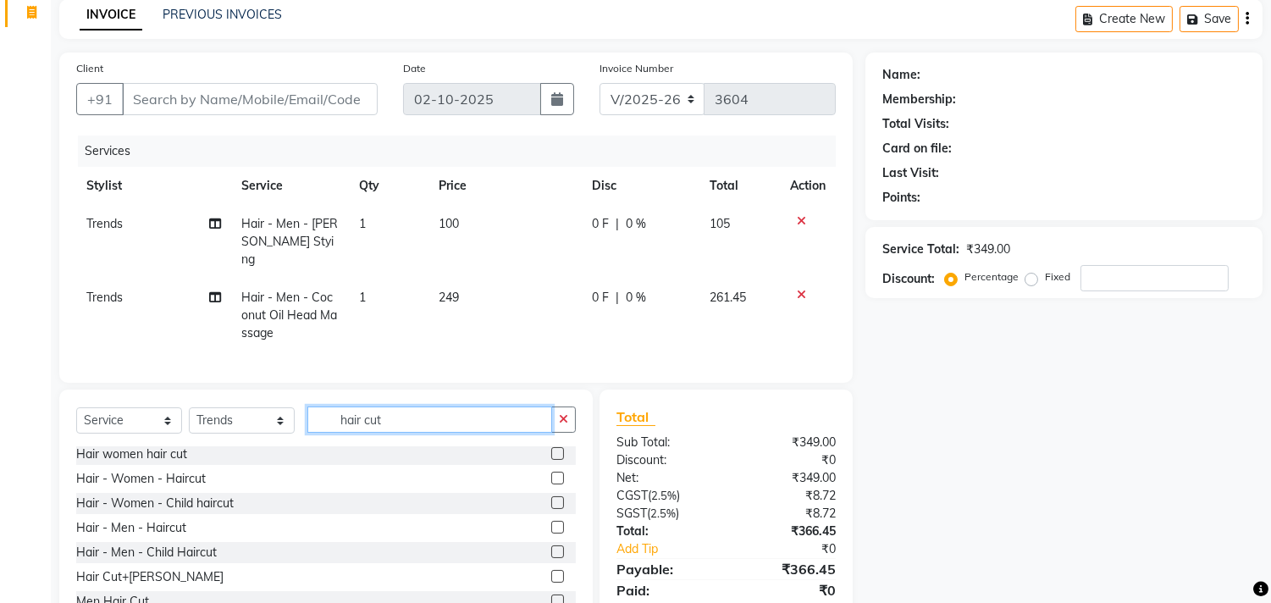
scroll to position [132, 0]
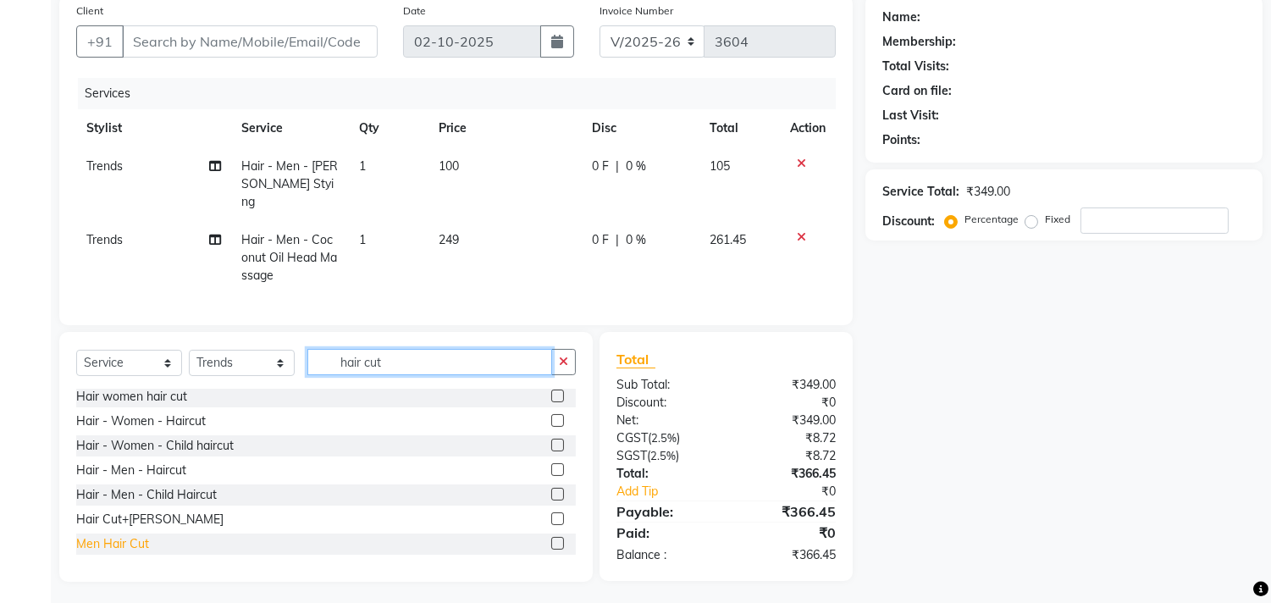
type input "hair cut"
click at [113, 538] on div "Men Hair Cut" at bounding box center [112, 544] width 73 height 18
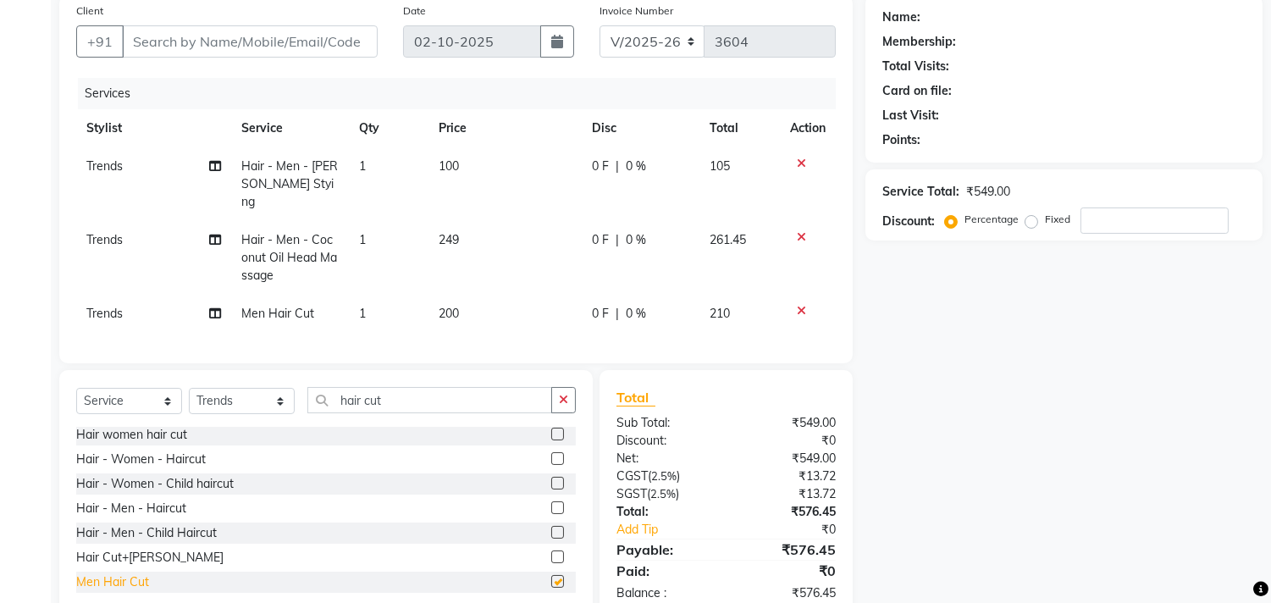
checkbox input "false"
click at [802, 305] on icon at bounding box center [801, 311] width 9 height 12
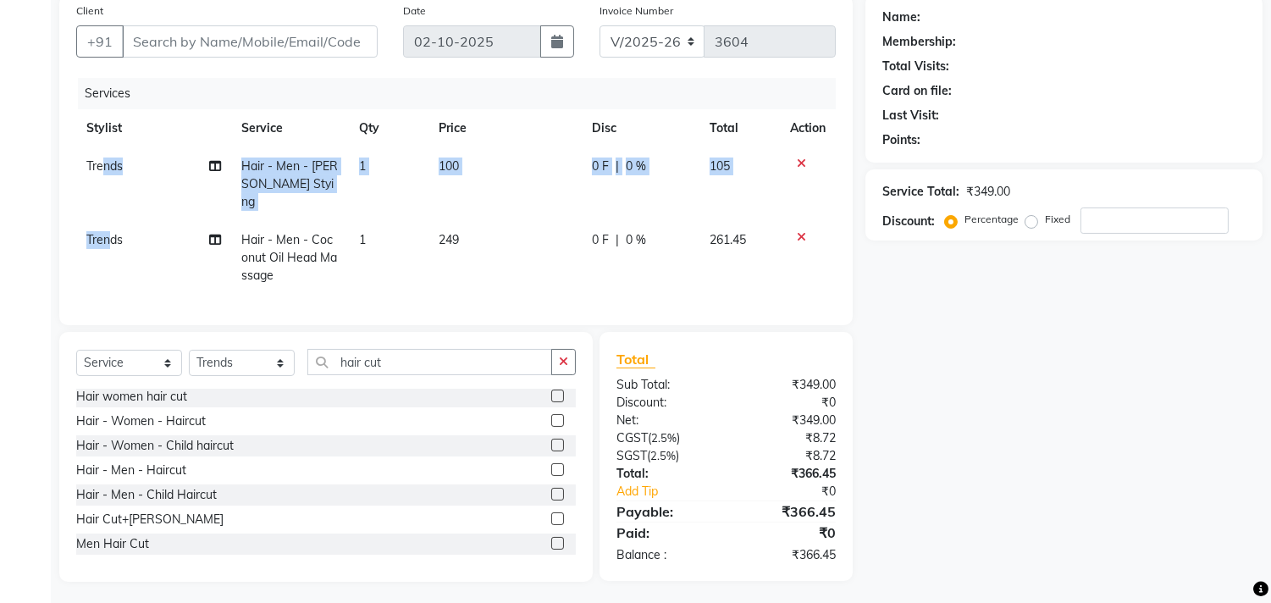
drag, startPoint x: 106, startPoint y: 196, endPoint x: 115, endPoint y: 234, distance: 38.4
click at [111, 212] on tbody "Trends Hair - Men - [PERSON_NAME] Stying 1 100 0 F | 0 % 105 Trends Hair - Men …" at bounding box center [455, 220] width 759 height 147
click at [119, 230] on td "Trends" at bounding box center [153, 258] width 155 height 74
select select "68140"
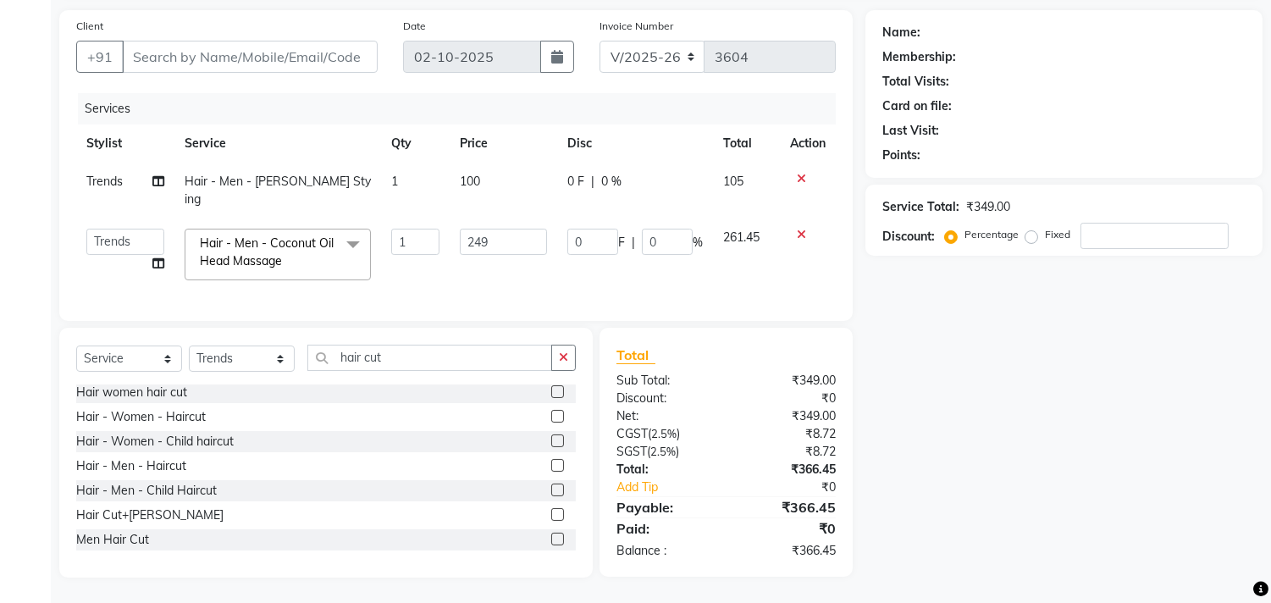
scroll to position [113, 0]
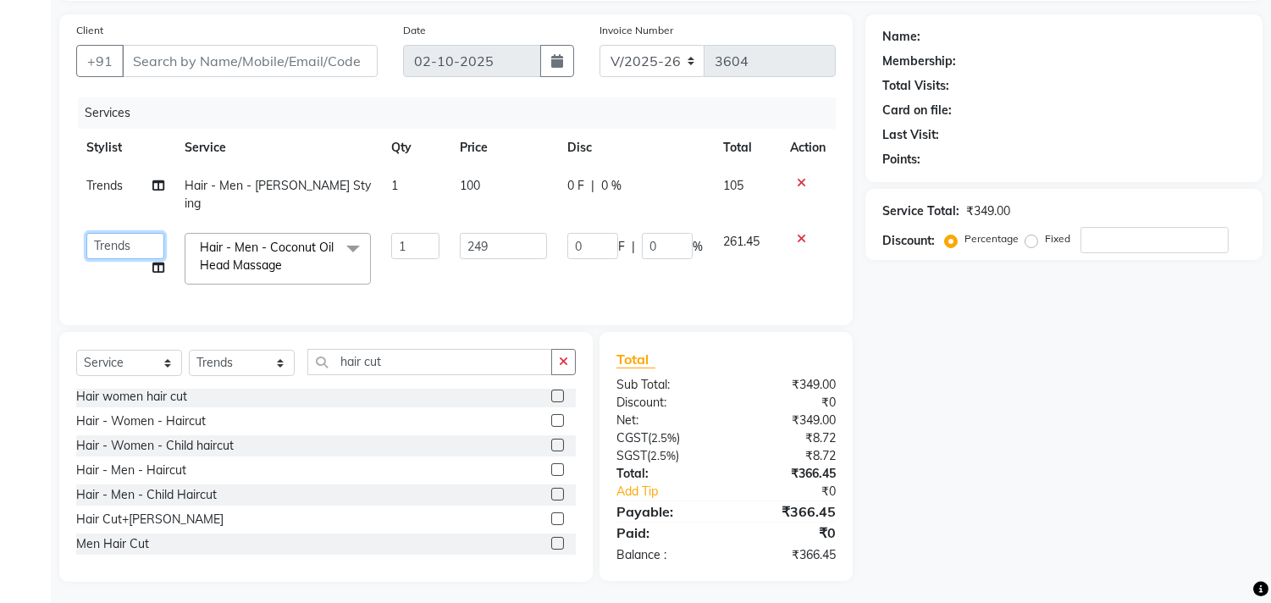
click at [121, 233] on select "AVANTHIKA [PERSON_NAME] [PERSON_NAME] [PERSON_NAME] RUSTHAM [PERSON_NAME] [PERS…" at bounding box center [125, 246] width 78 height 26
select select "92540"
click at [225, 120] on div "Services" at bounding box center [463, 112] width 770 height 31
click at [190, 56] on input "Client" at bounding box center [250, 61] width 256 height 32
click at [442, 268] on td "1" at bounding box center [415, 259] width 69 height 72
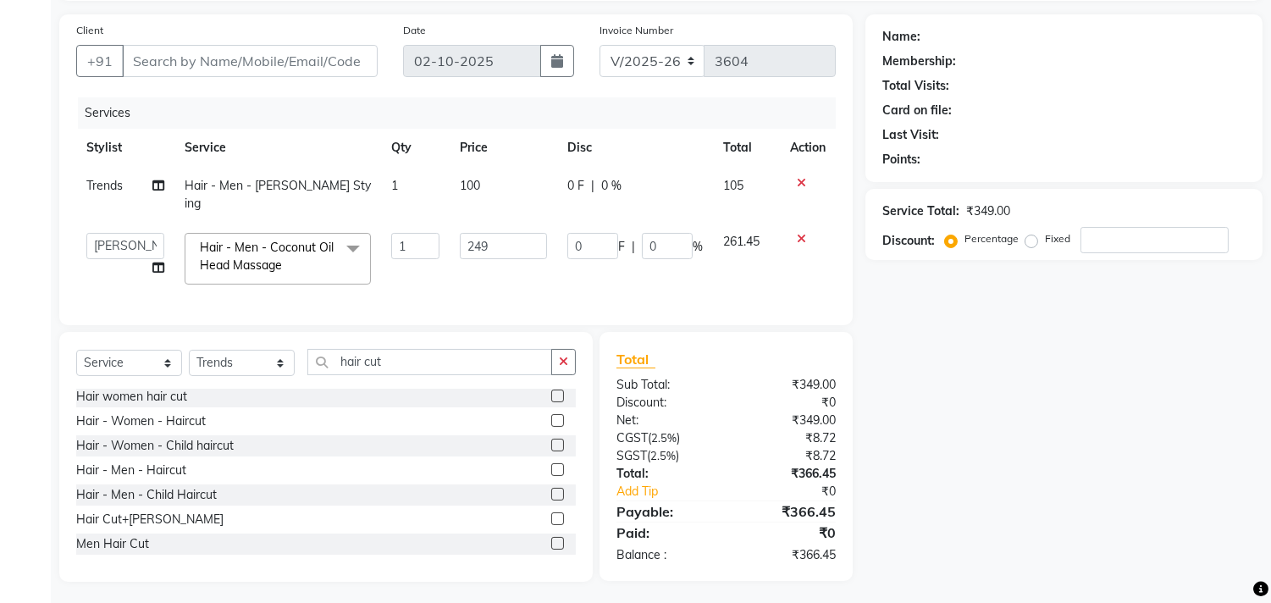
click at [894, 361] on div "Name: Membership: Total Visits: Card on file: Last Visit: Points: Service Total…" at bounding box center [1070, 297] width 410 height 567
drag, startPoint x: 788, startPoint y: 551, endPoint x: 813, endPoint y: 544, distance: 25.5
click at [813, 546] on div "₹366.45" at bounding box center [787, 555] width 123 height 18
click at [709, 376] on div "Sub Total:" at bounding box center [665, 385] width 123 height 18
click at [502, 233] on input "249" at bounding box center [503, 246] width 87 height 26
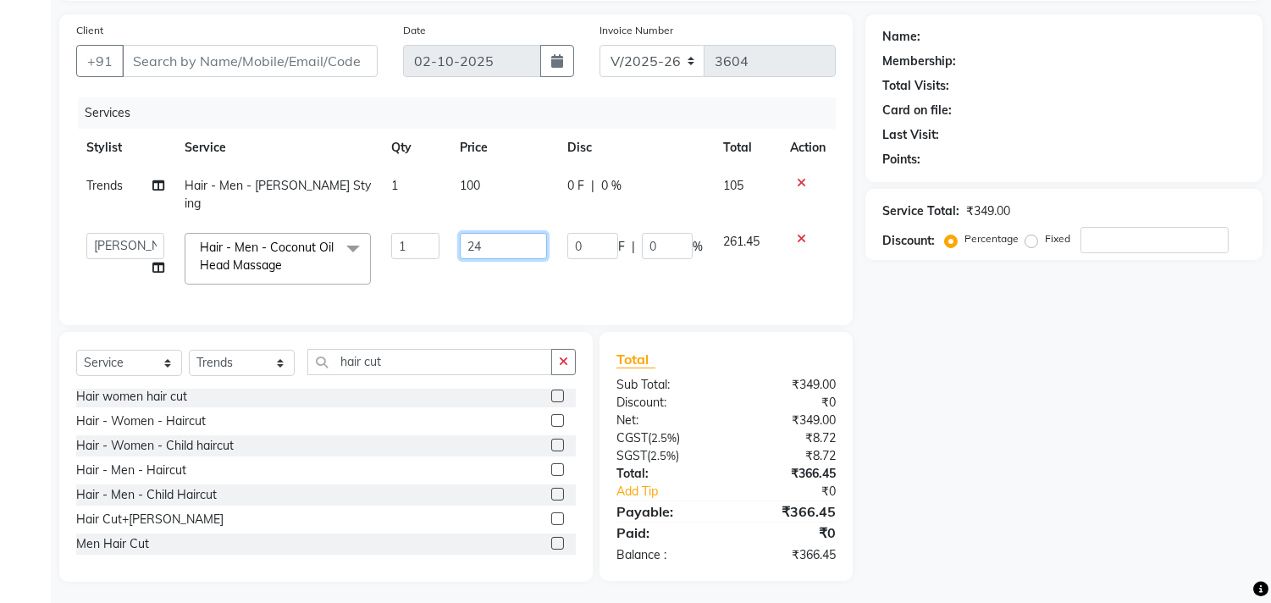
type input "2"
type input "250"
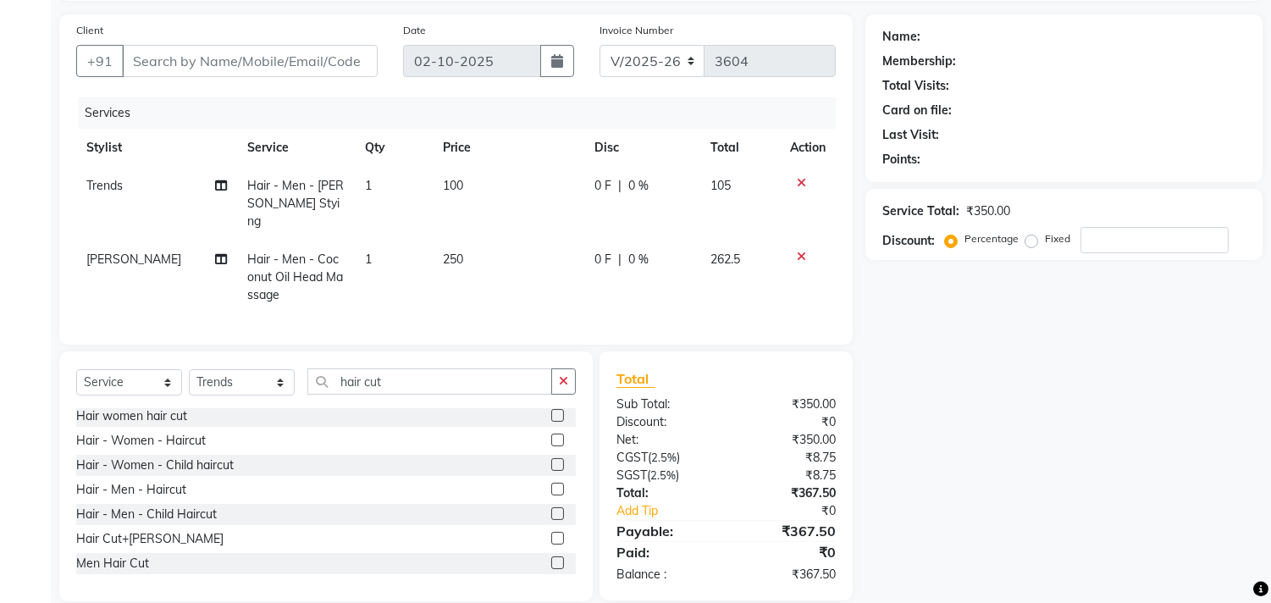
click at [979, 377] on div "Name: Membership: Total Visits: Card on file: Last Visit: Points: Service Total…" at bounding box center [1070, 307] width 410 height 587
drag, startPoint x: 86, startPoint y: 172, endPoint x: 229, endPoint y: 186, distance: 144.6
click at [229, 186] on td "Trends" at bounding box center [157, 204] width 162 height 74
select select "68140"
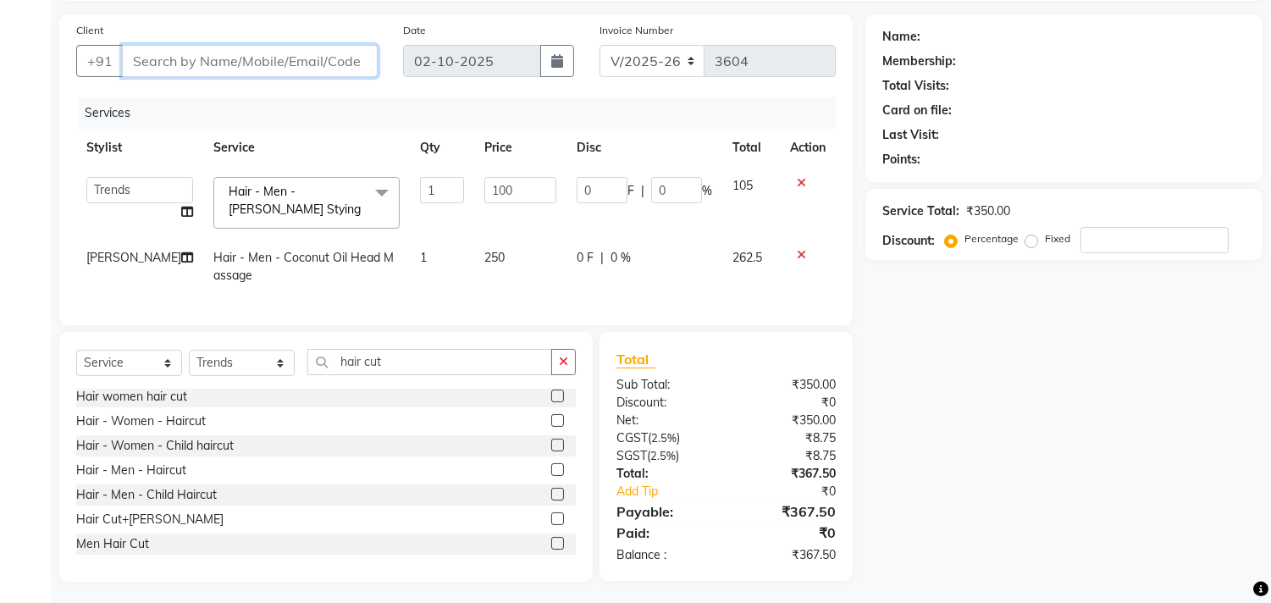
click at [418, 45] on div "Client +91 Date [DATE] Invoice Number V/2025 V/[PHONE_NUMBER]" at bounding box center [455, 55] width 785 height 69
drag, startPoint x: 209, startPoint y: 42, endPoint x: 585, endPoint y: 51, distance: 376.0
click at [669, 65] on div "Client +91 Date [DATE] Invoice Number V/2025 V/[PHONE_NUMBER]" at bounding box center [455, 55] width 785 height 69
click at [536, 7] on main "INVOICE PREVIOUS INVOICES Create New Save Client +91 Date [DATE] Invoice Number…" at bounding box center [661, 284] width 1220 height 646
drag, startPoint x: 866, startPoint y: 30, endPoint x: 1016, endPoint y: 19, distance: 150.2
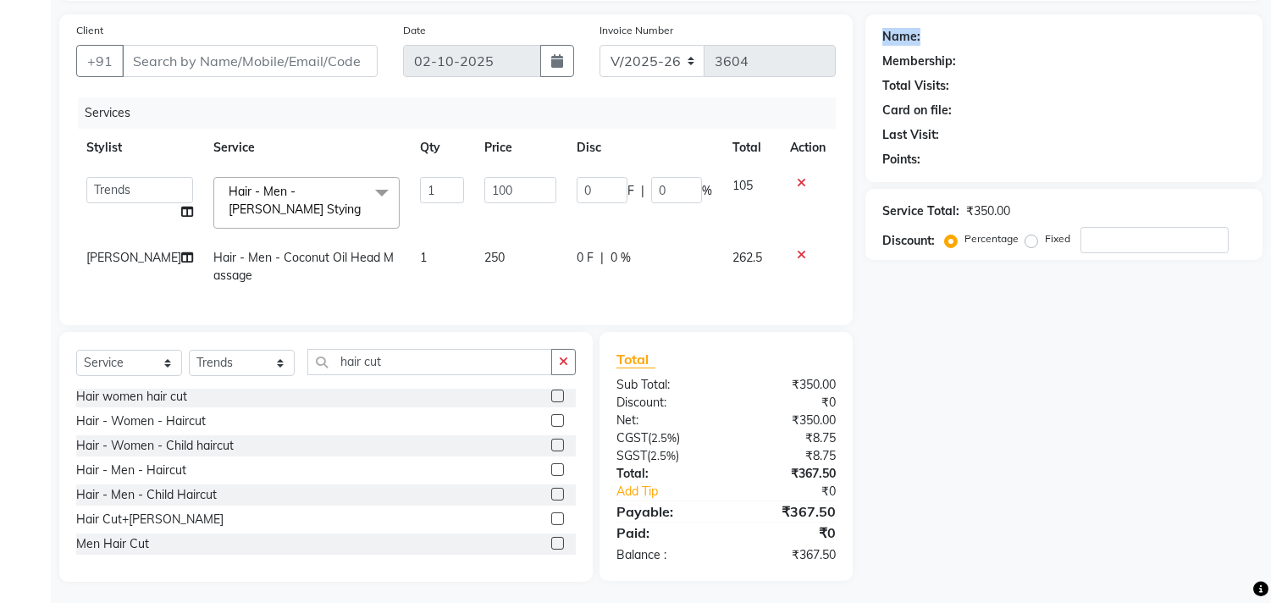
click at [1016, 19] on div "Name: Membership: Total Visits: Card on file: Last Visit: Points:" at bounding box center [1063, 98] width 397 height 168
drag, startPoint x: 882, startPoint y: 64, endPoint x: 984, endPoint y: 56, distance: 101.9
click at [984, 56] on div "Membership:" at bounding box center [1063, 61] width 363 height 18
click at [963, 441] on div "Name: Membership: Total Visits: Card on file: Last Visit: Points: Service Total…" at bounding box center [1070, 297] width 410 height 567
drag, startPoint x: 134, startPoint y: 62, endPoint x: 463, endPoint y: 30, distance: 330.9
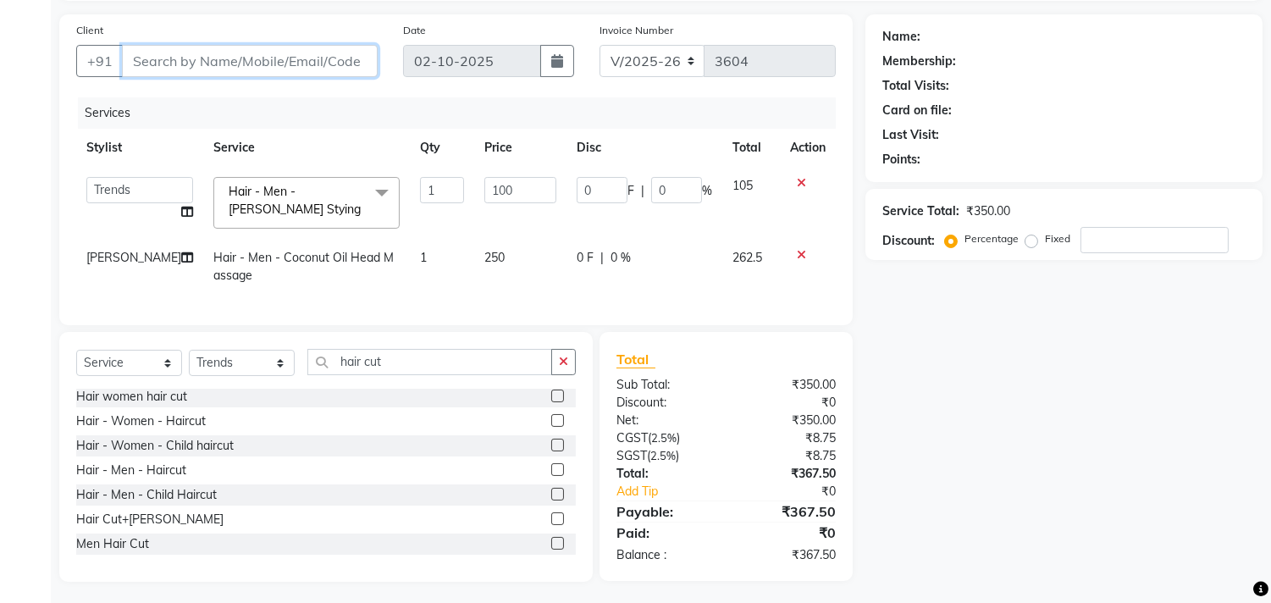
click at [463, 30] on div "Client +91 Date [DATE] Invoice Number V/2025 V/[PHONE_NUMBER]" at bounding box center [455, 55] width 785 height 69
drag, startPoint x: 403, startPoint y: 22, endPoint x: 483, endPoint y: 28, distance: 79.8
click at [483, 28] on div "Date [DATE]" at bounding box center [488, 55] width 196 height 69
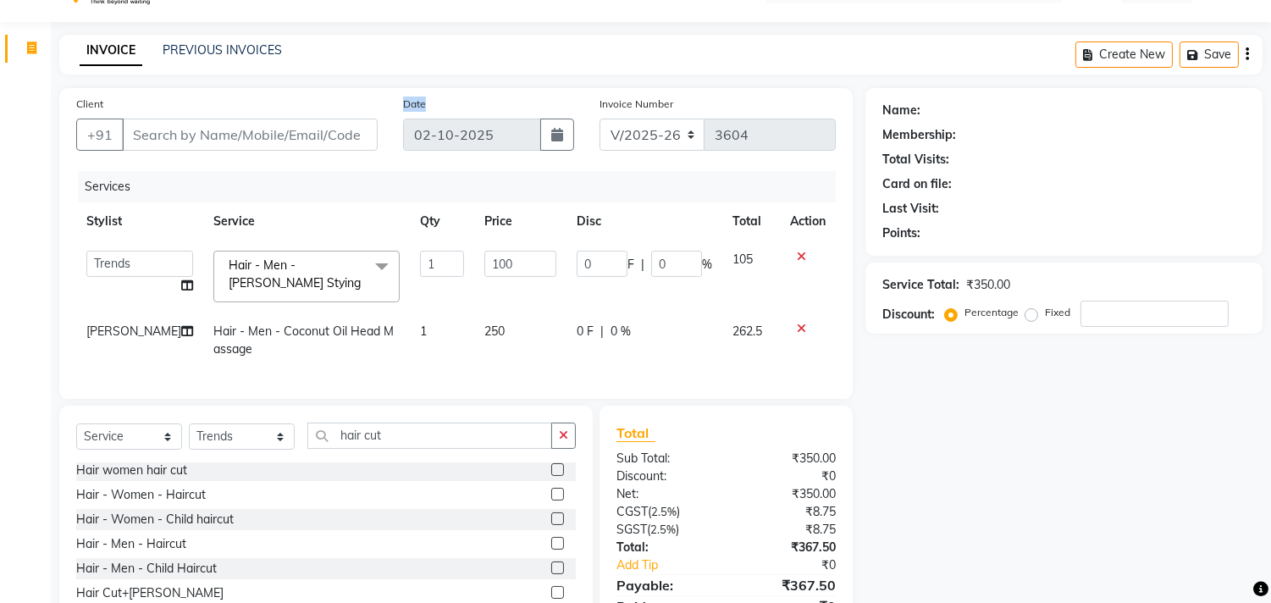
scroll to position [0, 0]
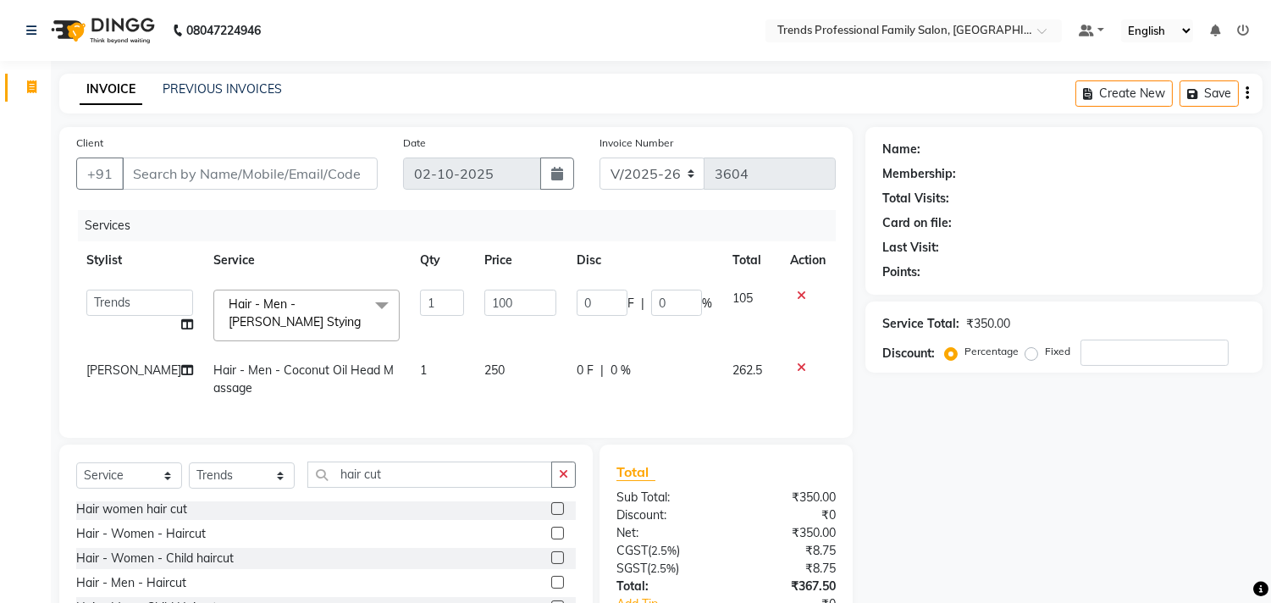
click at [582, 23] on nav "08047224946 Select Location × Trends Professional Family Salon, Nelamangala Def…" at bounding box center [635, 30] width 1271 height 61
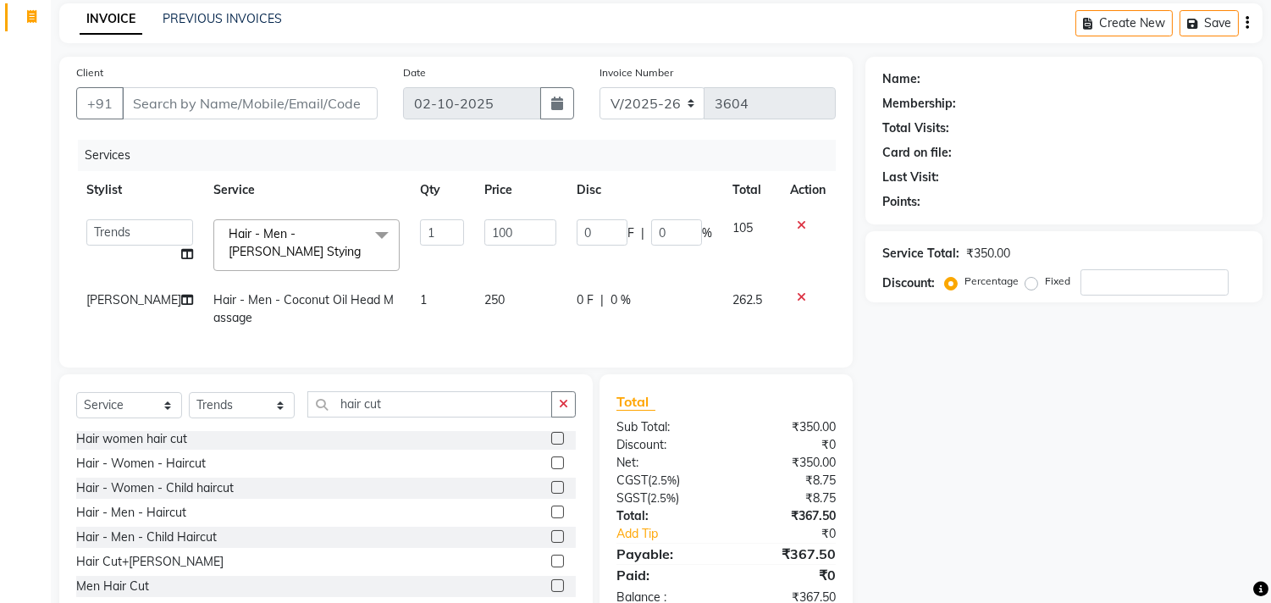
scroll to position [130, 0]
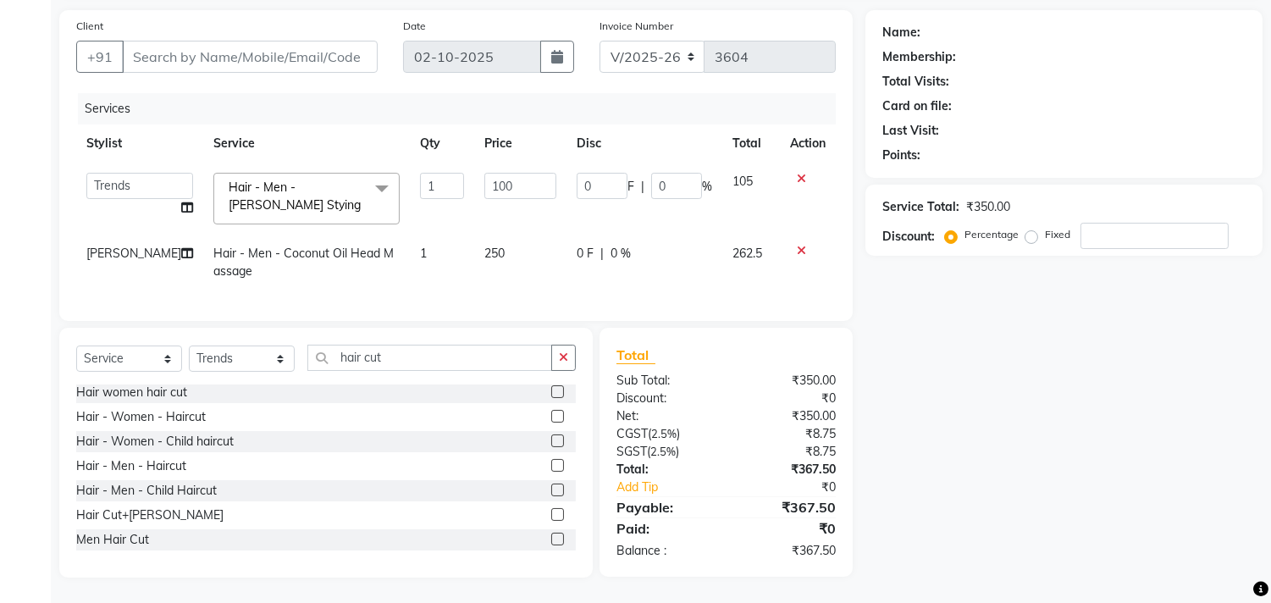
click at [268, 107] on div "Services" at bounding box center [463, 108] width 770 height 31
drag, startPoint x: 212, startPoint y: 164, endPoint x: 294, endPoint y: 187, distance: 84.4
click at [341, 183] on span "Hair - Men - [PERSON_NAME] Stying x" at bounding box center [298, 197] width 149 height 36
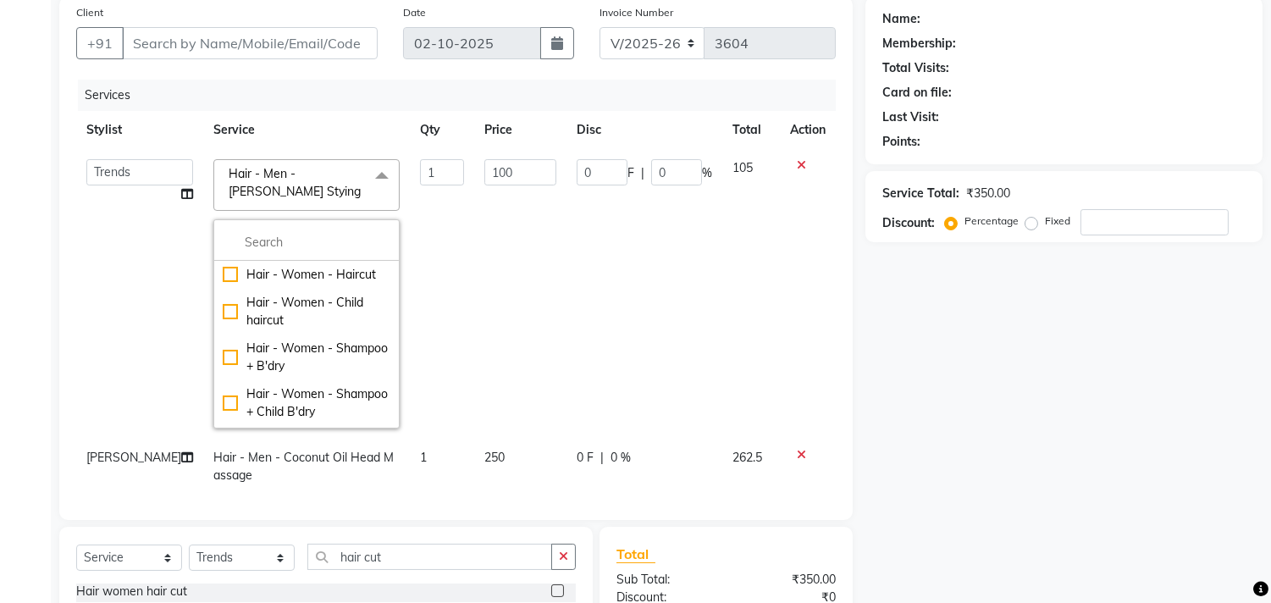
click at [547, 285] on td "100" at bounding box center [520, 294] width 92 height 290
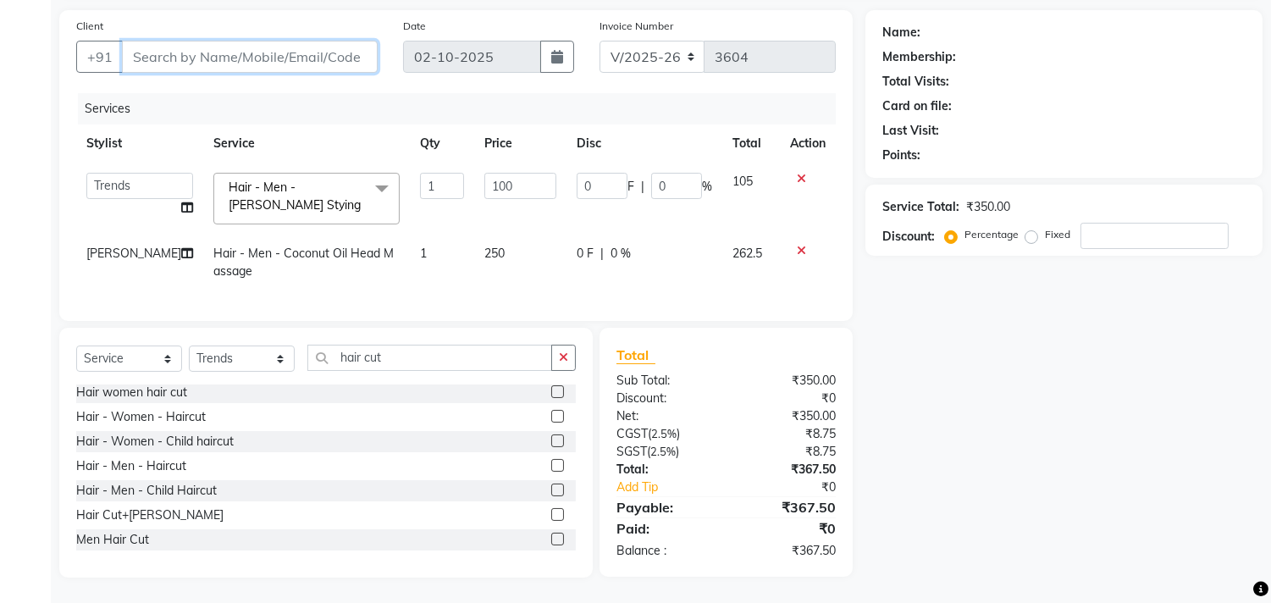
click at [159, 51] on input "Client" at bounding box center [250, 57] width 256 height 32
type input "7"
type input "0"
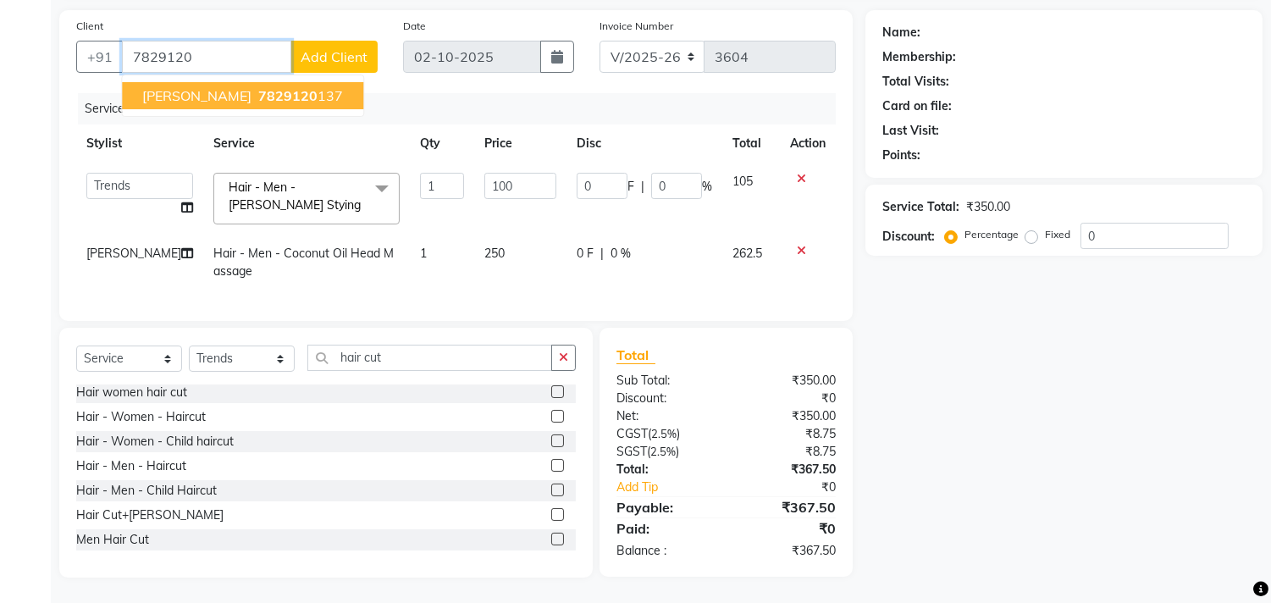
click at [156, 87] on span "[PERSON_NAME]" at bounding box center [196, 95] width 109 height 17
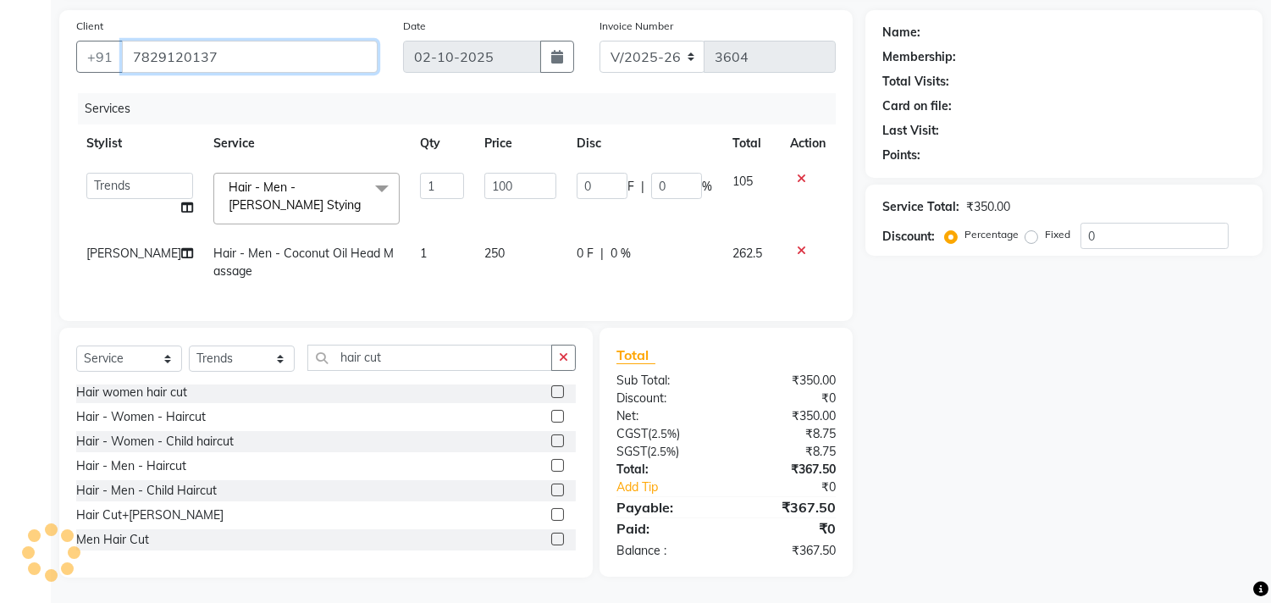
type input "7829120137"
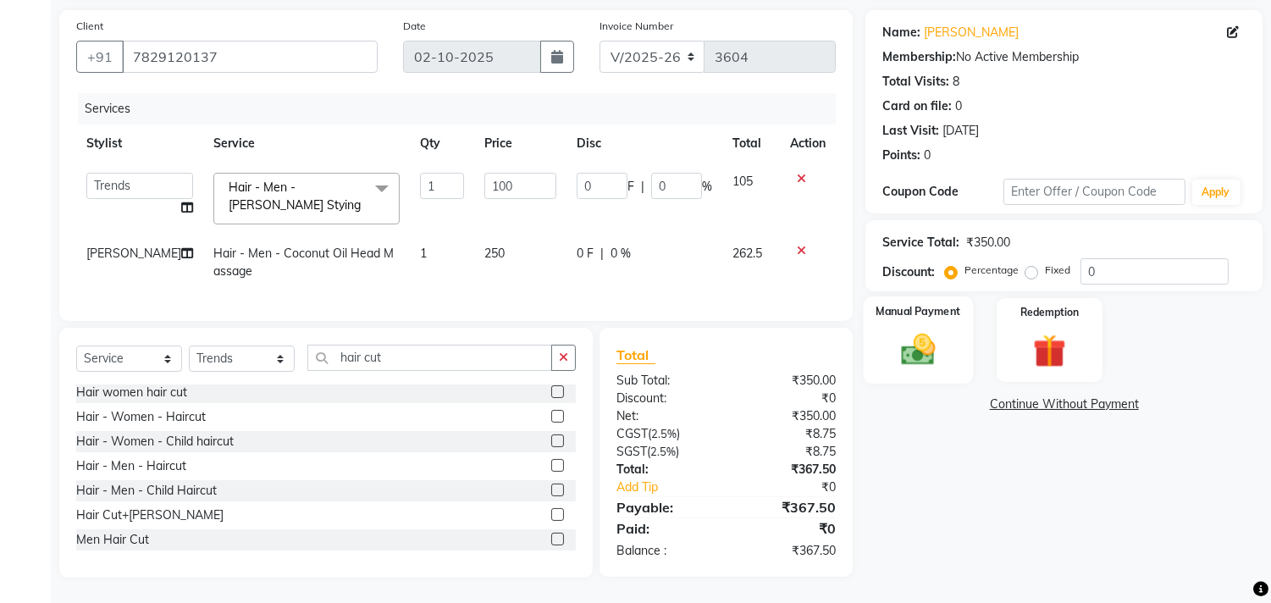
click at [937, 333] on img at bounding box center [919, 350] width 56 height 40
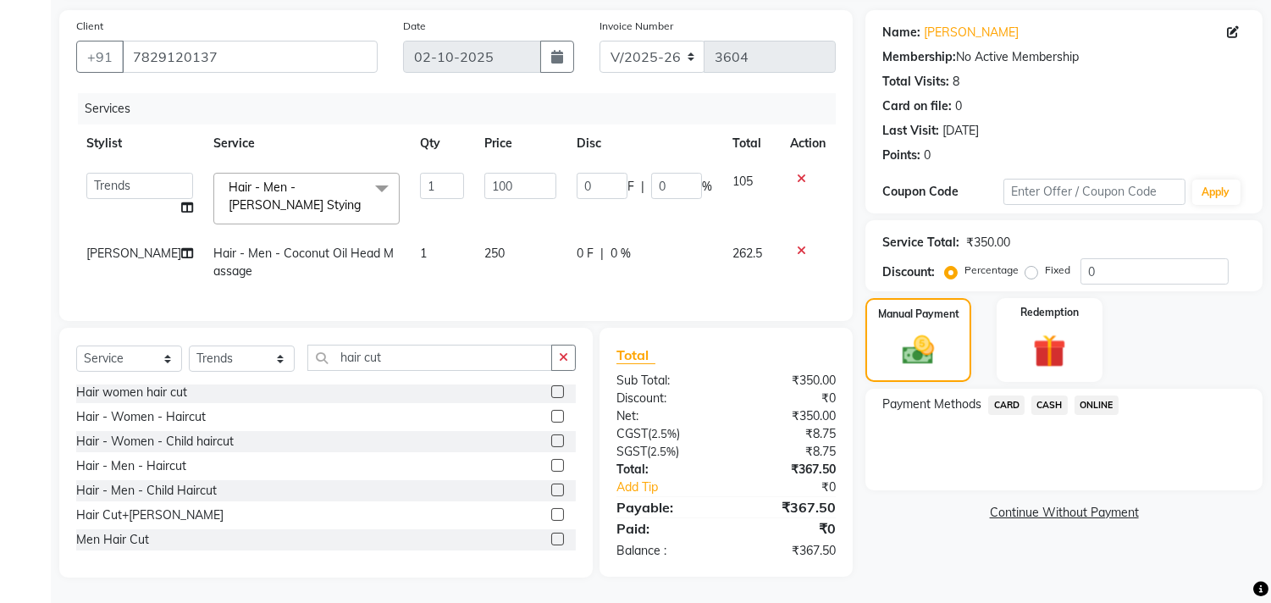
click at [1099, 395] on span "ONLINE" at bounding box center [1096, 404] width 44 height 19
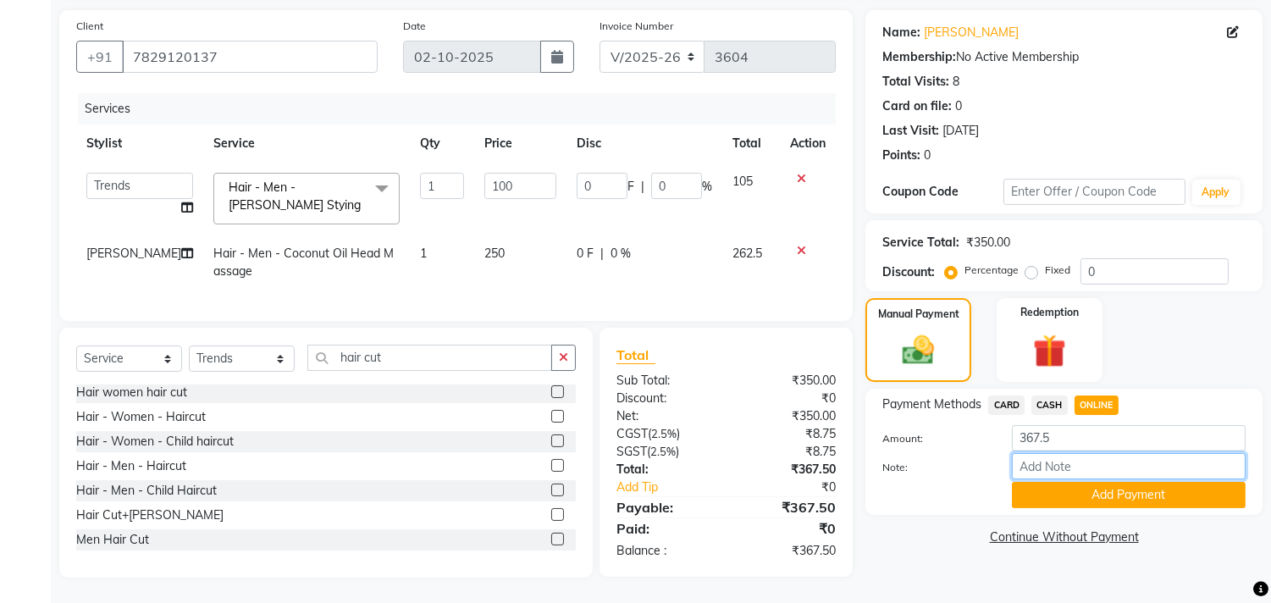
click at [1070, 458] on input "Note:" at bounding box center [1129, 466] width 234 height 26
type input "THANK YOU VISIT AGAIN"
click at [1101, 482] on button "Add Payment" at bounding box center [1129, 495] width 234 height 26
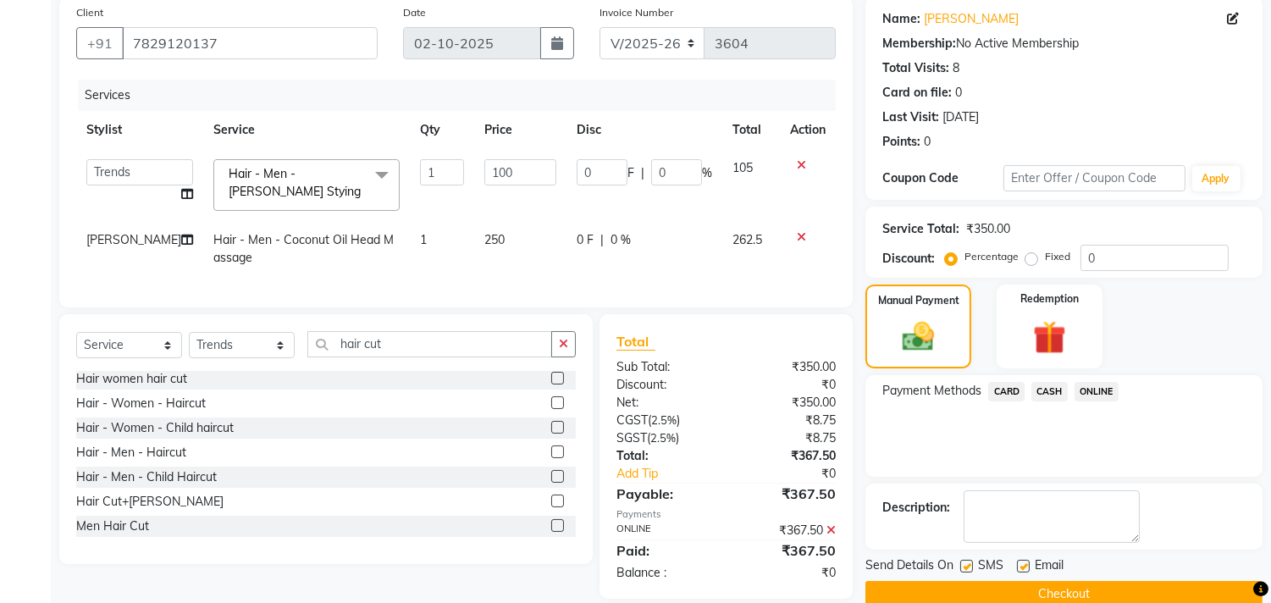
click at [1023, 566] on label at bounding box center [1023, 566] width 13 height 13
click at [1023, 566] on input "checkbox" at bounding box center [1022, 566] width 11 height 11
checkbox input "false"
click at [1025, 589] on button "Checkout" at bounding box center [1063, 594] width 397 height 26
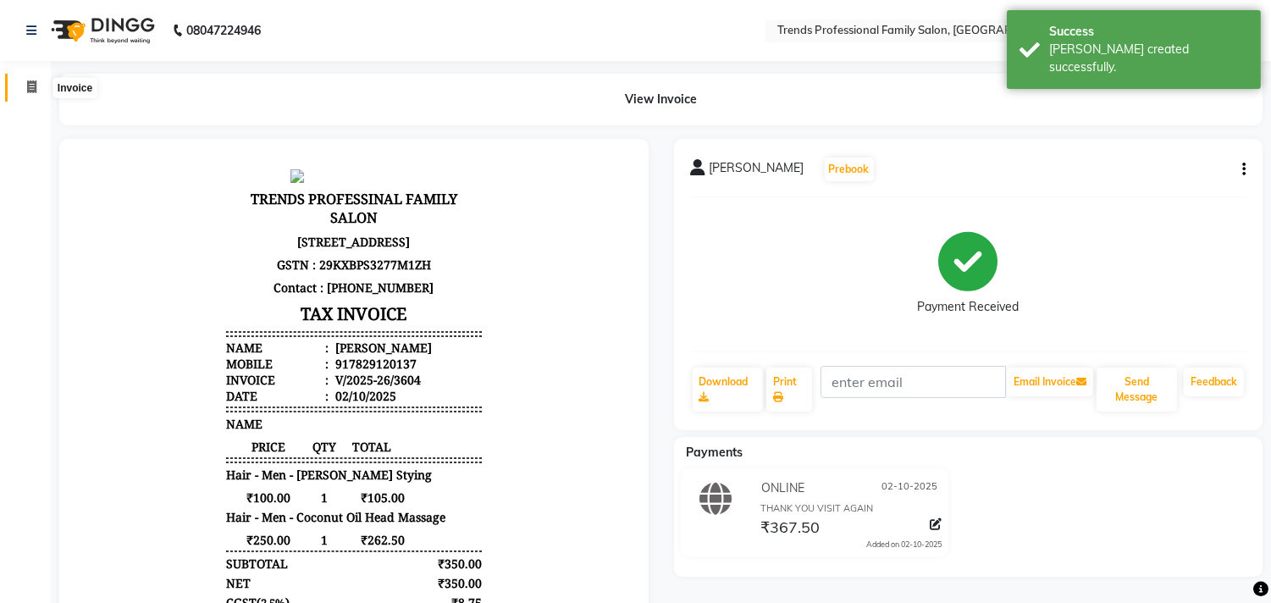
click at [27, 81] on icon at bounding box center [31, 86] width 9 height 13
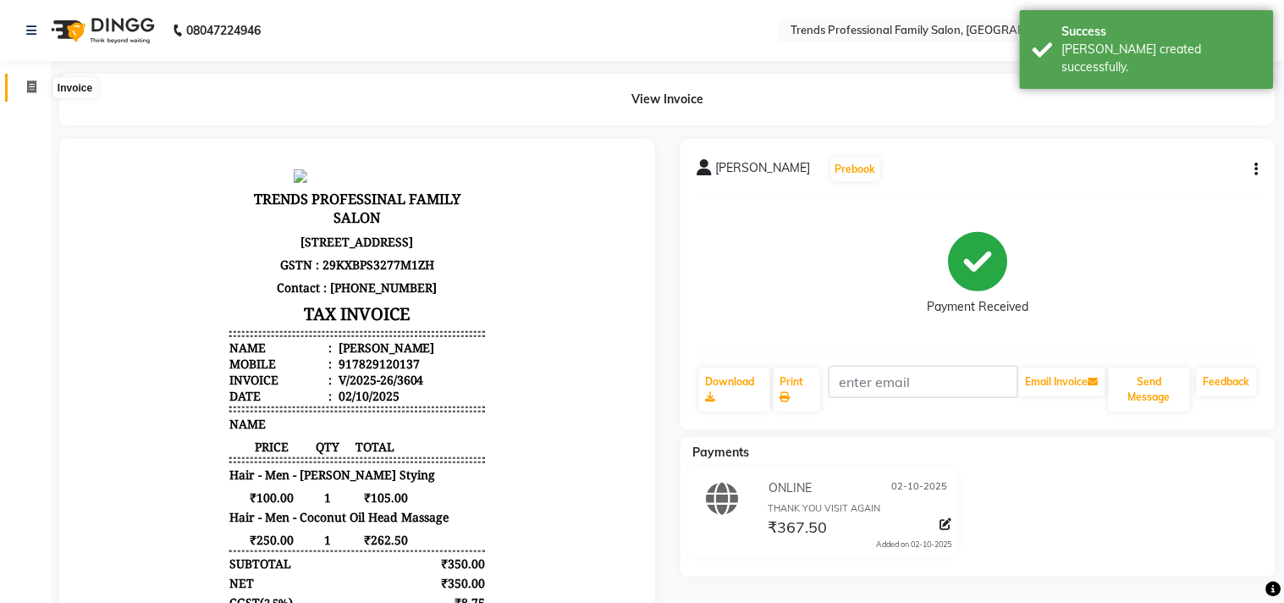
select select "service"
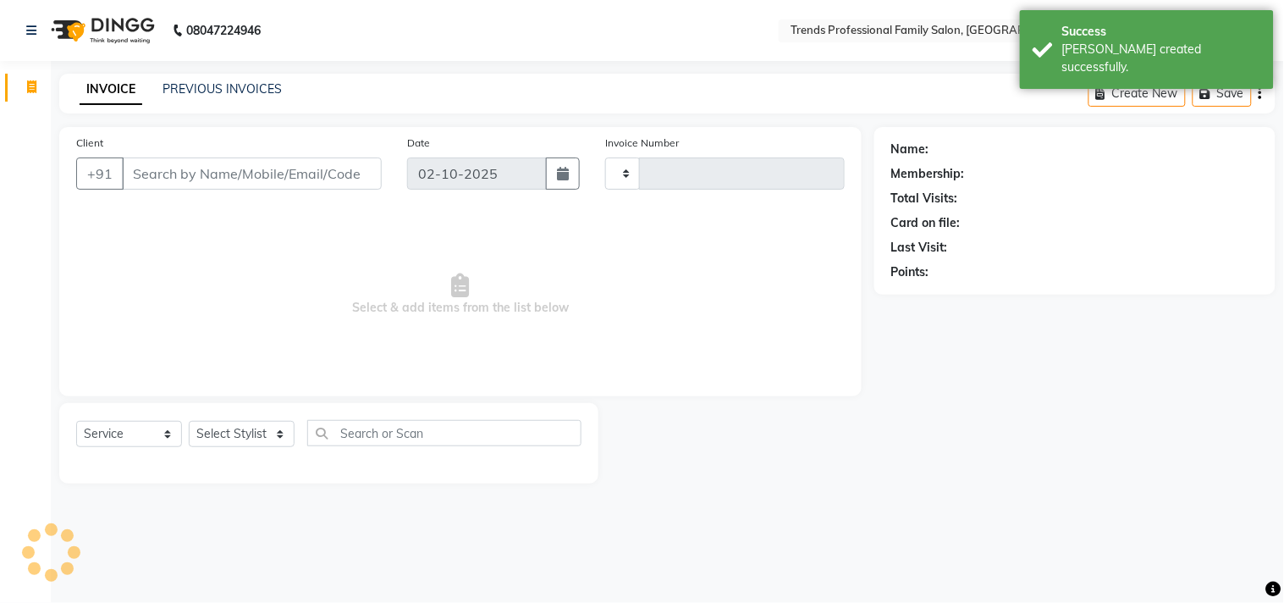
type input "3605"
select select "7345"
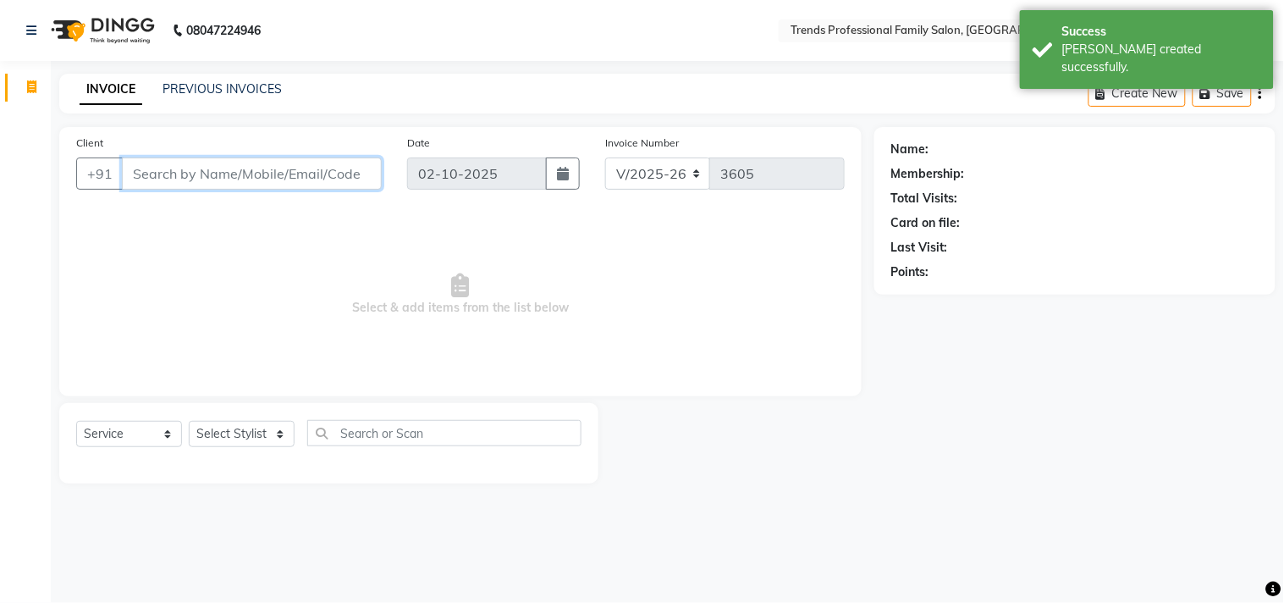
click at [290, 167] on input "Client" at bounding box center [252, 173] width 260 height 32
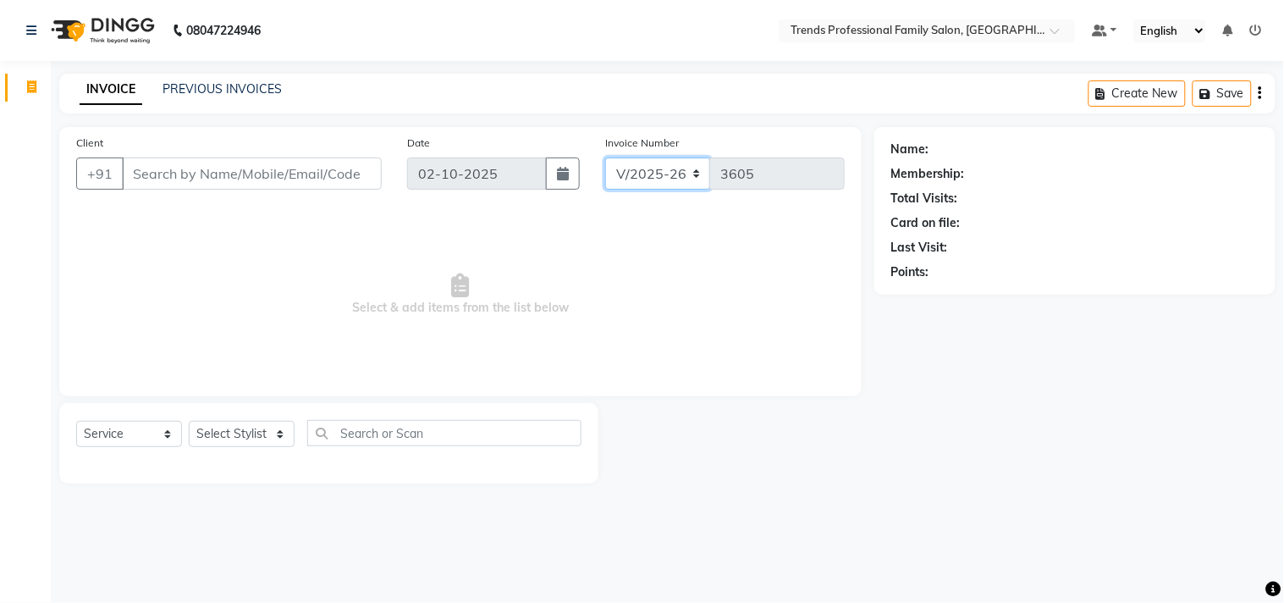
drag, startPoint x: 616, startPoint y: 167, endPoint x: 698, endPoint y: 179, distance: 82.3
click at [698, 179] on select "V/2025 V/2025-26" at bounding box center [658, 173] width 106 height 32
drag, startPoint x: 882, startPoint y: 142, endPoint x: 1076, endPoint y: 207, distance: 204.3
click at [1115, 188] on div "Name: Membership: Total Visits: Card on file: Last Visit: Points:" at bounding box center [1075, 211] width 401 height 168
drag, startPoint x: 893, startPoint y: 224, endPoint x: 850, endPoint y: 197, distance: 51.0
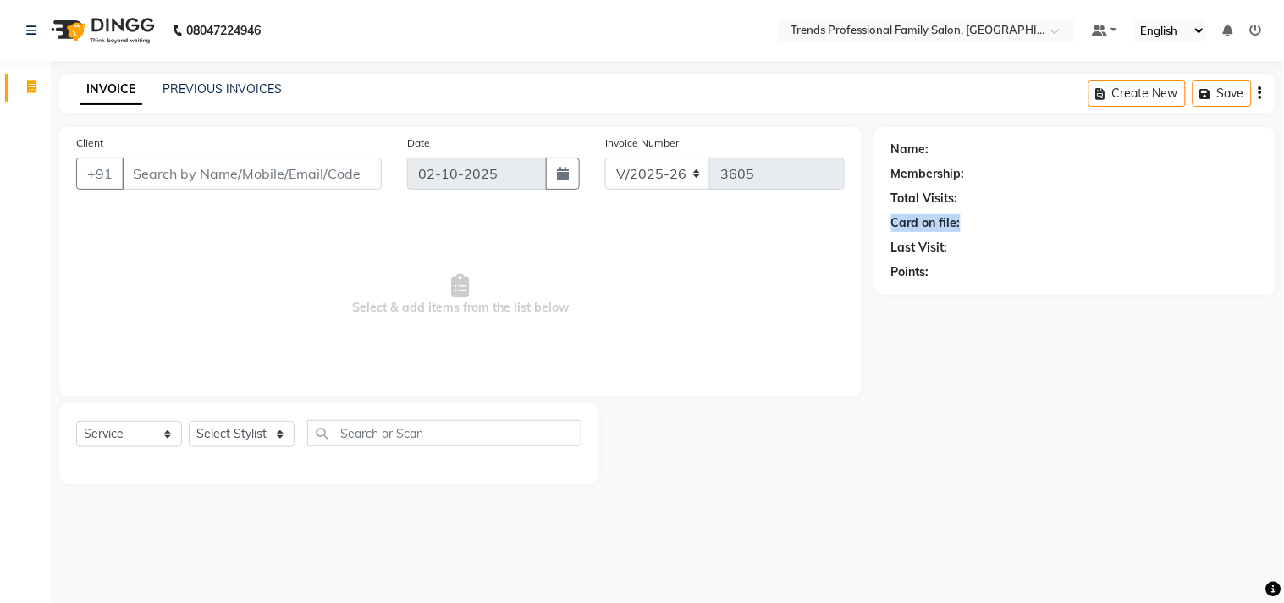
click at [937, 217] on div "Card on file:" at bounding box center [925, 223] width 69 height 18
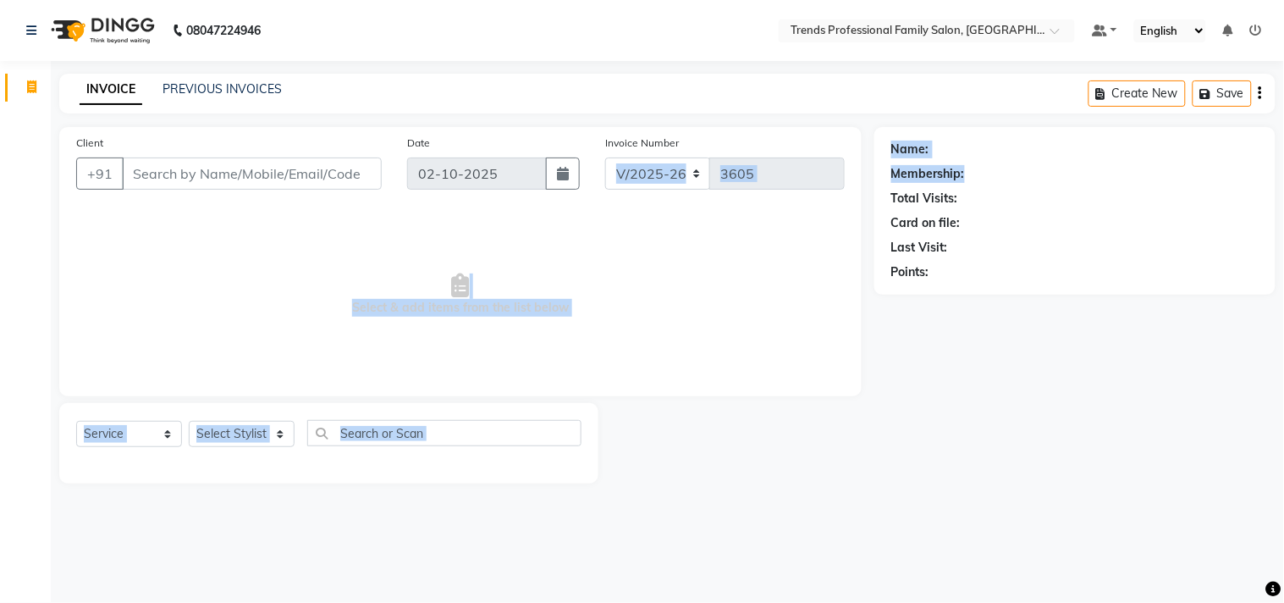
drag, startPoint x: 862, startPoint y: 136, endPoint x: 1084, endPoint y: 182, distance: 227.3
click at [1097, 179] on div "Client +91 Date [DATE] Invoice Number V/2025 V/[PHONE_NUMBER] Select & add item…" at bounding box center [668, 305] width 1242 height 356
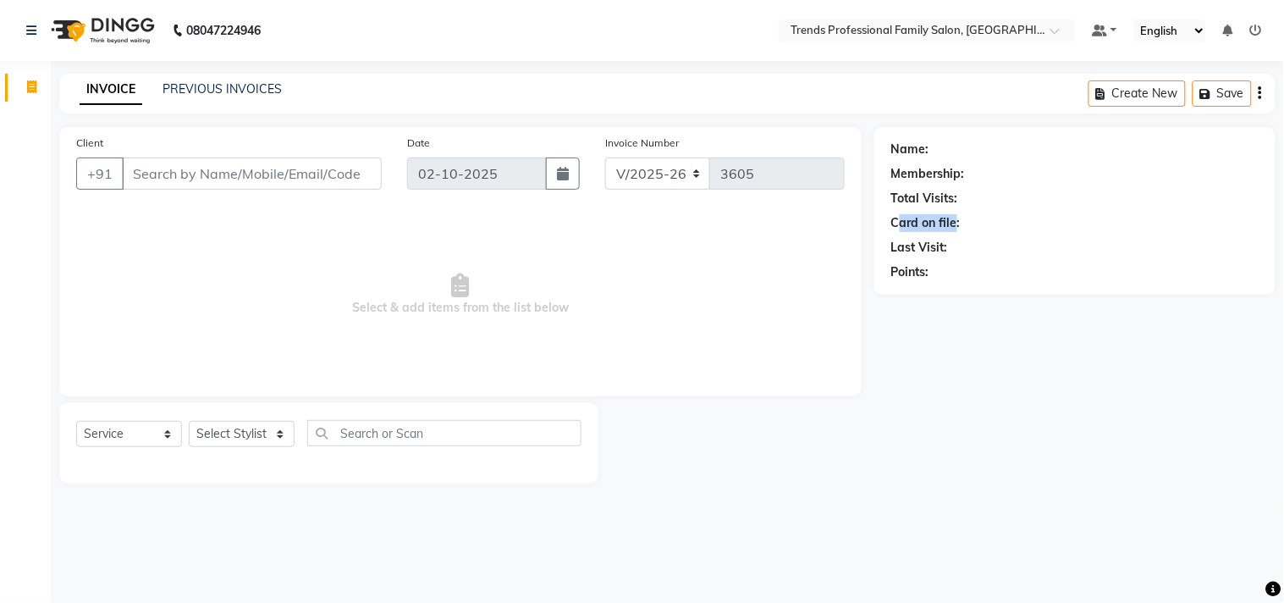
drag, startPoint x: 913, startPoint y: 222, endPoint x: 949, endPoint y: 223, distance: 36.4
click at [953, 218] on div "Card on file:" at bounding box center [925, 223] width 69 height 18
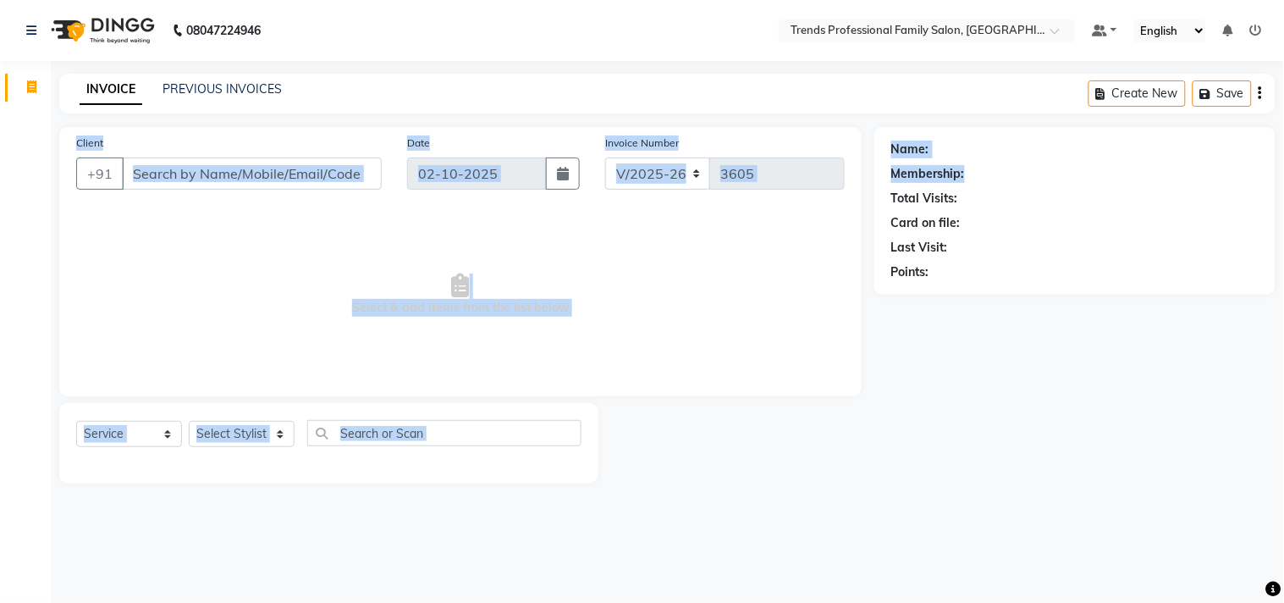
drag, startPoint x: 851, startPoint y: 105, endPoint x: 1046, endPoint y: 216, distance: 224.1
click at [1071, 190] on main "INVOICE PREVIOUS INVOICES Create New Save Client +91 Date [DATE] Invoice Number…" at bounding box center [667, 291] width 1233 height 435
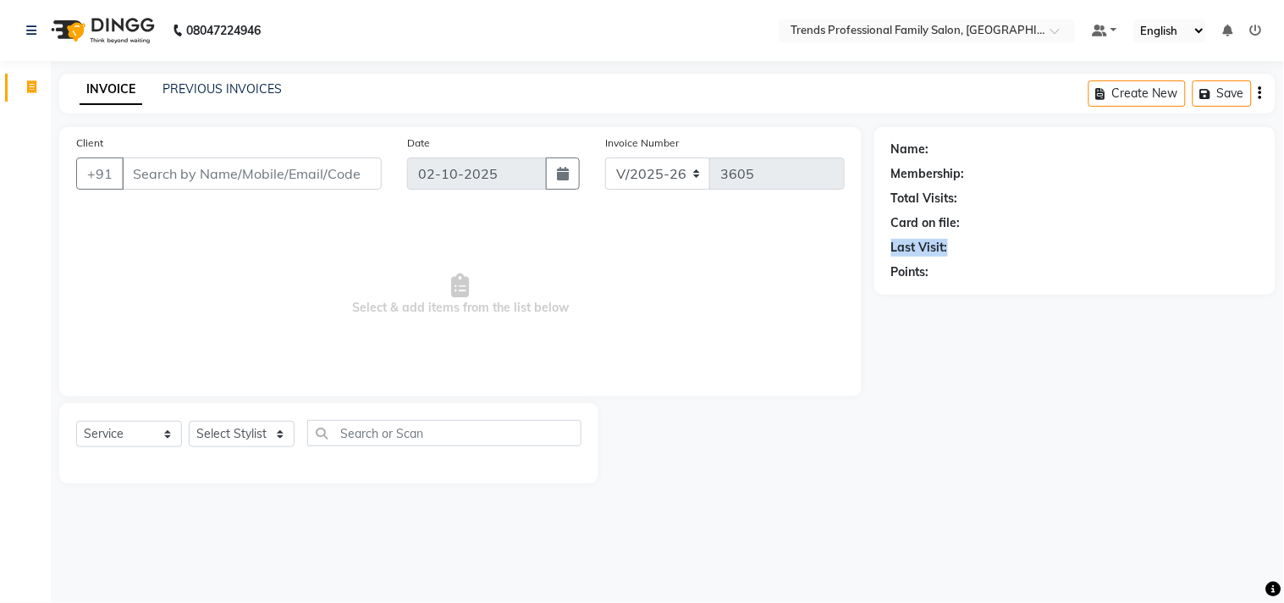
drag, startPoint x: 992, startPoint y: 246, endPoint x: 1102, endPoint y: 209, distance: 116.2
click at [1085, 209] on div "Name: Membership: Total Visits: Card on file: Last Visit: Points:" at bounding box center [1074, 207] width 367 height 147
click at [671, 98] on div "INVOICE PREVIOUS INVOICES Create New Save" at bounding box center [667, 94] width 1217 height 40
click at [246, 411] on div "Select Service Product Membership Package Voucher Prepaid Gift Card Select Styl…" at bounding box center [328, 443] width 539 height 80
click at [243, 426] on select "Select Stylist AVANTHIKA [PERSON_NAME] [PERSON_NAME] [PERSON_NAME] RUSTHAM [PER…" at bounding box center [242, 434] width 106 height 26
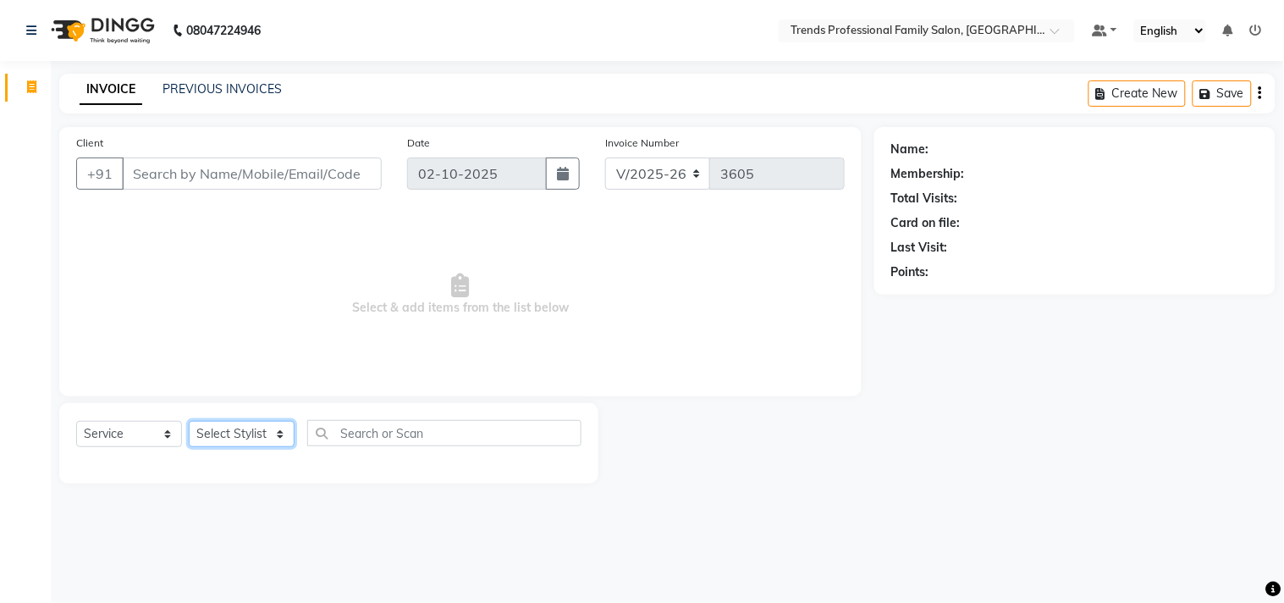
select select "84239"
click at [189, 422] on select "Select Stylist AVANTHIKA [PERSON_NAME] [PERSON_NAME] [PERSON_NAME] RUSTHAM [PER…" at bounding box center [242, 434] width 106 height 26
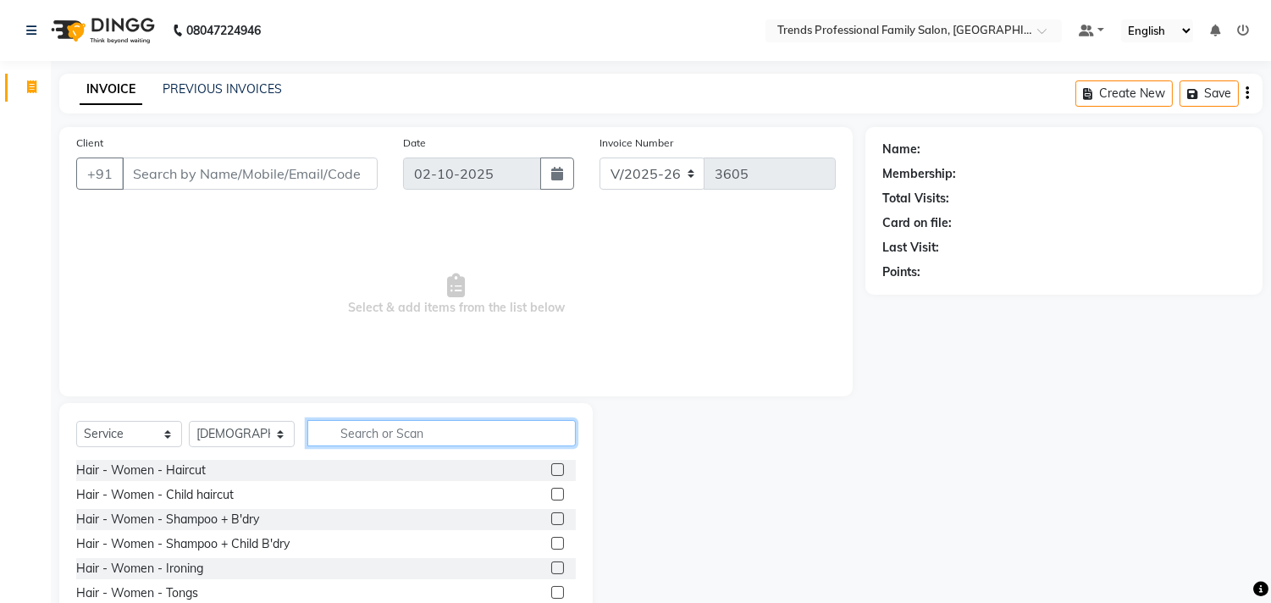
click at [383, 434] on input "text" at bounding box center [441, 433] width 268 height 26
type input "h"
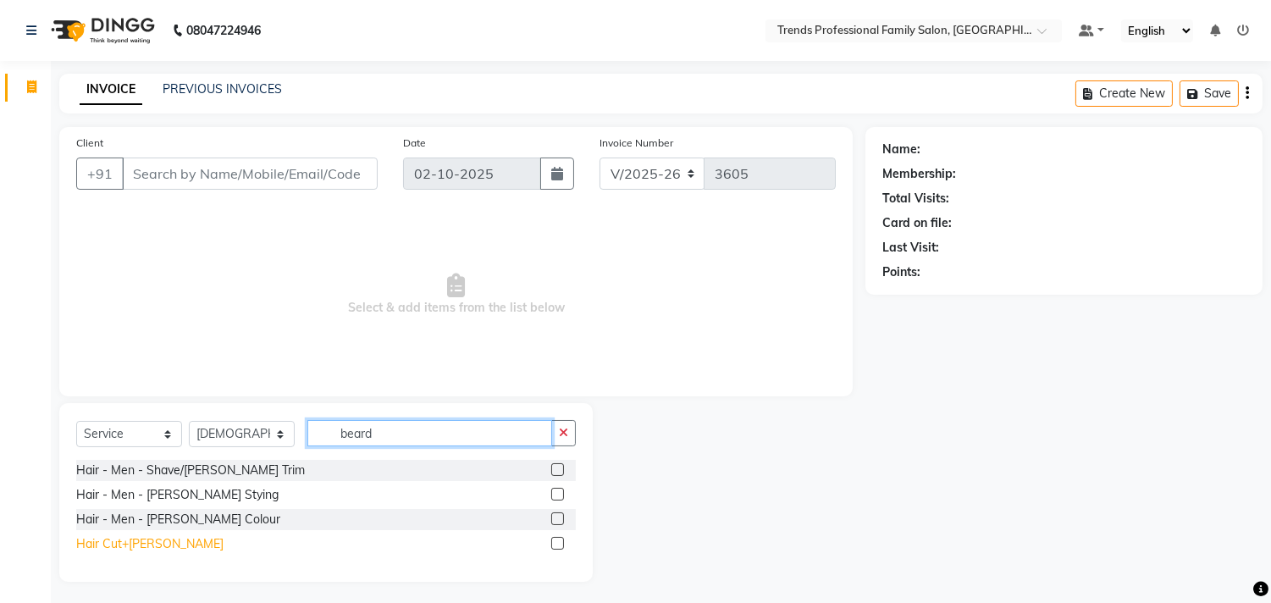
type input "beard"
click at [121, 539] on div "Hair Cut+[PERSON_NAME]" at bounding box center [149, 544] width 147 height 18
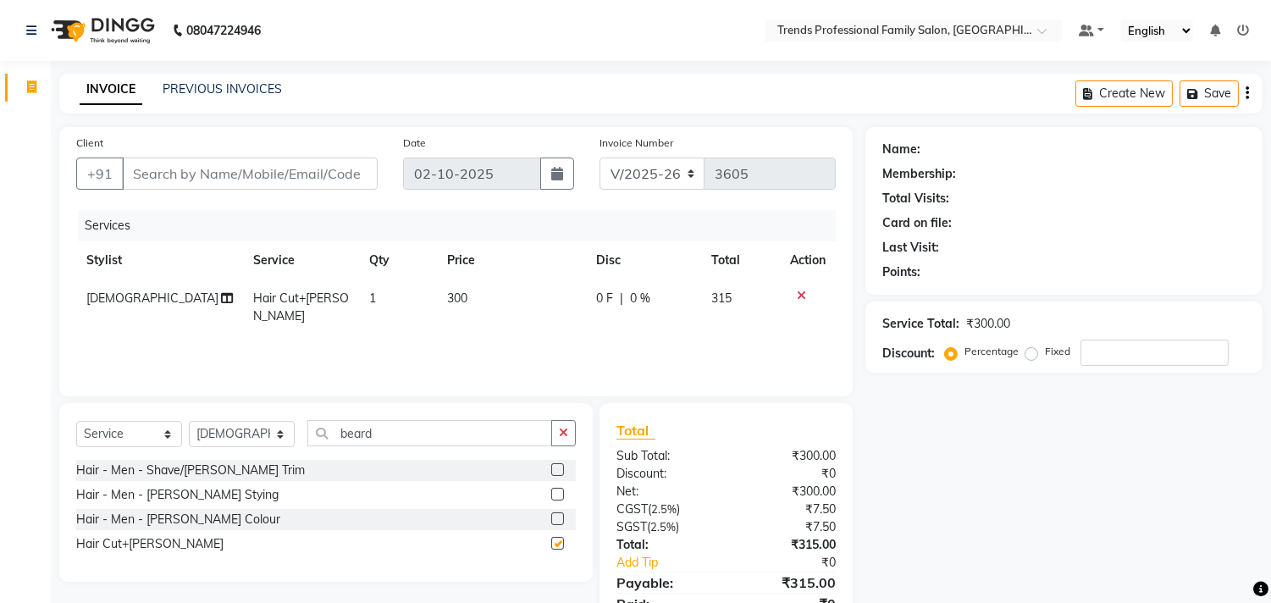
checkbox input "false"
click at [196, 171] on input "Client" at bounding box center [250, 173] width 256 height 32
type input "7"
type input "0"
type input "7483909087"
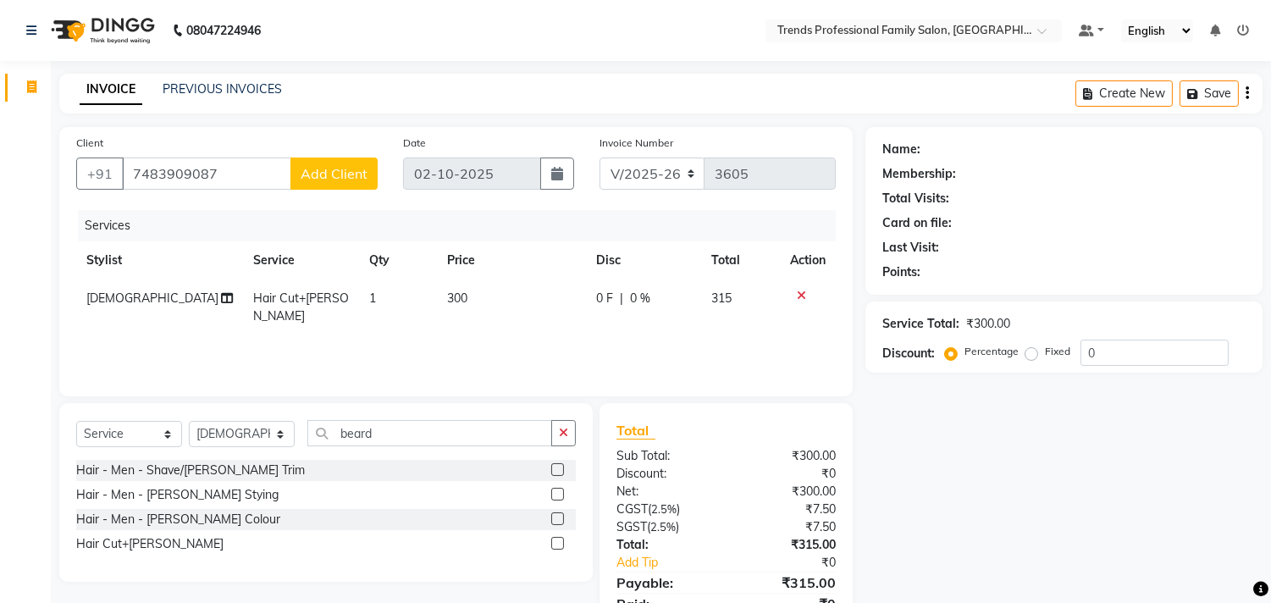
click at [323, 176] on span "Add Client" at bounding box center [334, 173] width 67 height 17
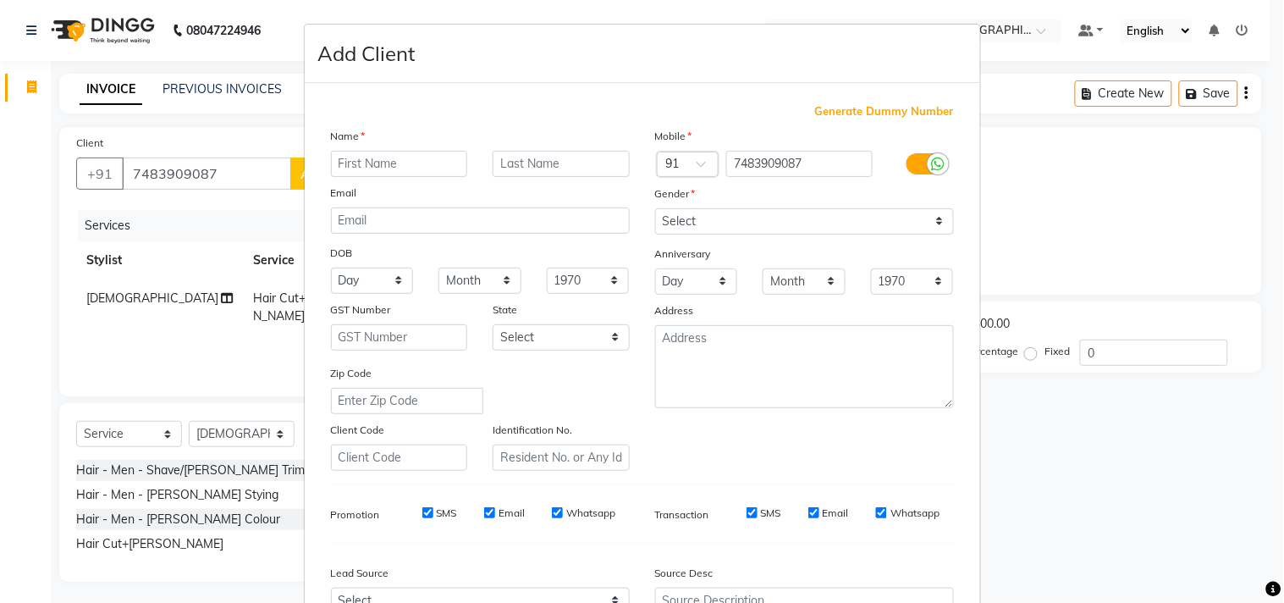
click at [331, 163] on input "text" at bounding box center [399, 164] width 137 height 26
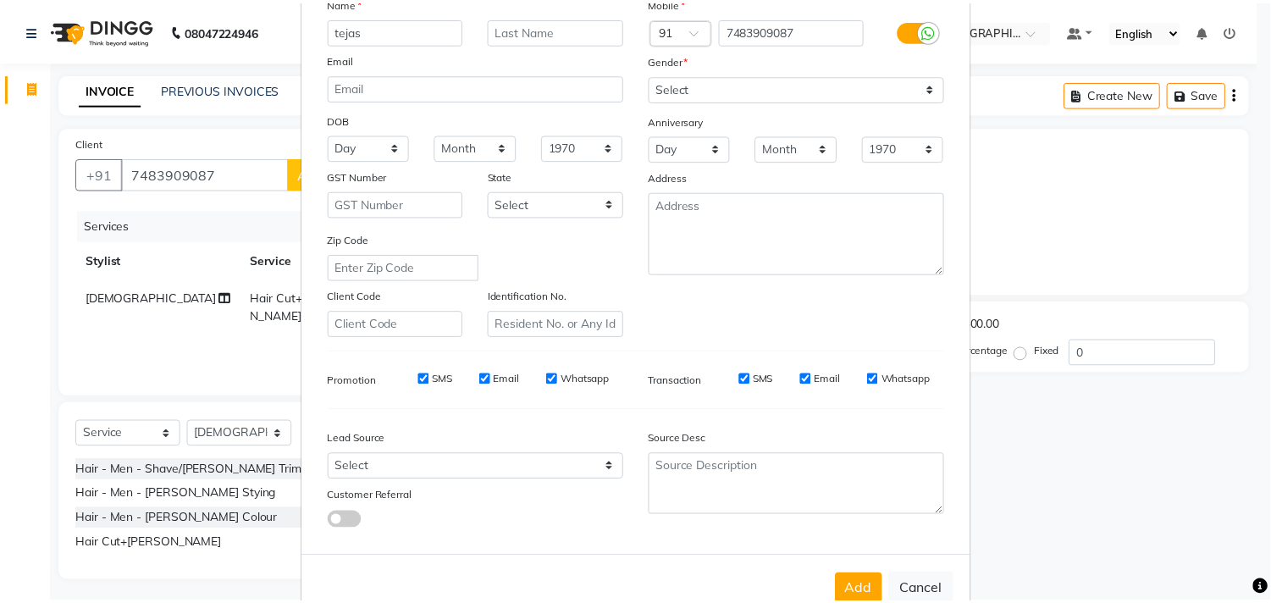
scroll to position [179, 0]
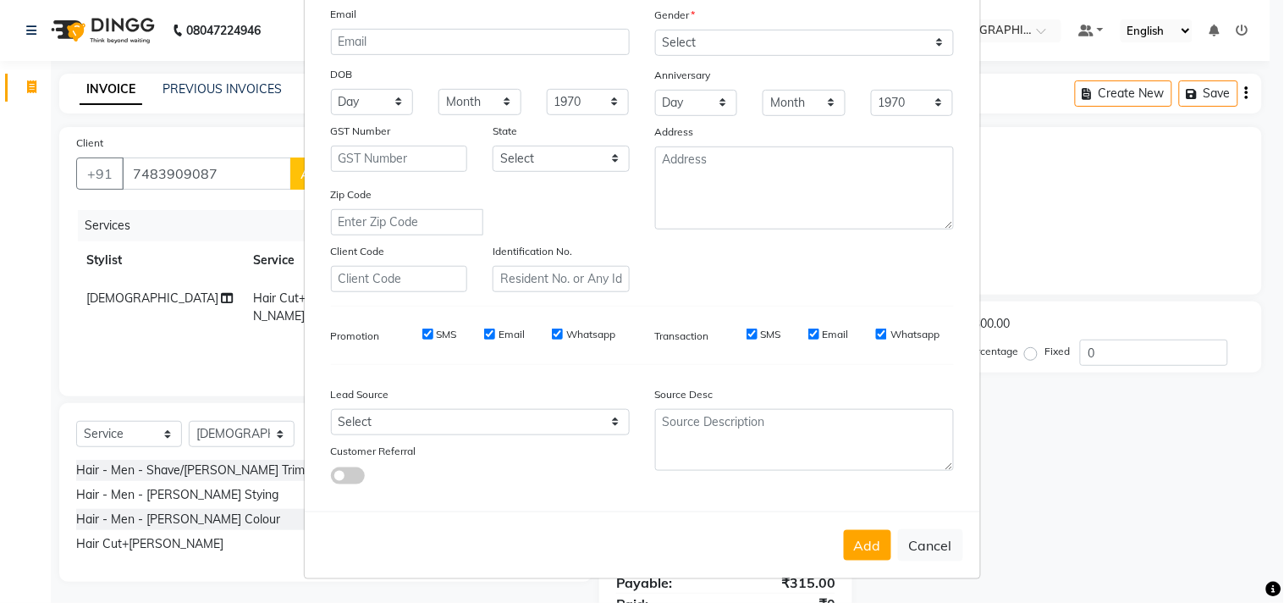
type input "tejas"
click at [750, 41] on select "Select [DEMOGRAPHIC_DATA] [DEMOGRAPHIC_DATA] Other Prefer Not To Say" at bounding box center [804, 43] width 299 height 26
select select "[DEMOGRAPHIC_DATA]"
click at [655, 30] on select "Select [DEMOGRAPHIC_DATA] [DEMOGRAPHIC_DATA] Other Prefer Not To Say" at bounding box center [804, 43] width 299 height 26
click at [865, 542] on button "Add" at bounding box center [867, 545] width 47 height 30
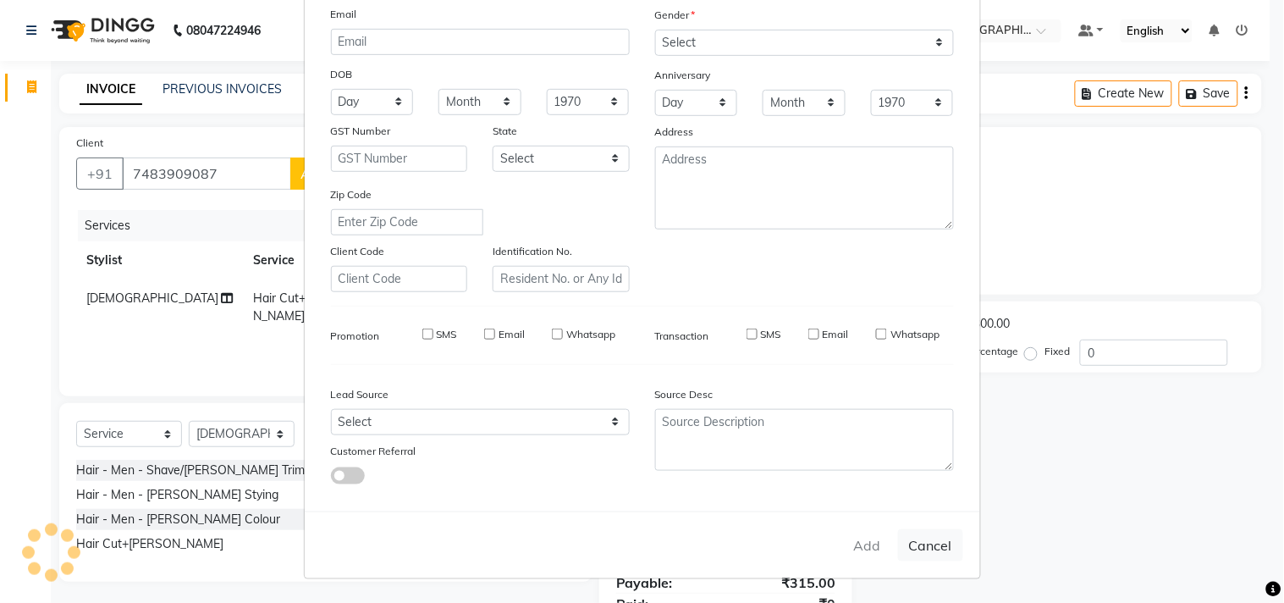
select select
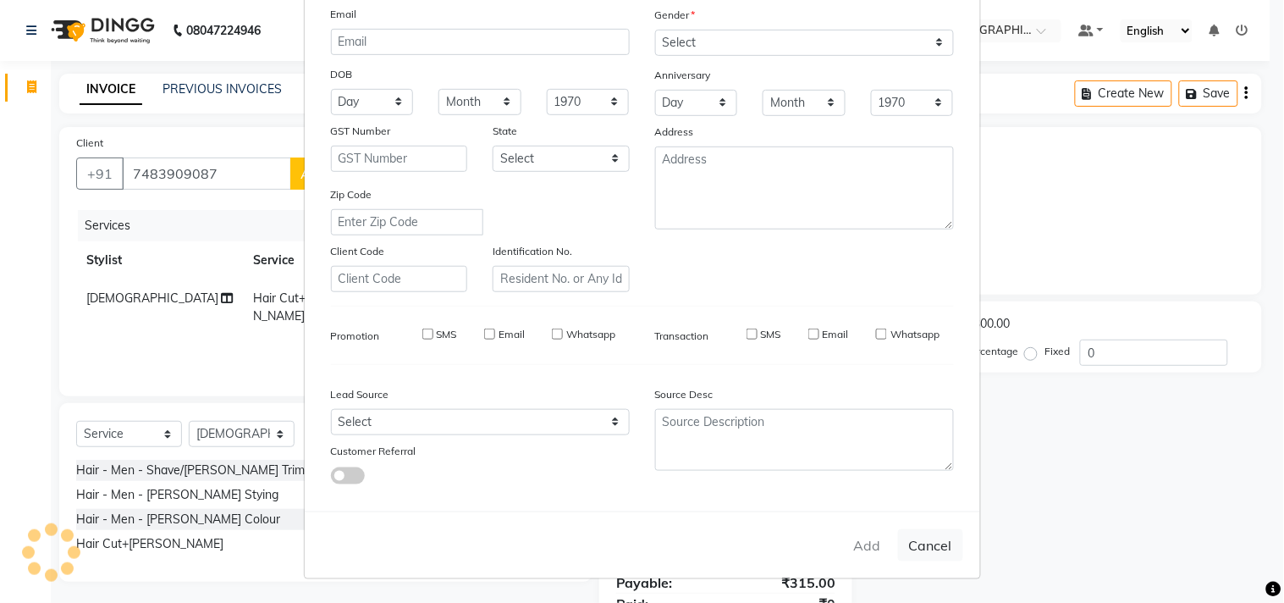
select select
checkbox input "false"
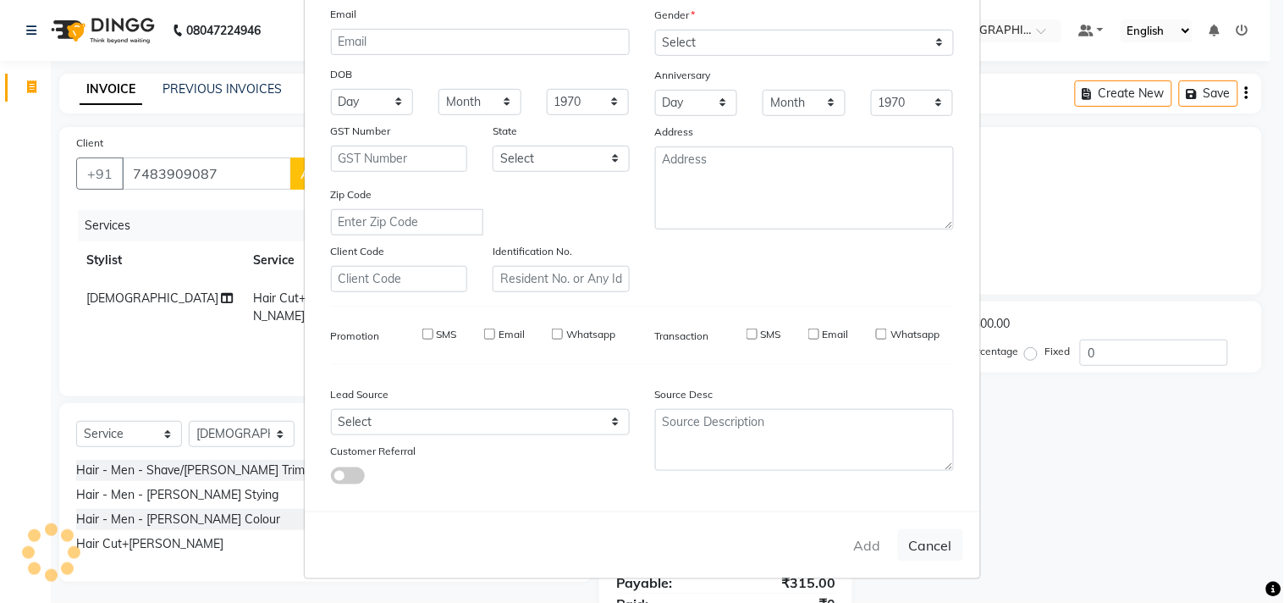
checkbox input "false"
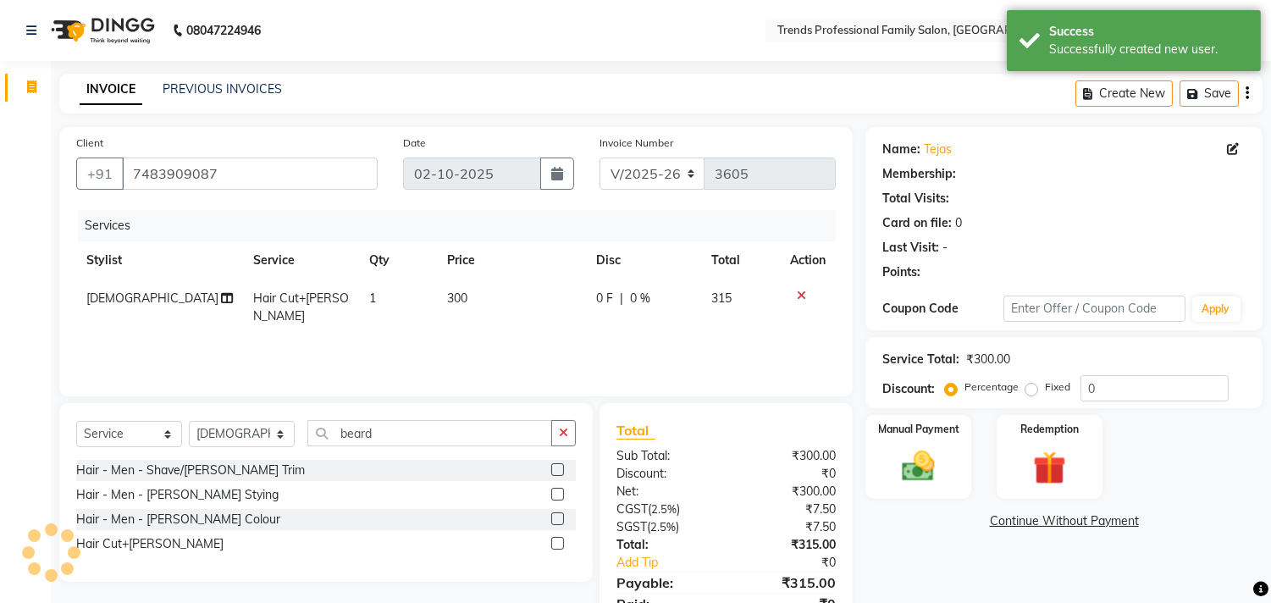
scroll to position [74, 0]
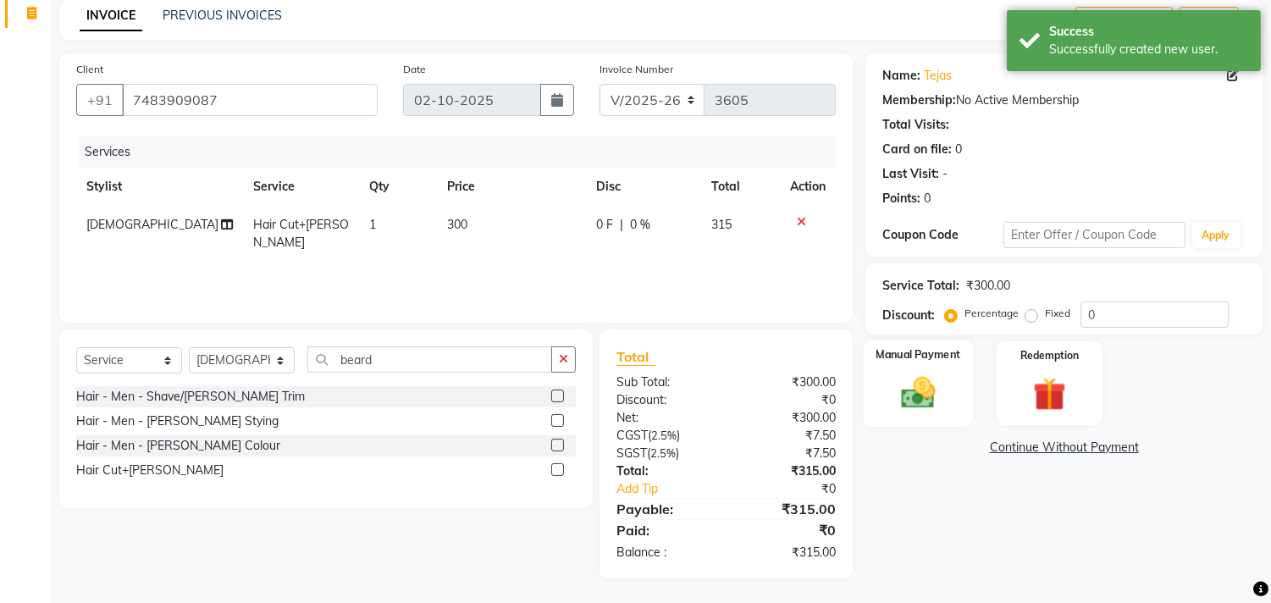
click at [920, 395] on img at bounding box center [919, 393] width 56 height 40
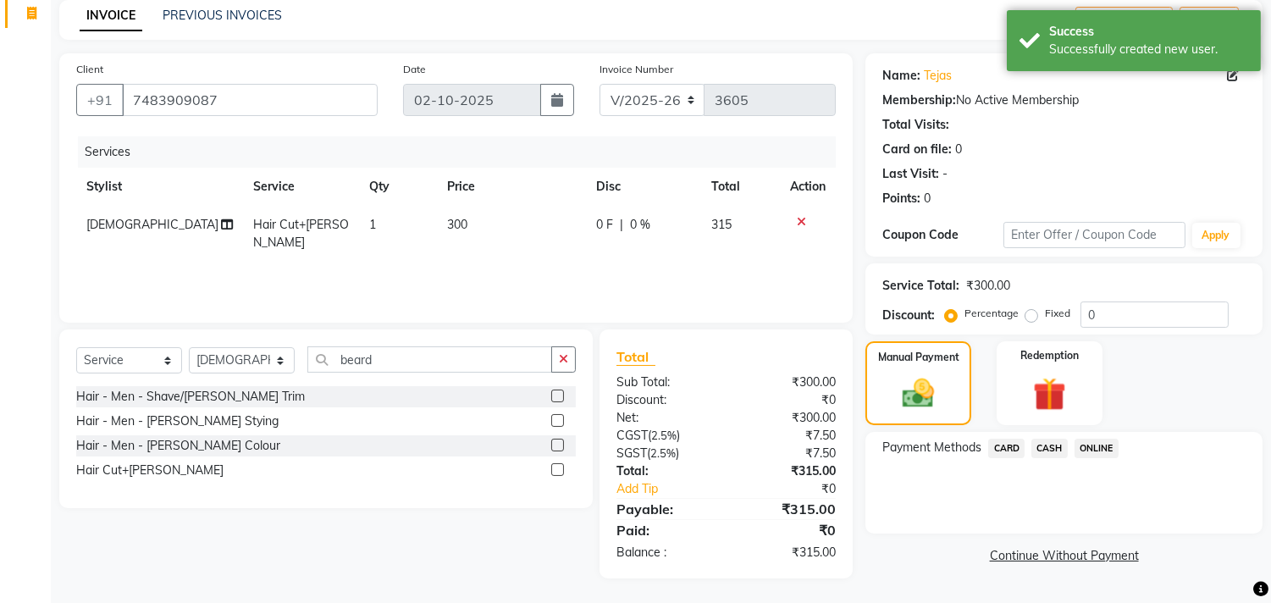
click at [1095, 445] on span "ONLINE" at bounding box center [1096, 448] width 44 height 19
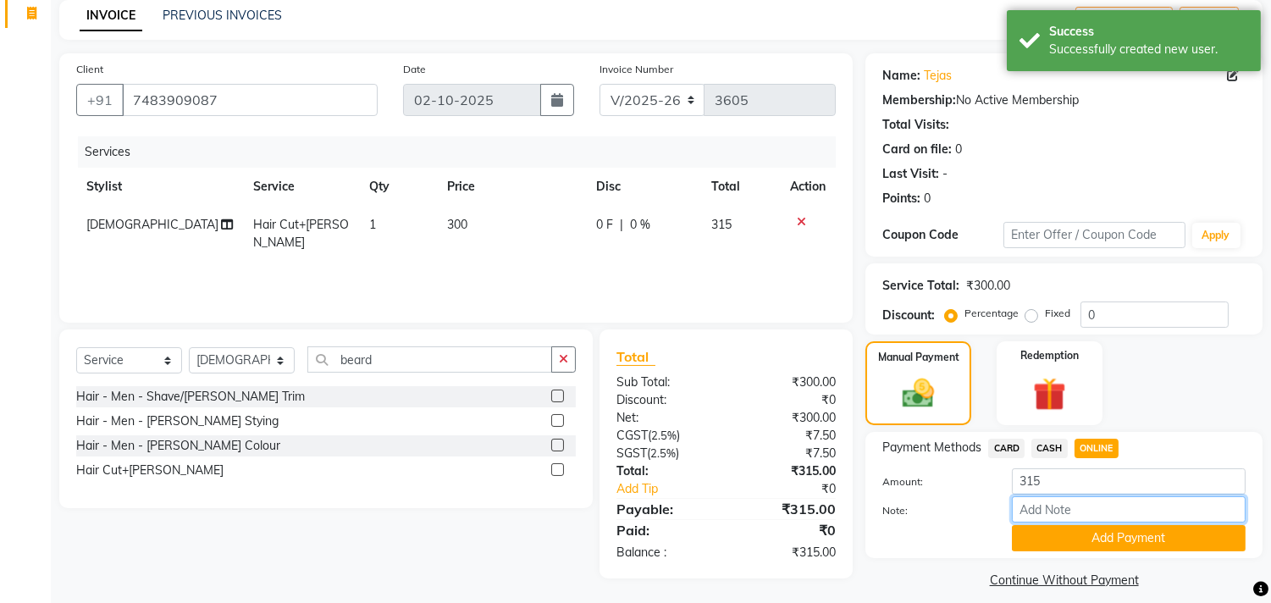
click at [1044, 509] on input "Note:" at bounding box center [1129, 509] width 234 height 26
type input "THANK YOU VISIT AGAIN"
click at [1059, 535] on button "Add Payment" at bounding box center [1129, 538] width 234 height 26
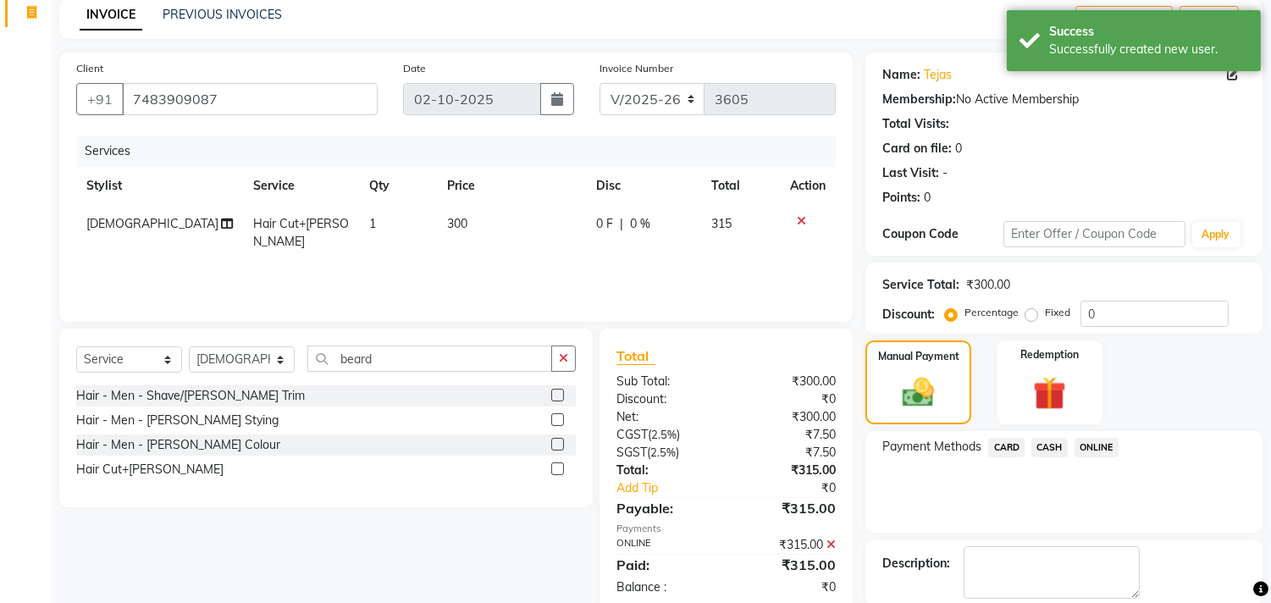
scroll to position [158, 0]
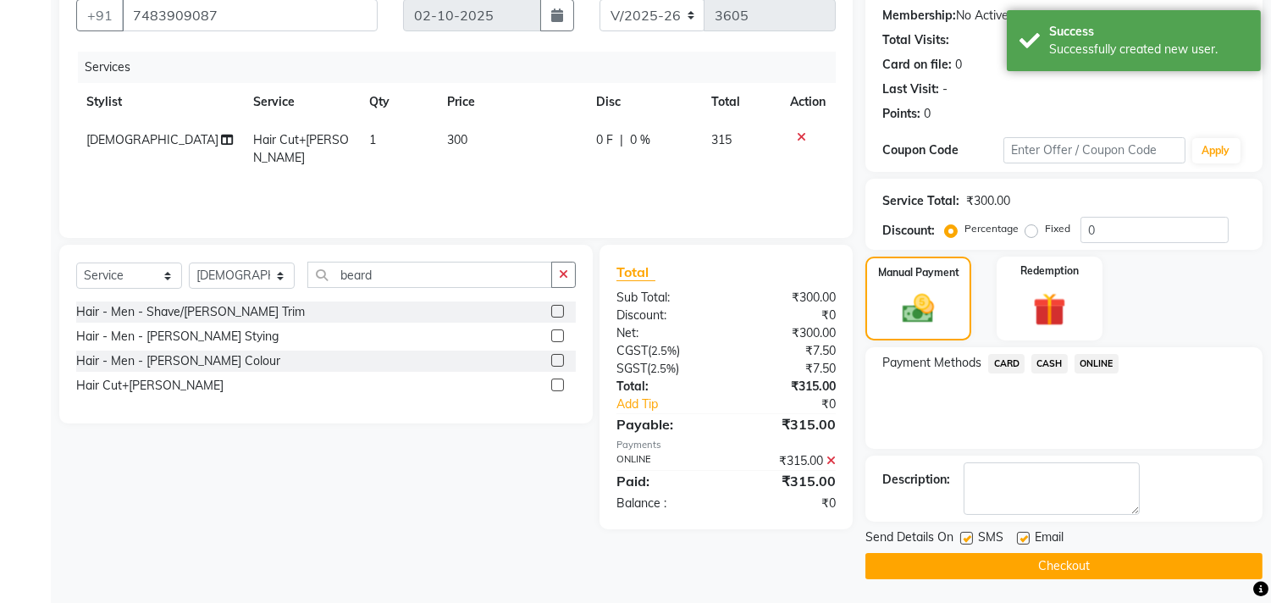
click at [1019, 536] on label at bounding box center [1023, 538] width 13 height 13
click at [1019, 536] on input "checkbox" at bounding box center [1022, 538] width 11 height 11
checkbox input "false"
click at [1026, 561] on button "Checkout" at bounding box center [1063, 566] width 397 height 26
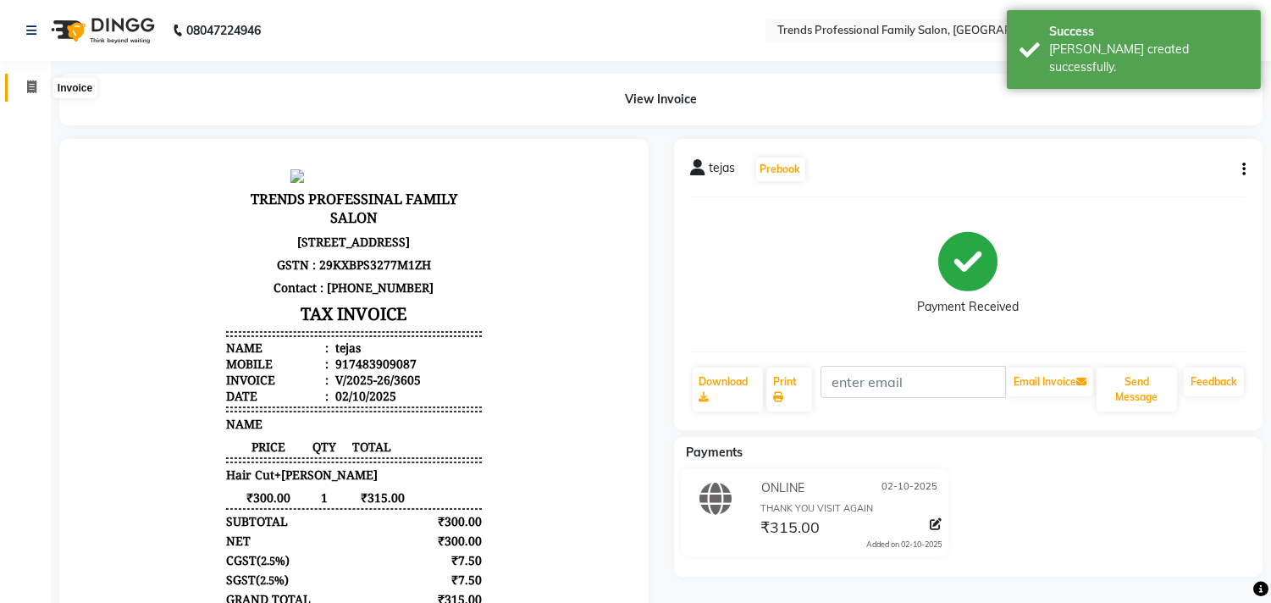
click at [27, 80] on icon at bounding box center [31, 86] width 9 height 13
select select "service"
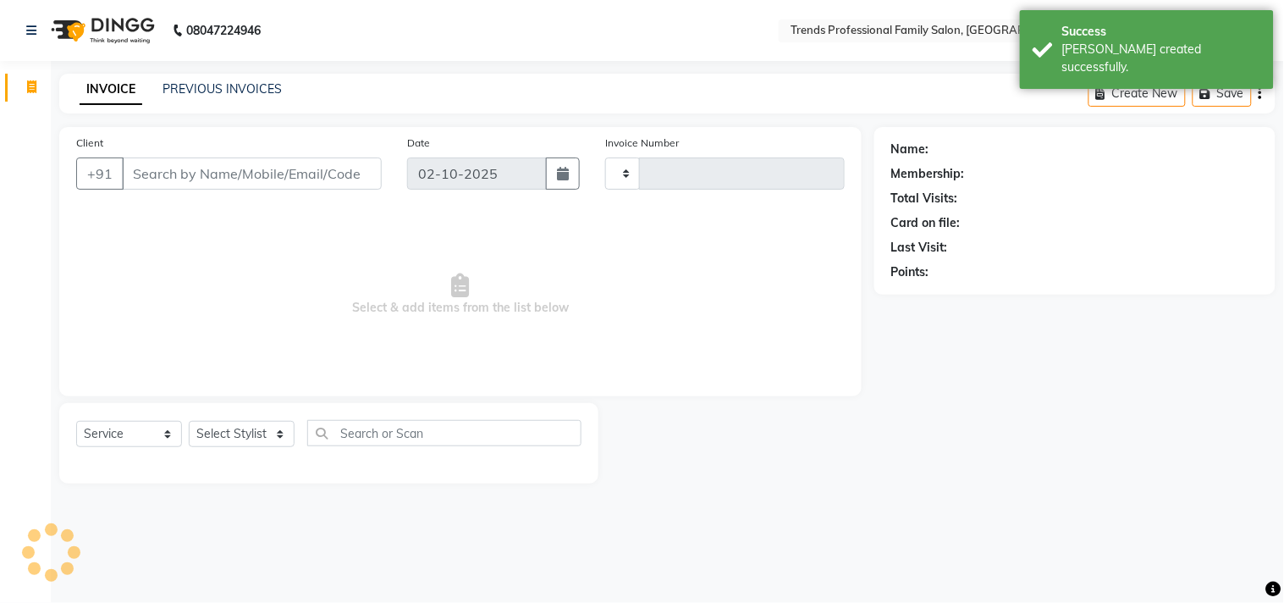
type input "3606"
select select "7345"
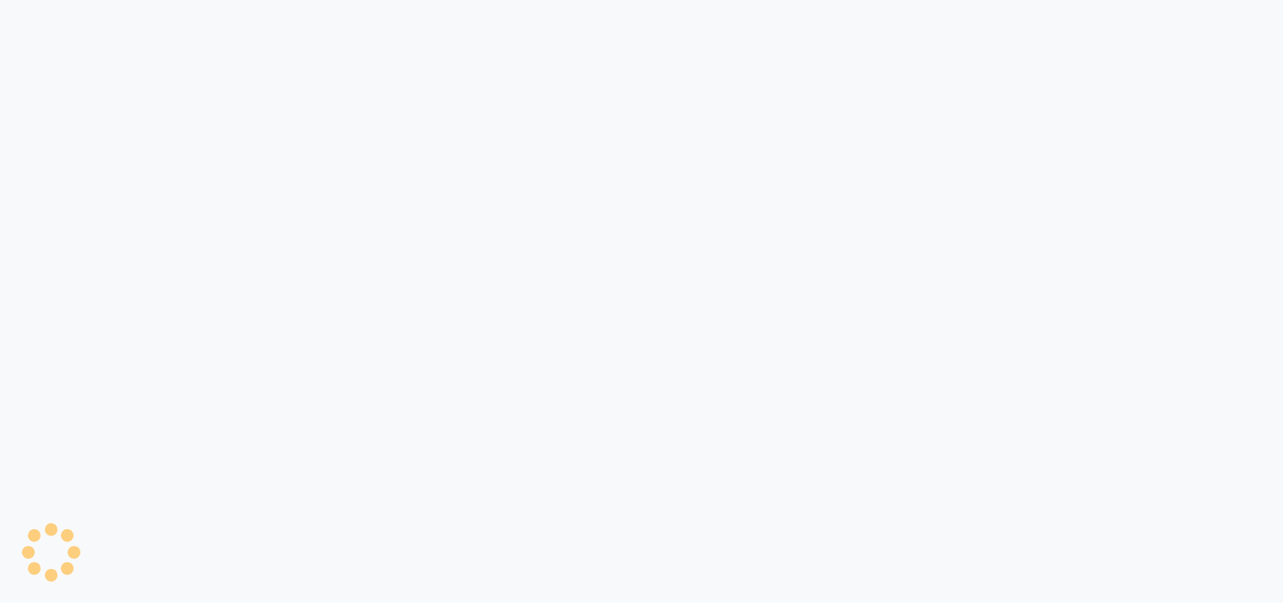
select select "service"
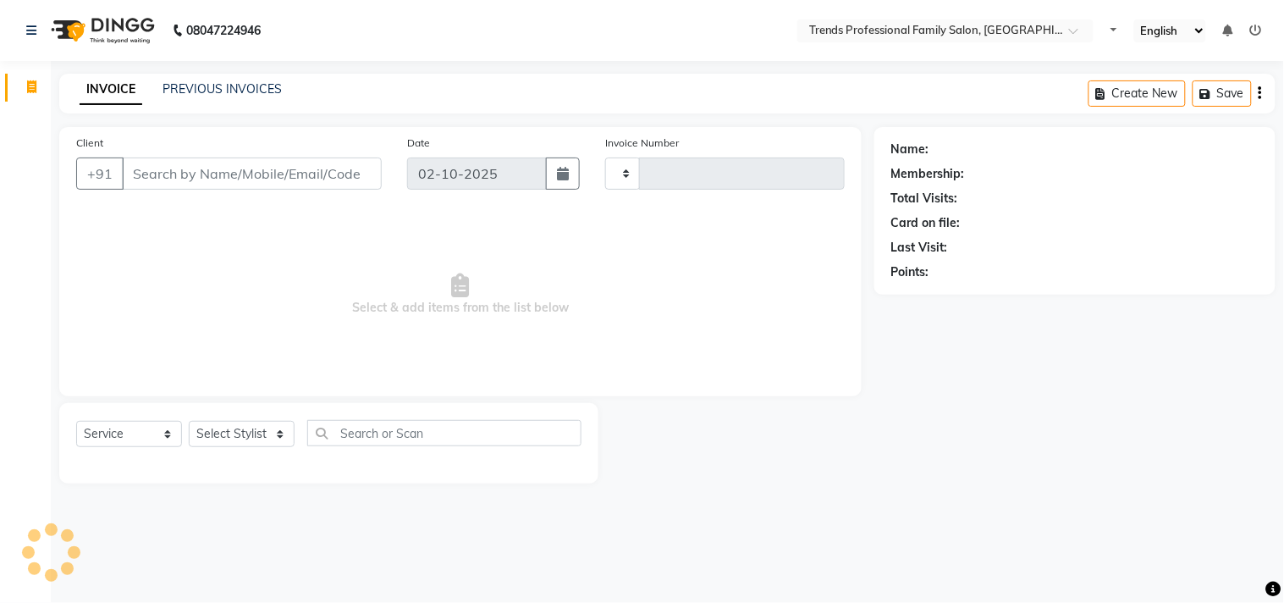
select select "en"
type input "3604"
select select "7345"
click at [223, 174] on input "Client" at bounding box center [252, 173] width 260 height 32
click at [264, 412] on div "Select Service Product Membership Package Voucher Prepaid Gift Card Select Styl…" at bounding box center [328, 443] width 539 height 80
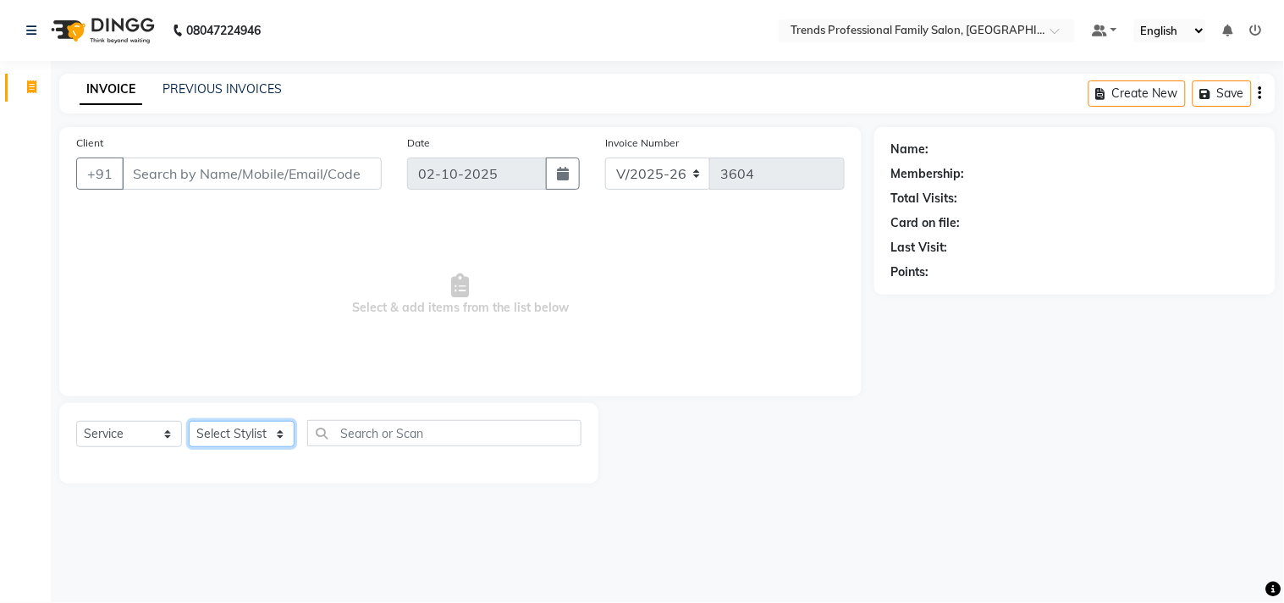
click at [248, 434] on select "Select Stylist AVANTHIKA [PERSON_NAME] [PERSON_NAME] [PERSON_NAME] RUSTHAM [PER…" at bounding box center [242, 434] width 106 height 26
select select "84239"
click at [189, 422] on select "Select Stylist AVANTHIKA [PERSON_NAME] [PERSON_NAME] [PERSON_NAME] RUSTHAM [PER…" at bounding box center [242, 434] width 106 height 26
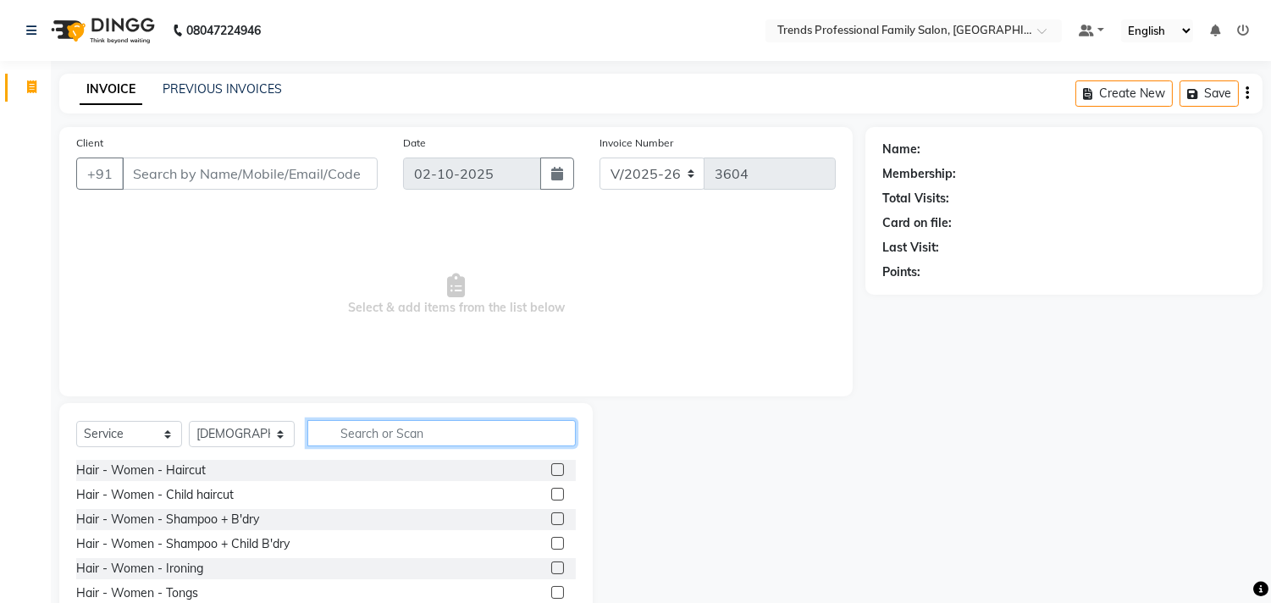
click at [423, 441] on input "text" at bounding box center [441, 433] width 268 height 26
